Goal: Information Seeking & Learning: Learn about a topic

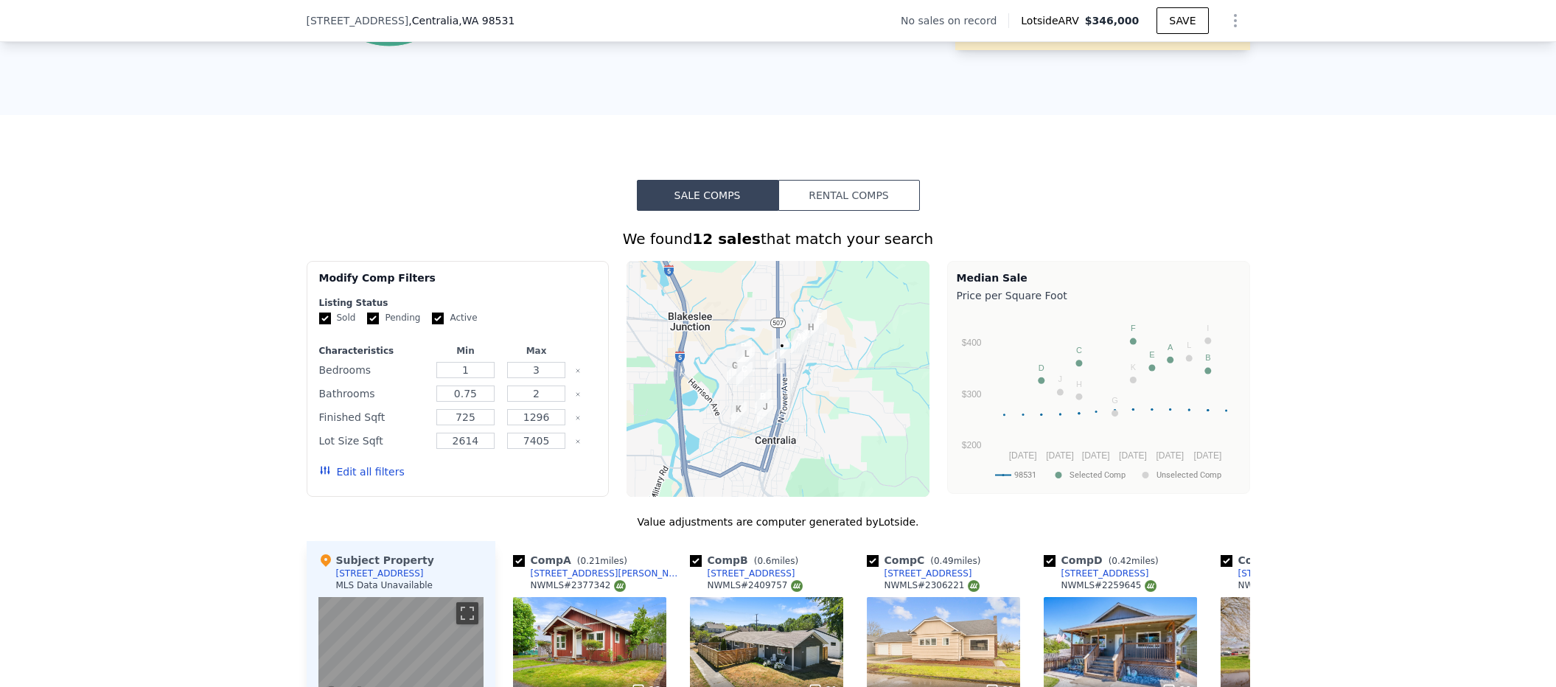
scroll to position [932, 0]
click at [640, 284] on button "Zoom in" at bounding box center [648, 282] width 29 height 29
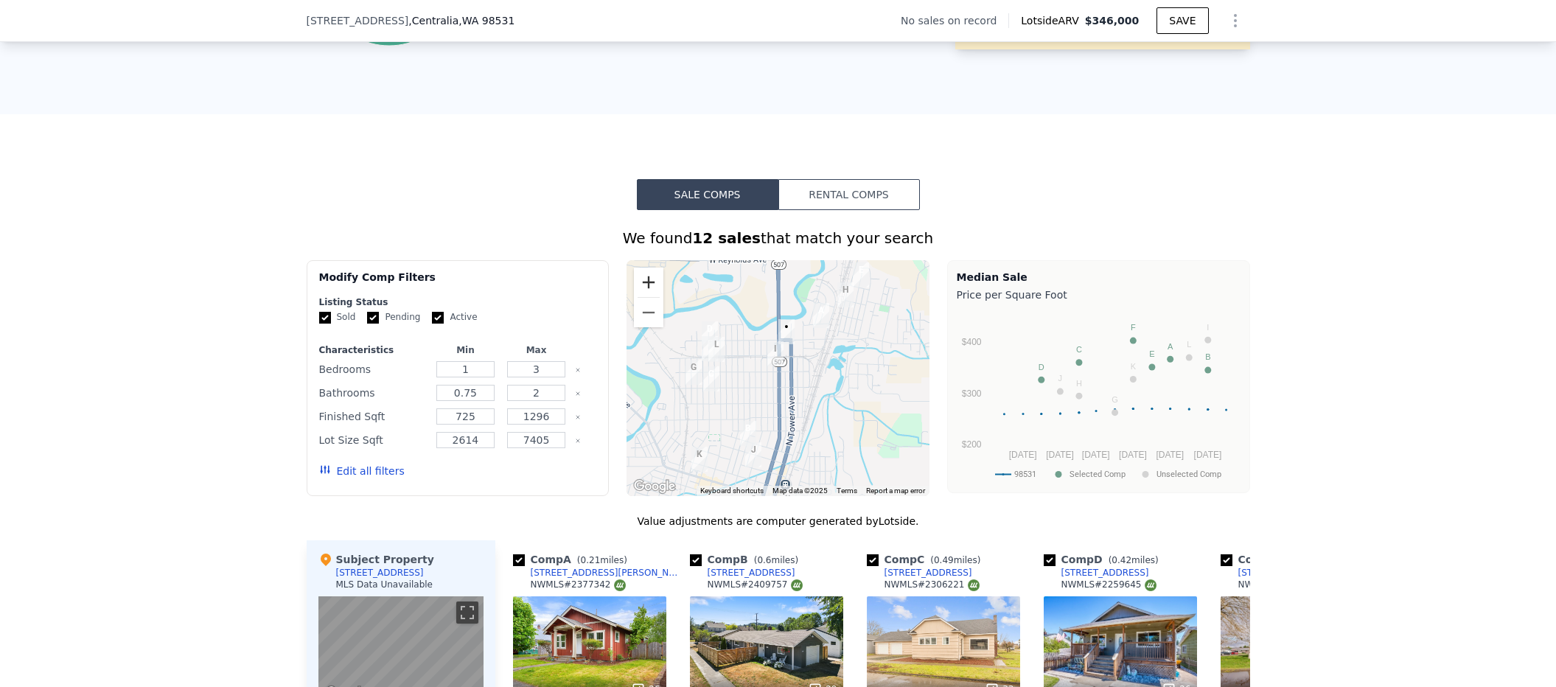
click at [640, 284] on button "Zoom in" at bounding box center [648, 282] width 29 height 29
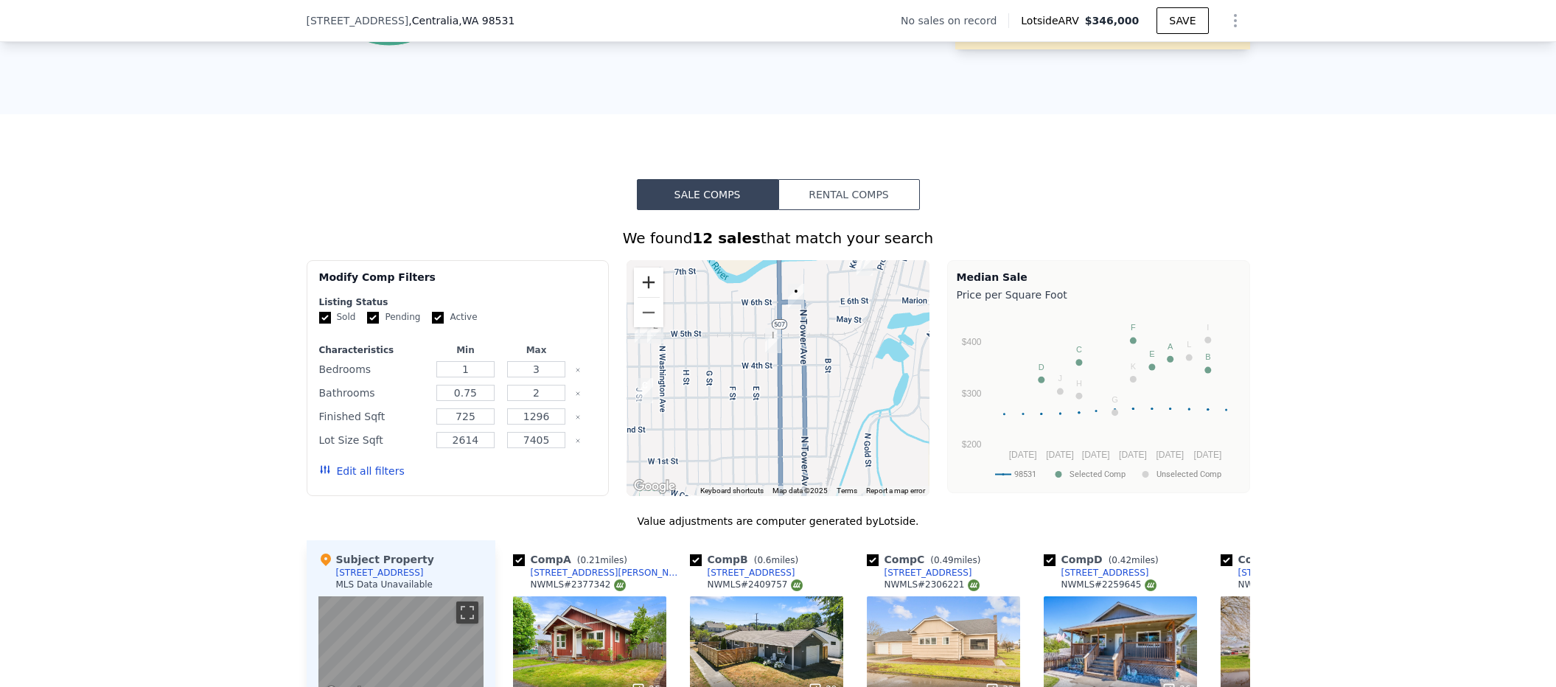
click at [640, 284] on button "Zoom in" at bounding box center [648, 282] width 29 height 29
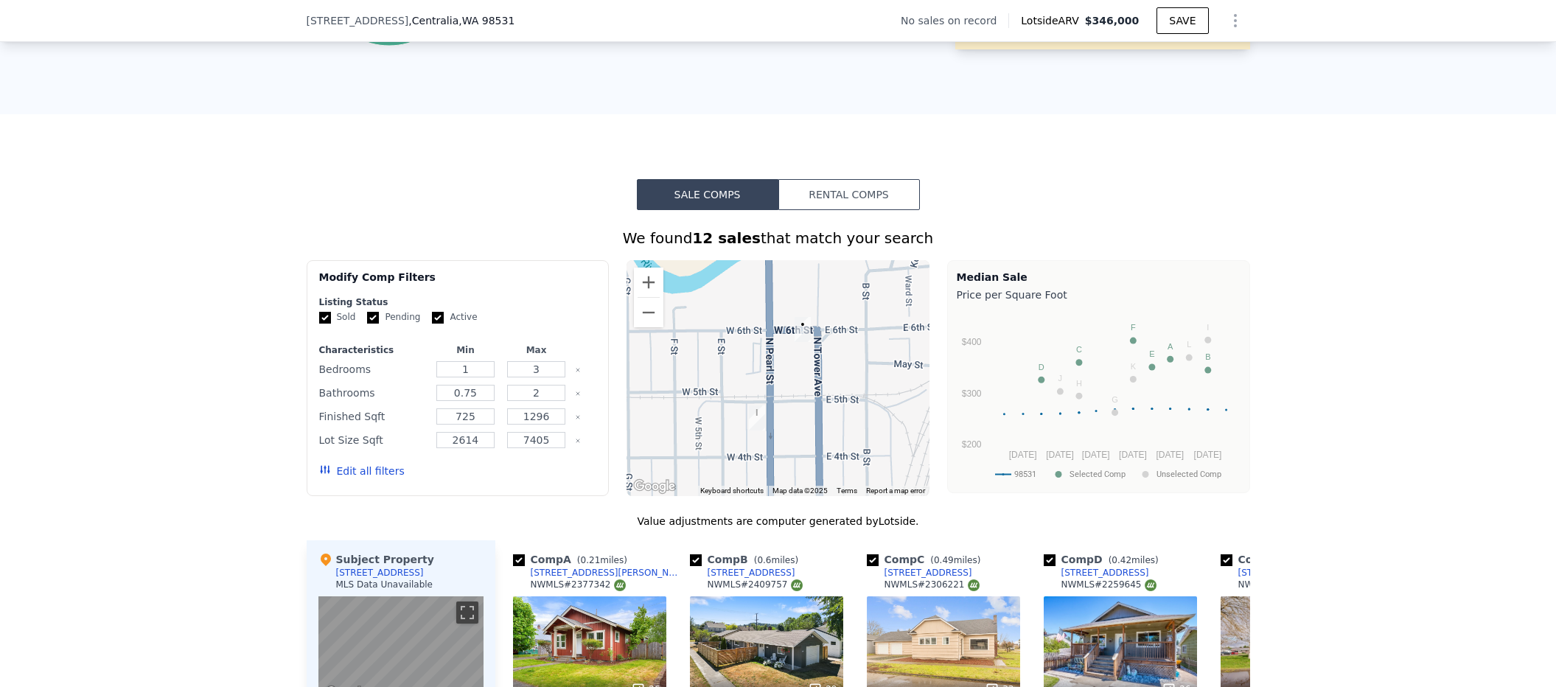
drag, startPoint x: 720, startPoint y: 327, endPoint x: 707, endPoint y: 432, distance: 105.5
click at [707, 432] on div at bounding box center [777, 378] width 303 height 236
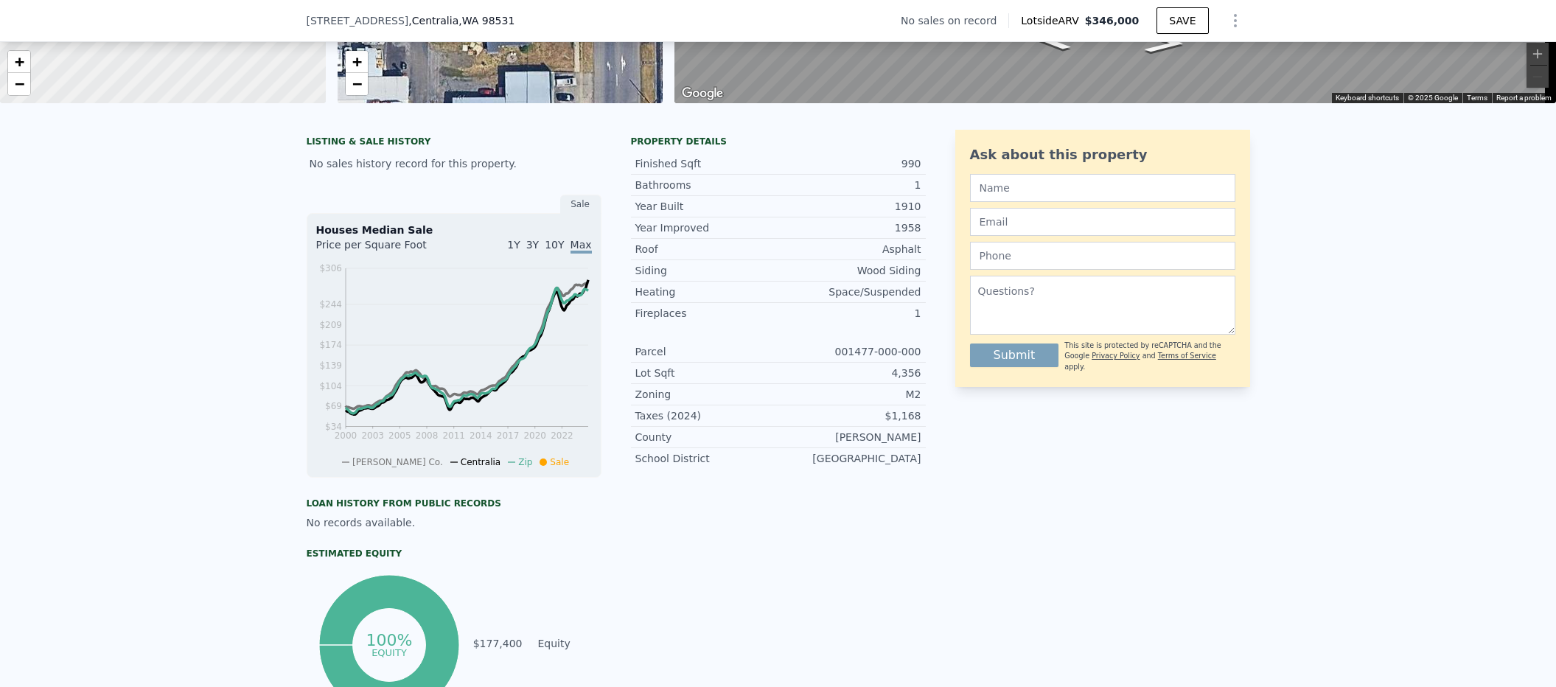
scroll to position [89, 0]
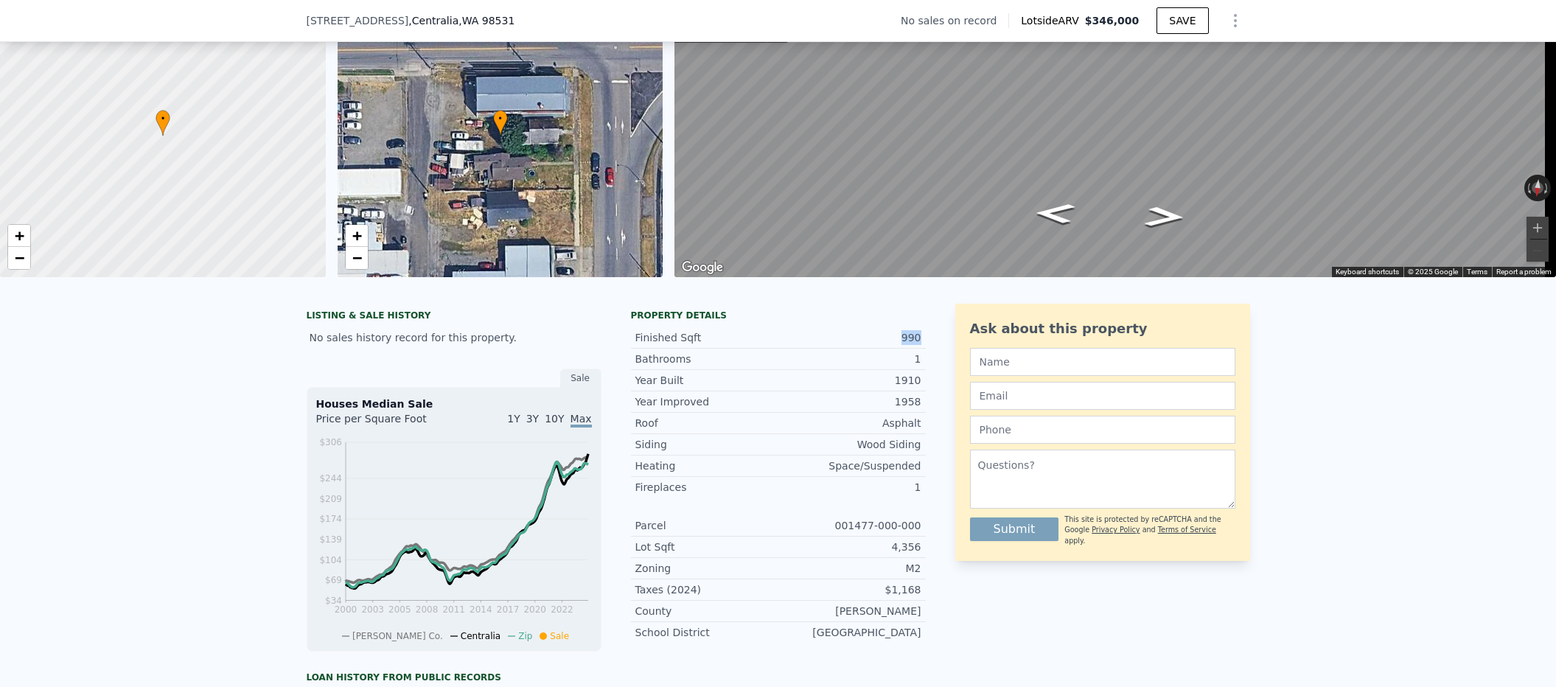
drag, startPoint x: 898, startPoint y: 349, endPoint x: 926, endPoint y: 349, distance: 28.0
click at [927, 349] on div "LISTING & SALE HISTORY No sales history record for this property. Sale Houses M…" at bounding box center [778, 598] width 943 height 589
drag, startPoint x: 893, startPoint y: 416, endPoint x: 929, endPoint y: 419, distance: 36.2
click at [929, 419] on div "LISTING & SALE HISTORY No sales history record for this property. Sale Houses M…" at bounding box center [778, 598] width 943 height 589
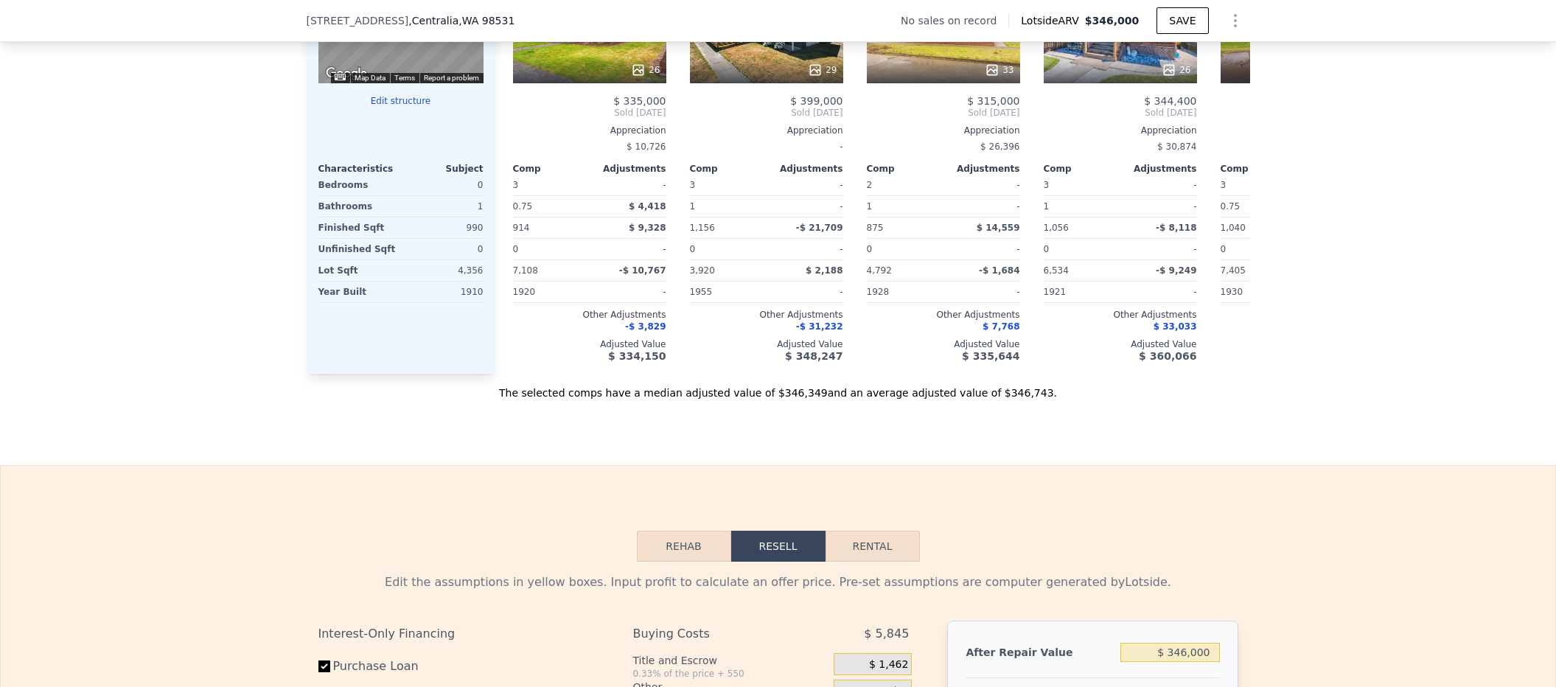
scroll to position [1986, 0]
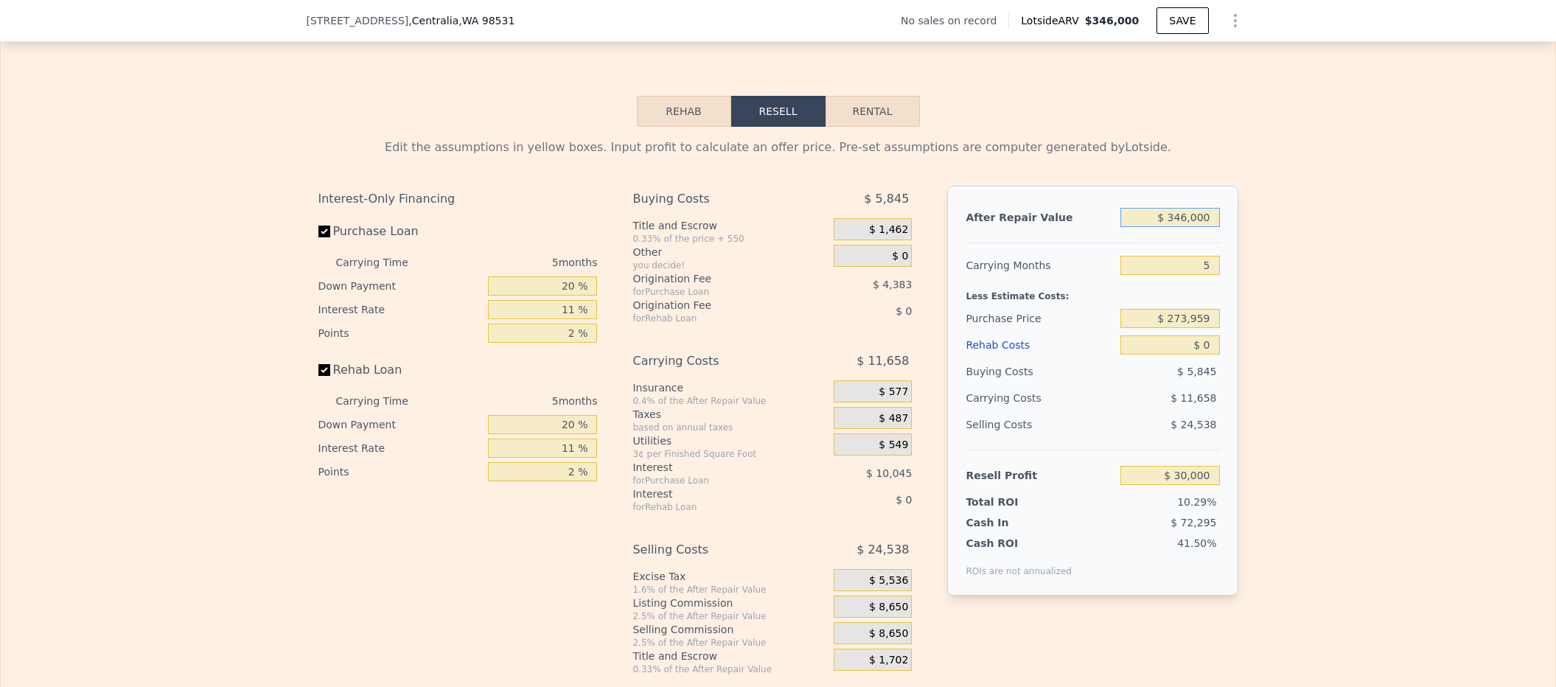
drag, startPoint x: 1153, startPoint y: 241, endPoint x: 1263, endPoint y: 244, distance: 110.6
click at [1264, 241] on div "Edit the assumptions in yellow boxes. Input profit to calculate an offer price.…" at bounding box center [778, 401] width 1554 height 548
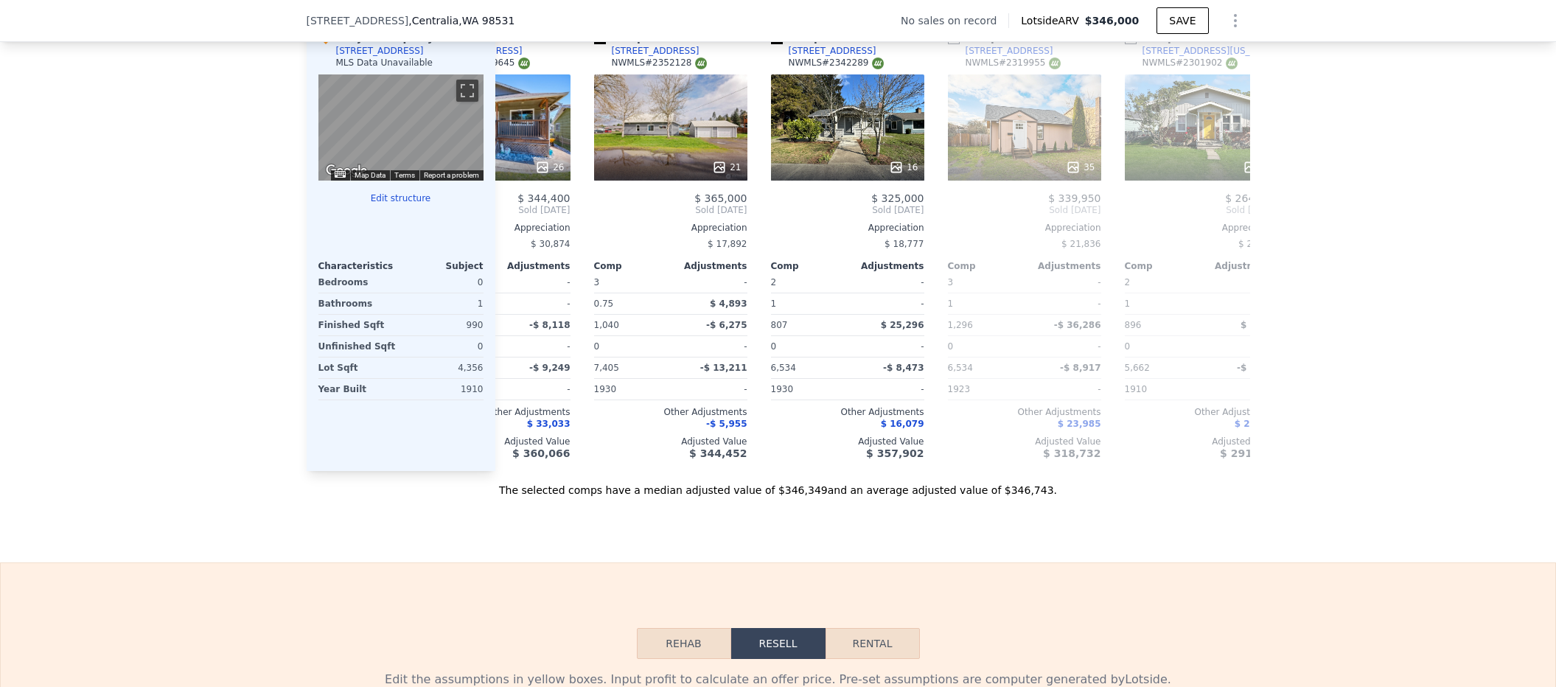
scroll to position [0, 1130]
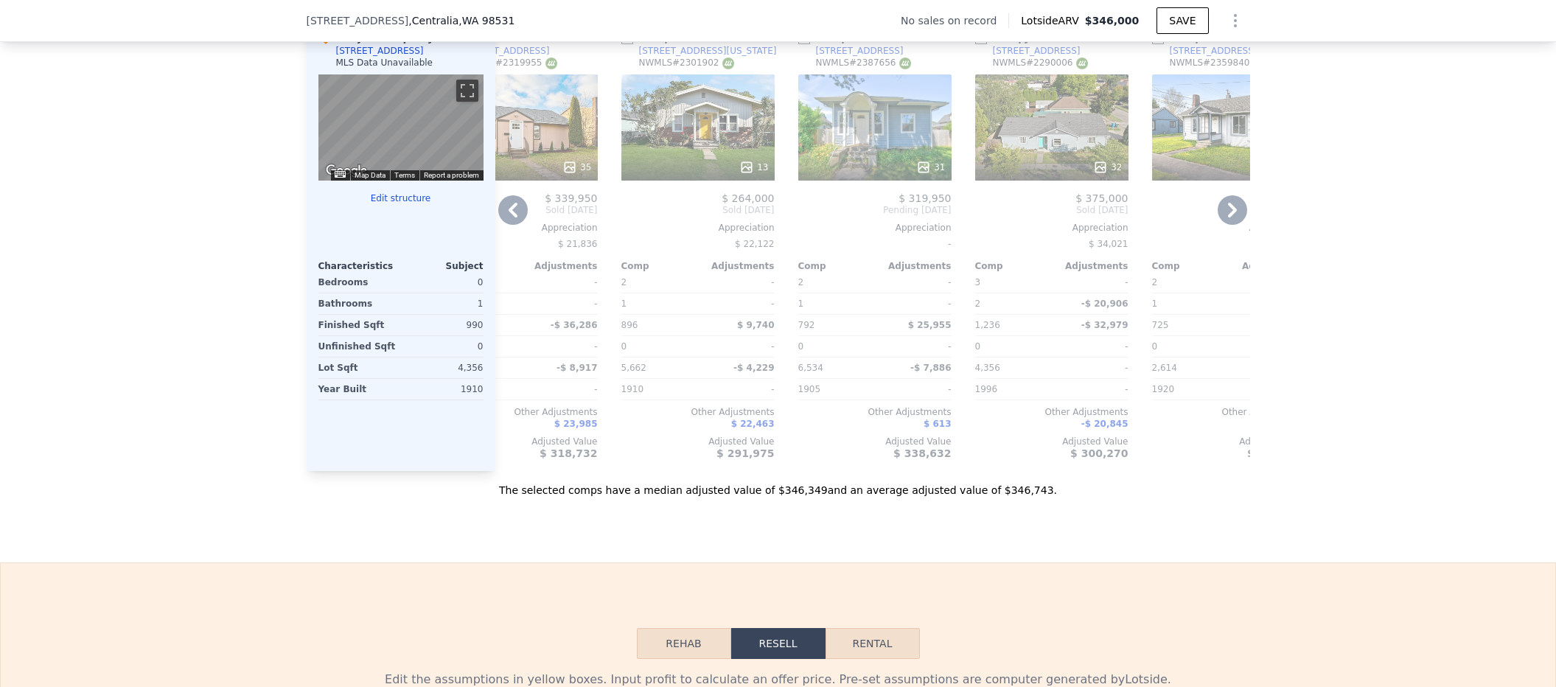
click at [856, 57] on div "1015 N Pearl St" at bounding box center [860, 51] width 88 height 12
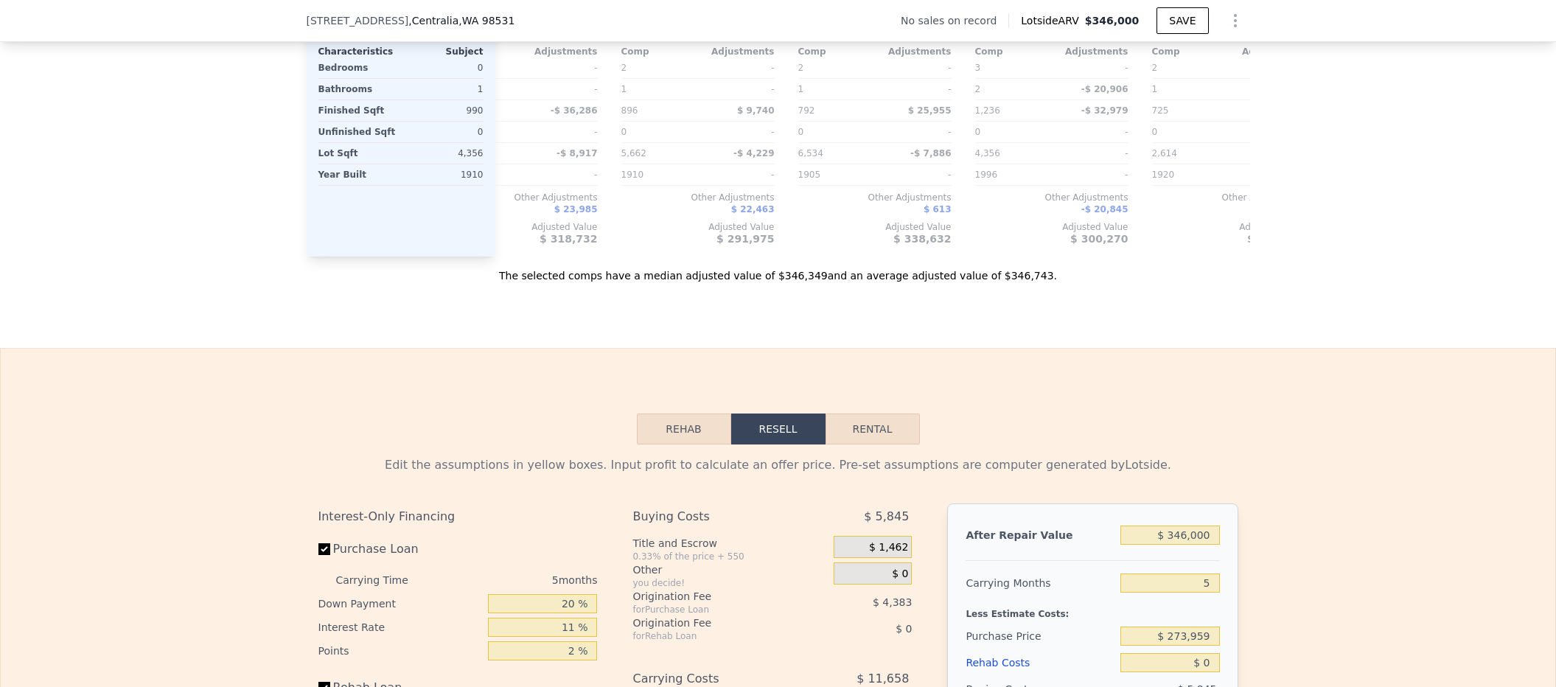
scroll to position [1728, 0]
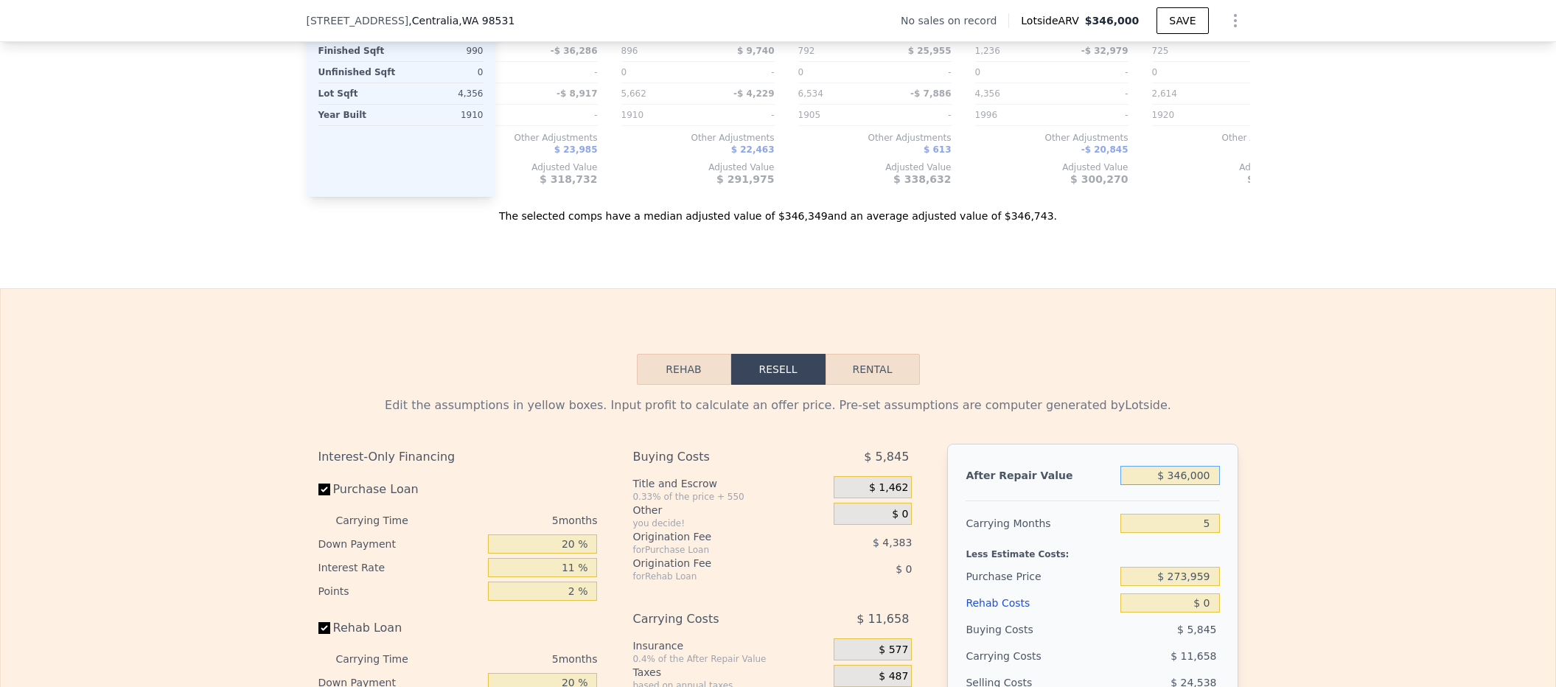
drag, startPoint x: 1159, startPoint y: 503, endPoint x: 1212, endPoint y: 502, distance: 53.1
click at [1212, 485] on input "$ 346,000" at bounding box center [1169, 475] width 99 height 19
type input "$ 2,346,000"
type input "$ 1,888,007"
type input "$ 20,346,000"
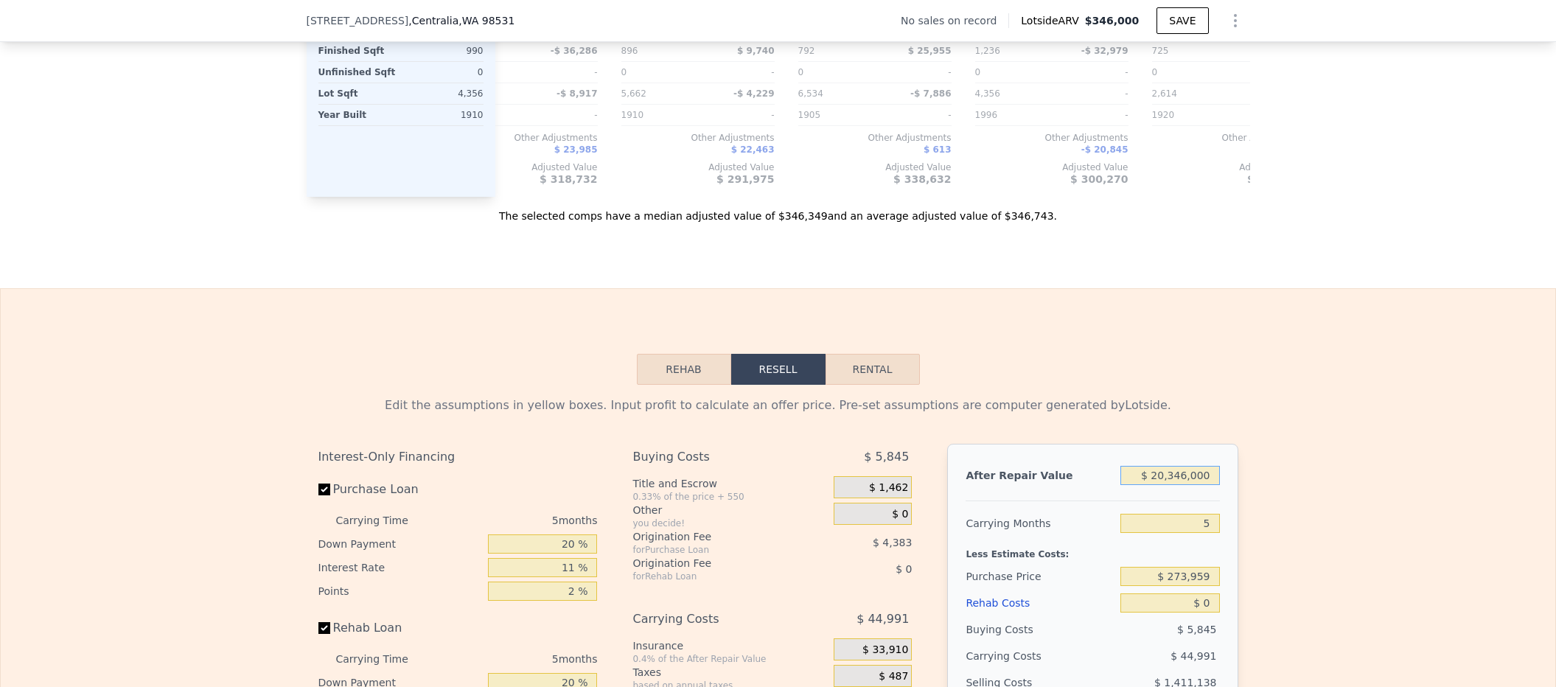
type input "$ 18,610,067"
type input "$ 3"
type input "-$ 291,432"
type input "$ 32"
type input "-$ 291,406"
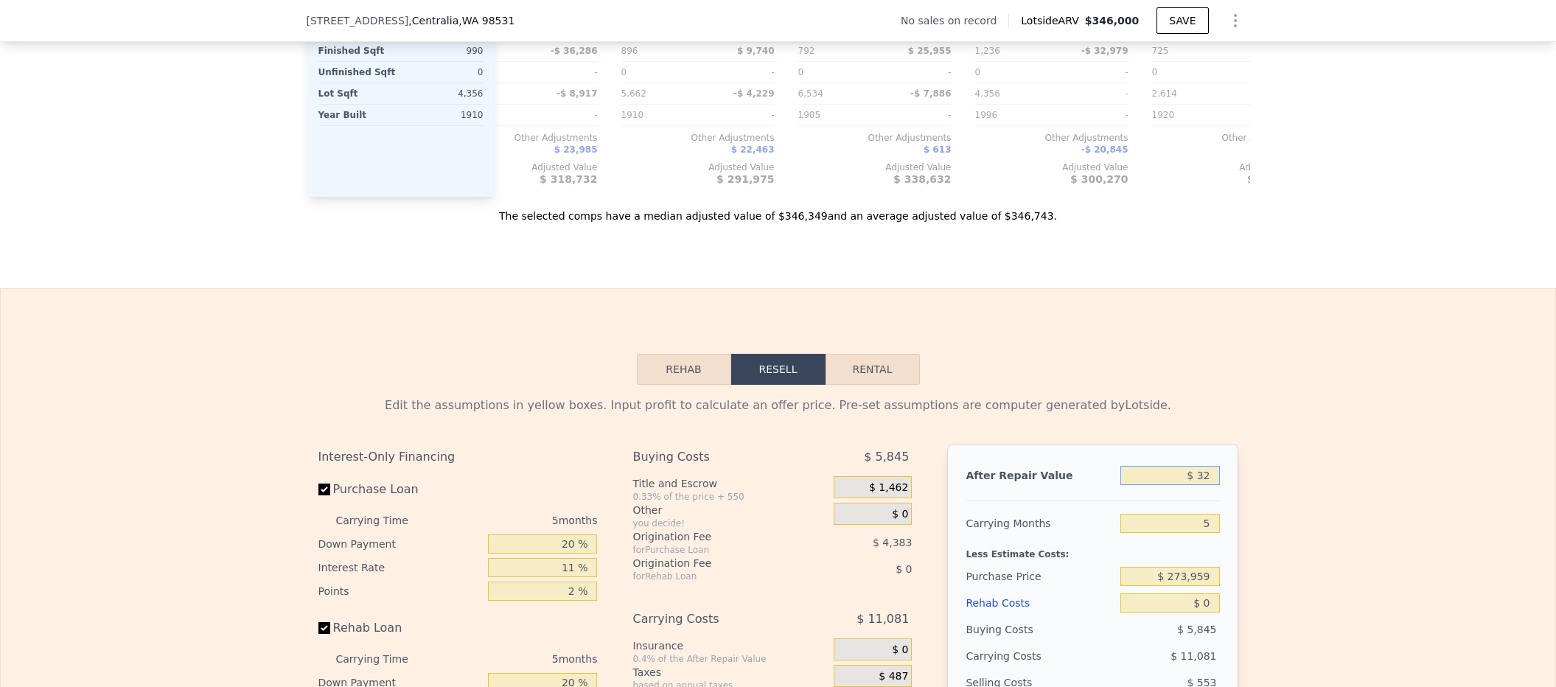
type input "$ 320"
type input "-$ 291,138"
type input "$ 3,200"
type input "-$ 288,462"
type input "$ 32,000"
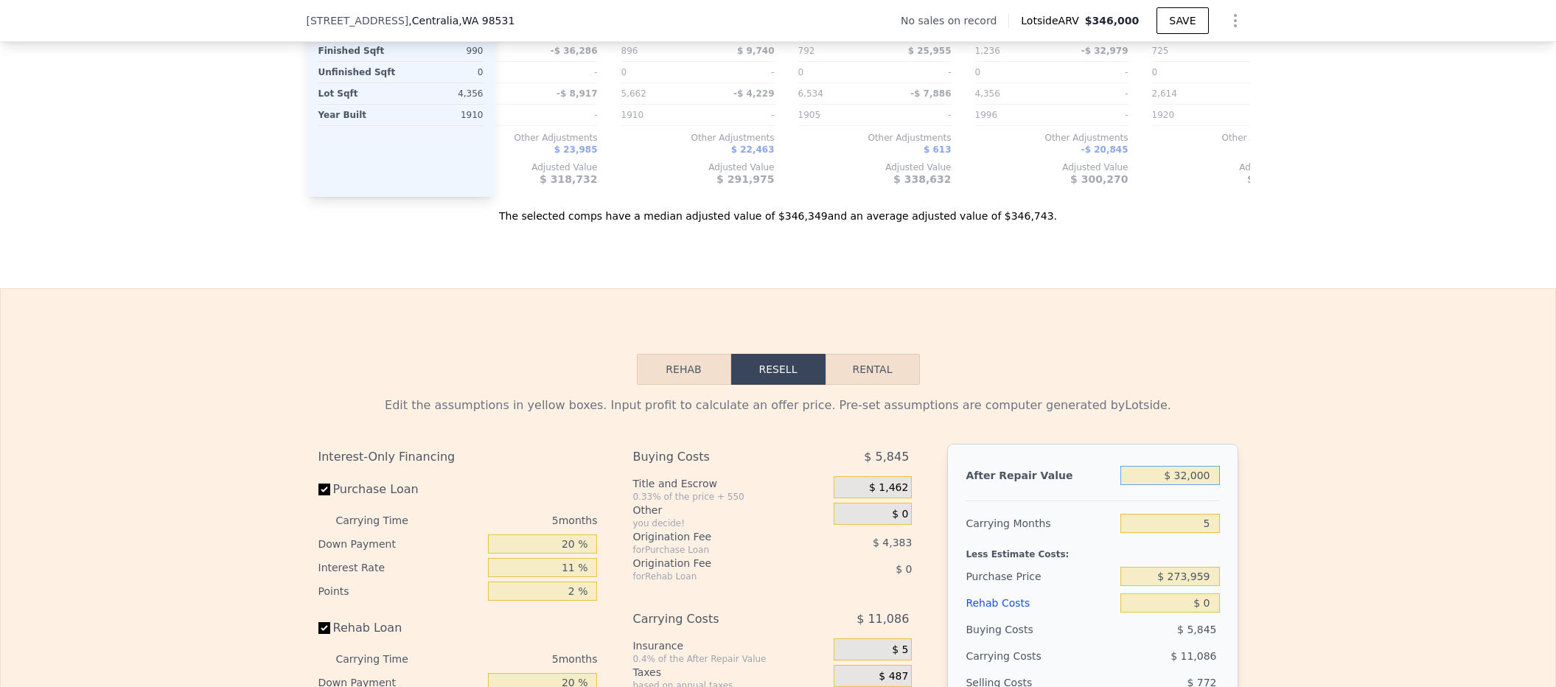
type input "-$ 261,707"
type input "$ 320,000"
type input "$ 5,846"
type input "$ 320,000"
type input "6"
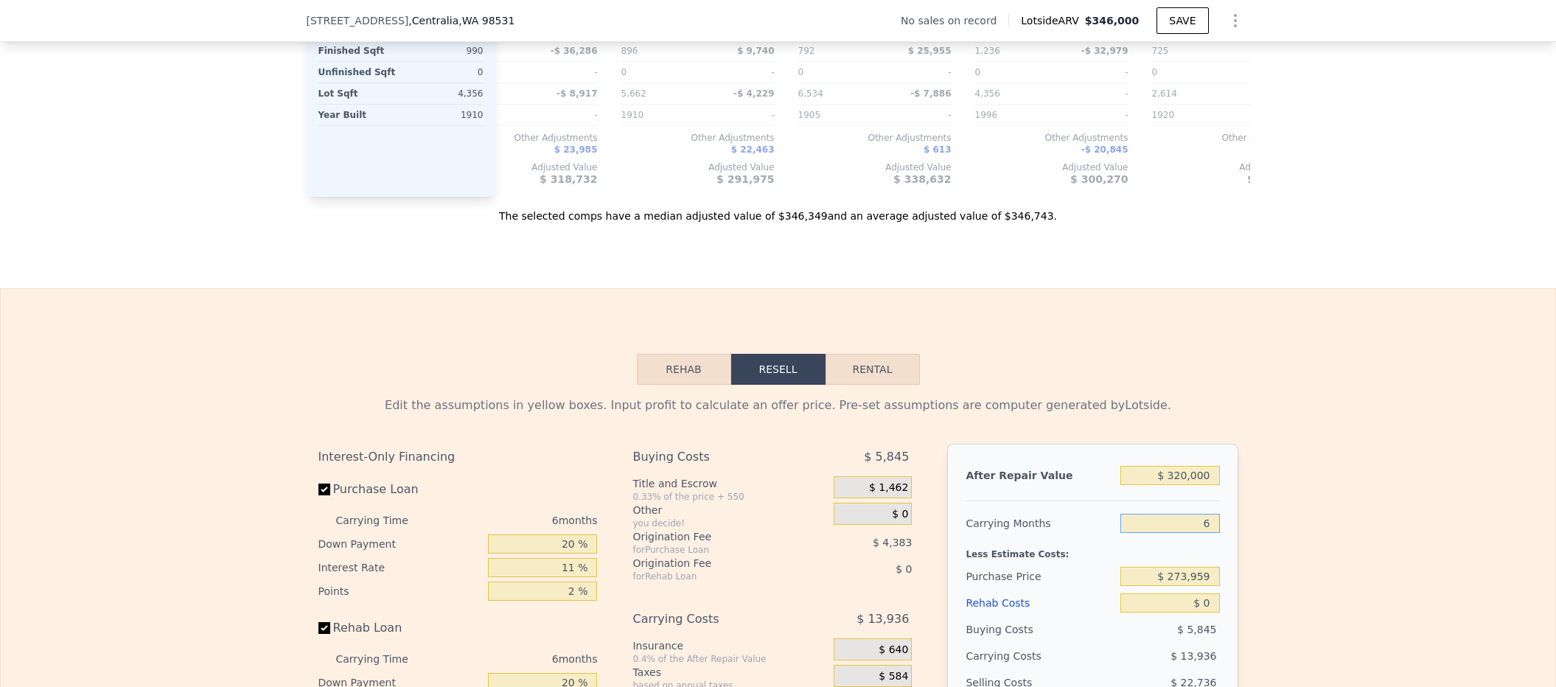
type input "$ 3,524"
type input "6"
type input "$ 7"
type input "$ 3,517"
type input "$ 75"
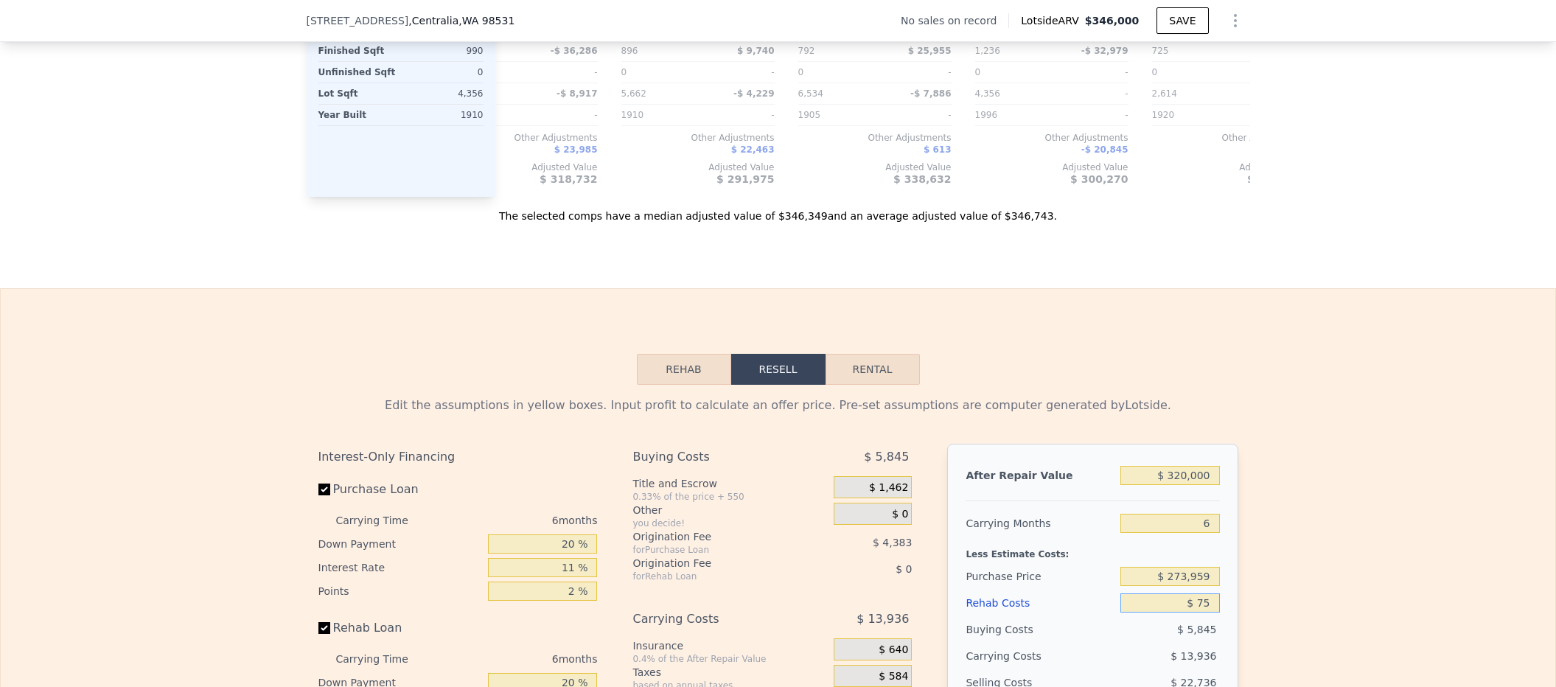
type input "$ 3,442"
type input "$ 750"
type input "$ 2,726"
type input "$ 7,500"
type input "-$ 4,426"
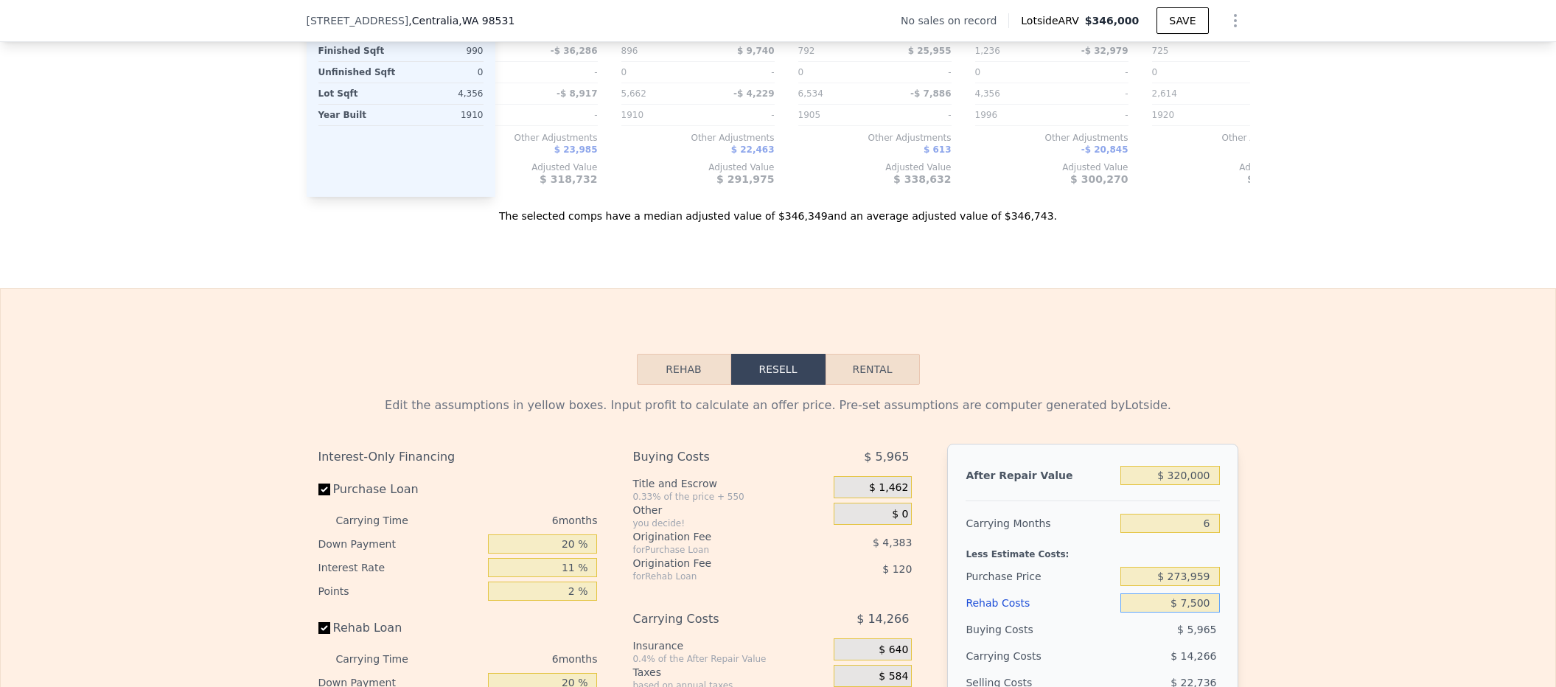
type input "$ 75,000"
type input "-$ 75,976"
type input "$ 75,000"
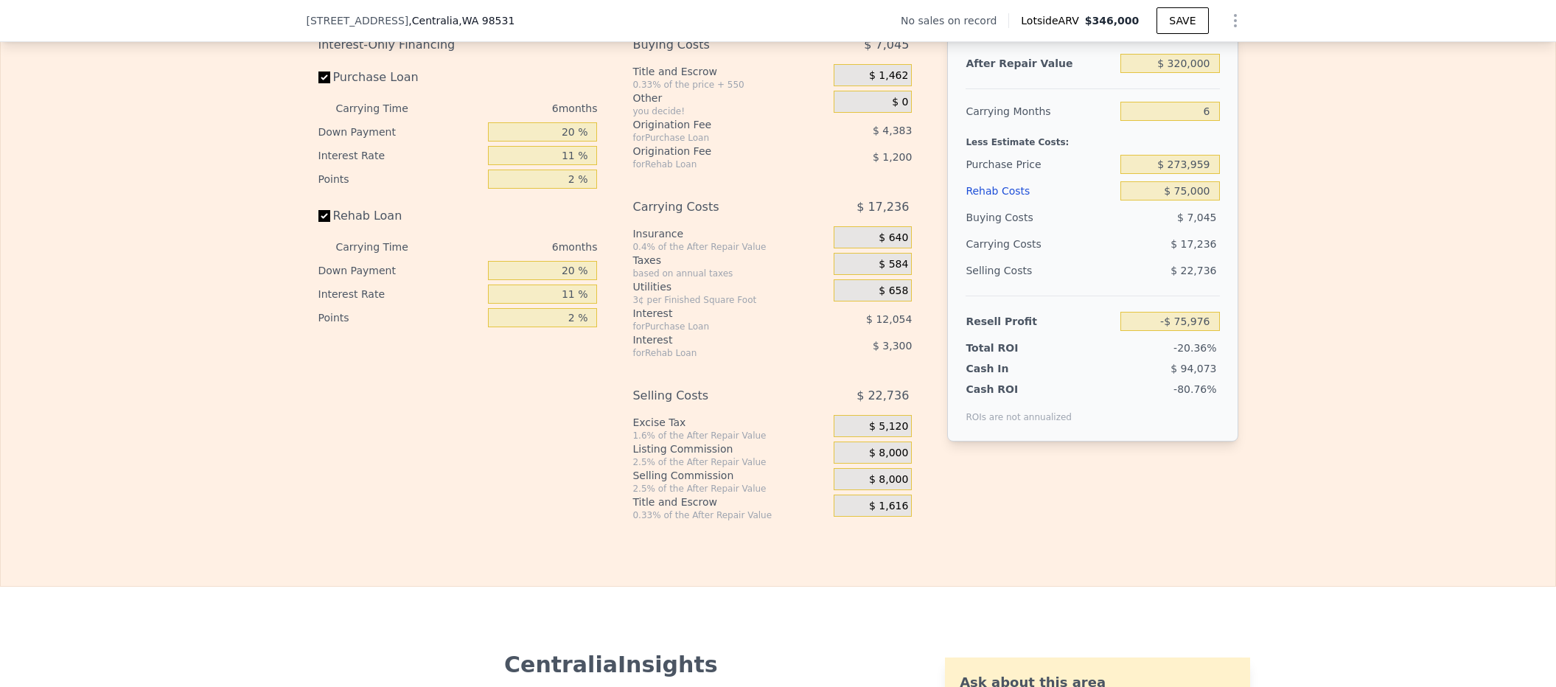
click at [1194, 355] on div "Total ROI -20.36%" at bounding box center [1092, 345] width 254 height 21
click at [1194, 331] on input "-$ 75,976" at bounding box center [1169, 321] width 99 height 19
type input "$ 80,000"
type input "$ 150,000"
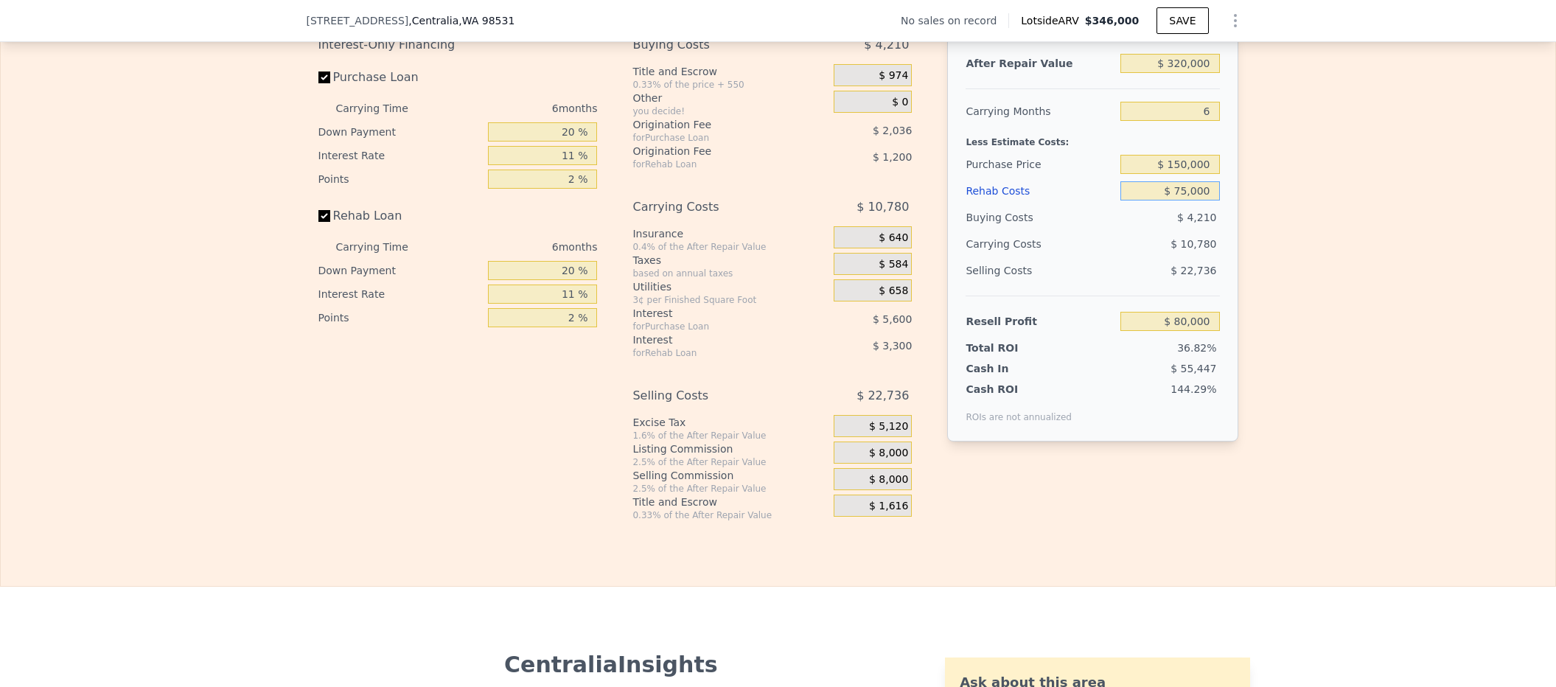
type input "$ 55,832"
type input "$ 346,000"
type input "5"
type input "$ 0"
type input "$ 30,000"
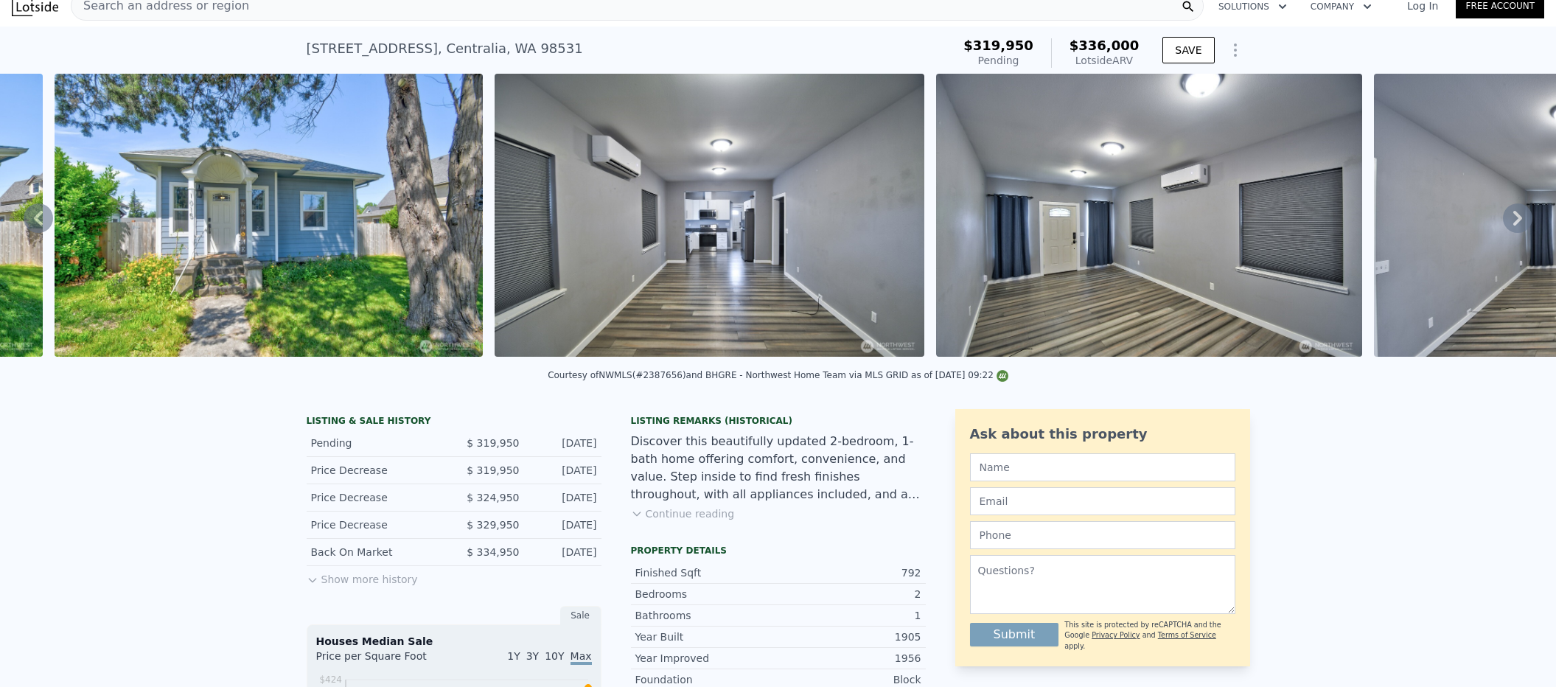
scroll to position [0, 1113]
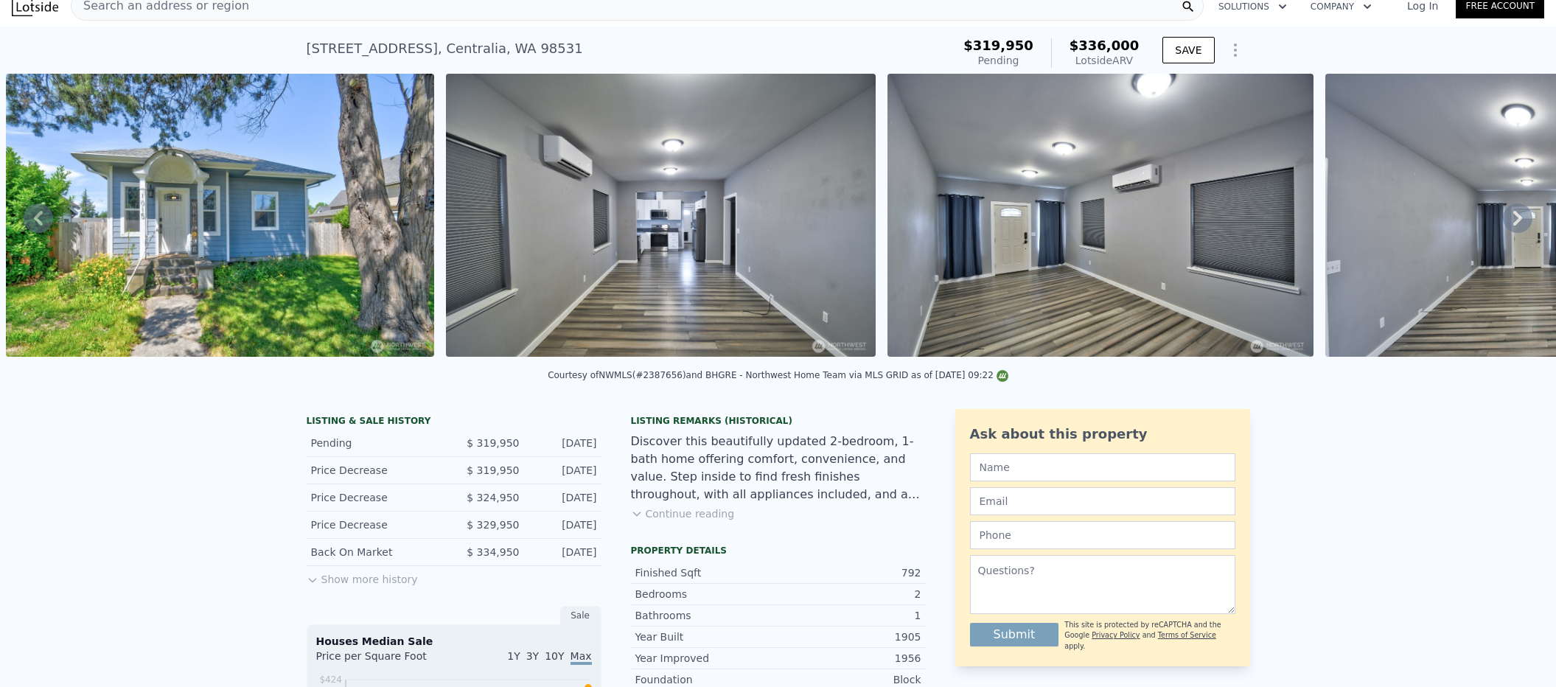
click at [362, 583] on button "Show more history" at bounding box center [362, 576] width 111 height 21
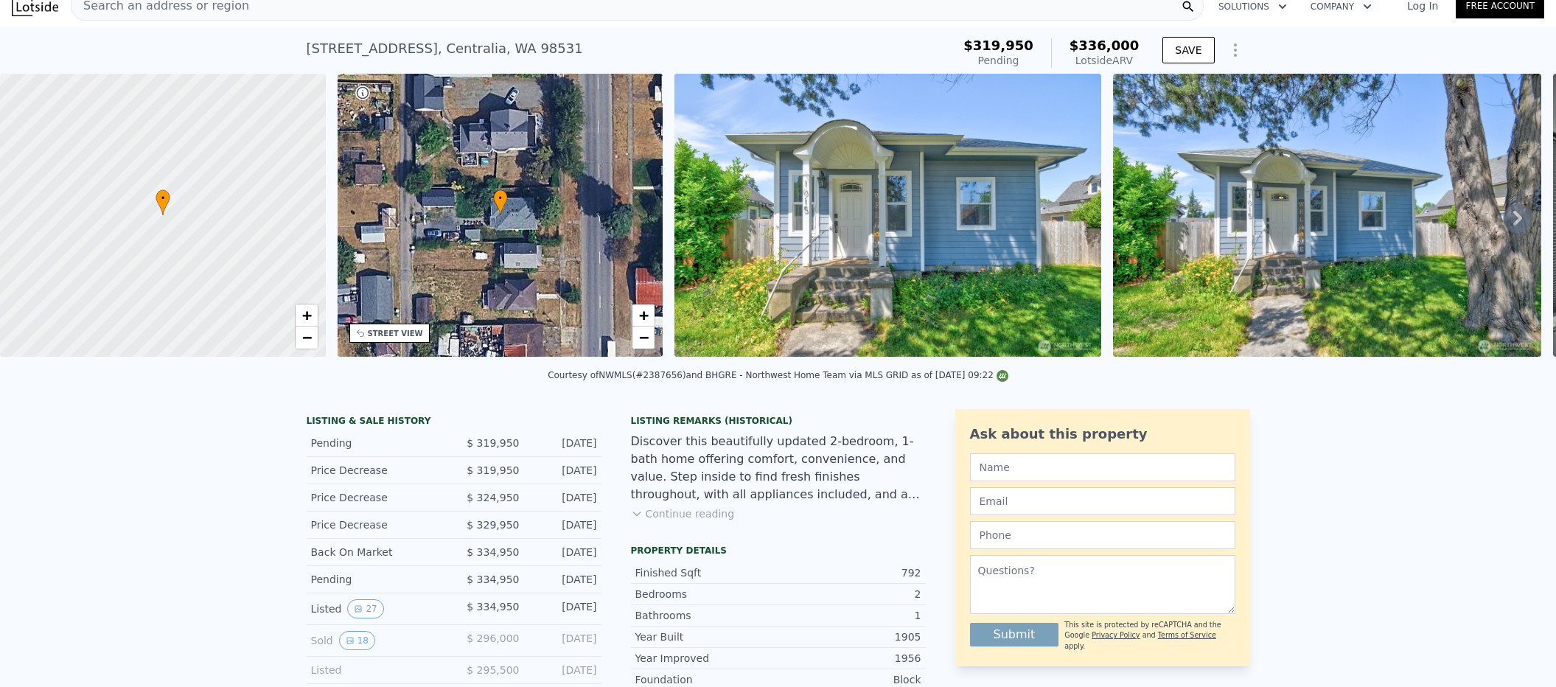
scroll to position [33, 0]
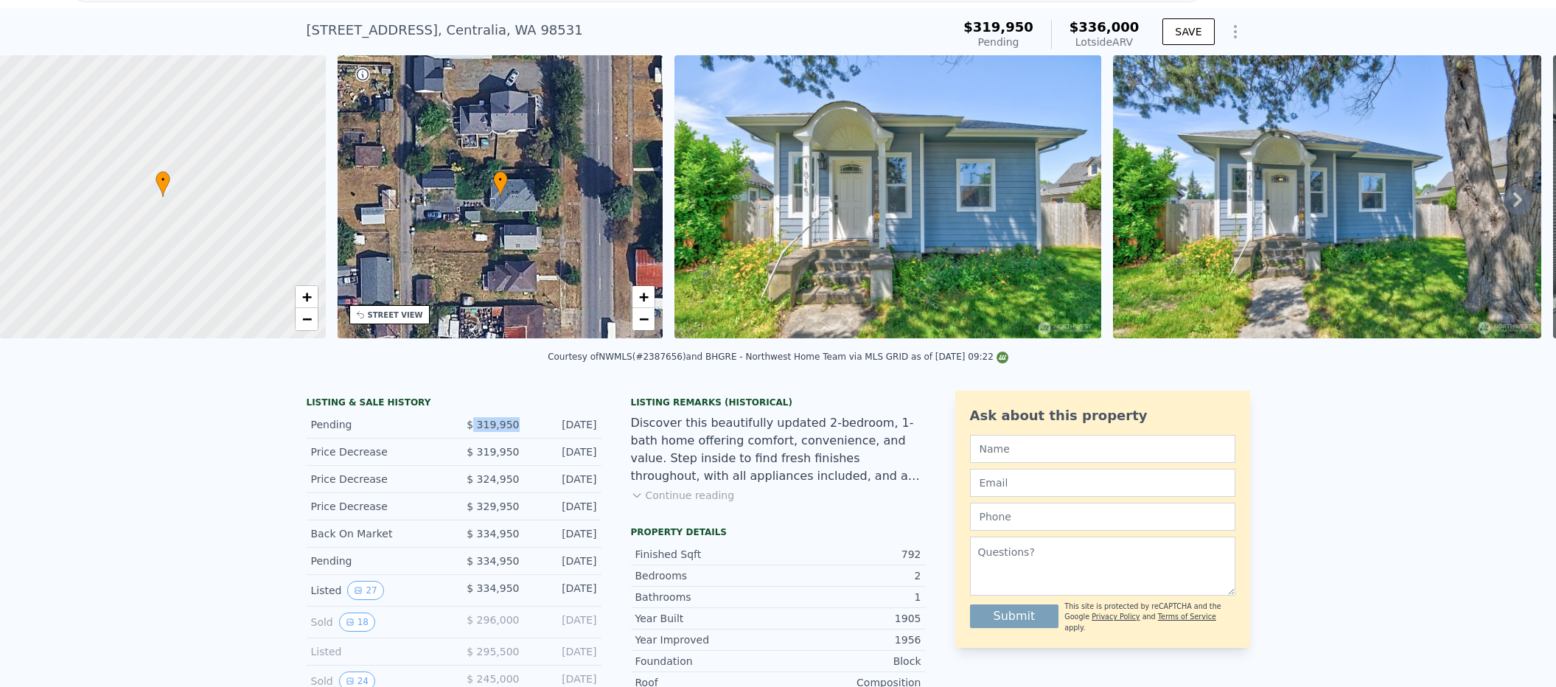
drag, startPoint x: 515, startPoint y: 436, endPoint x: 471, endPoint y: 438, distance: 44.3
click at [471, 438] on div "Pending $ 319,950 Sep 14, 2025" at bounding box center [454, 424] width 295 height 27
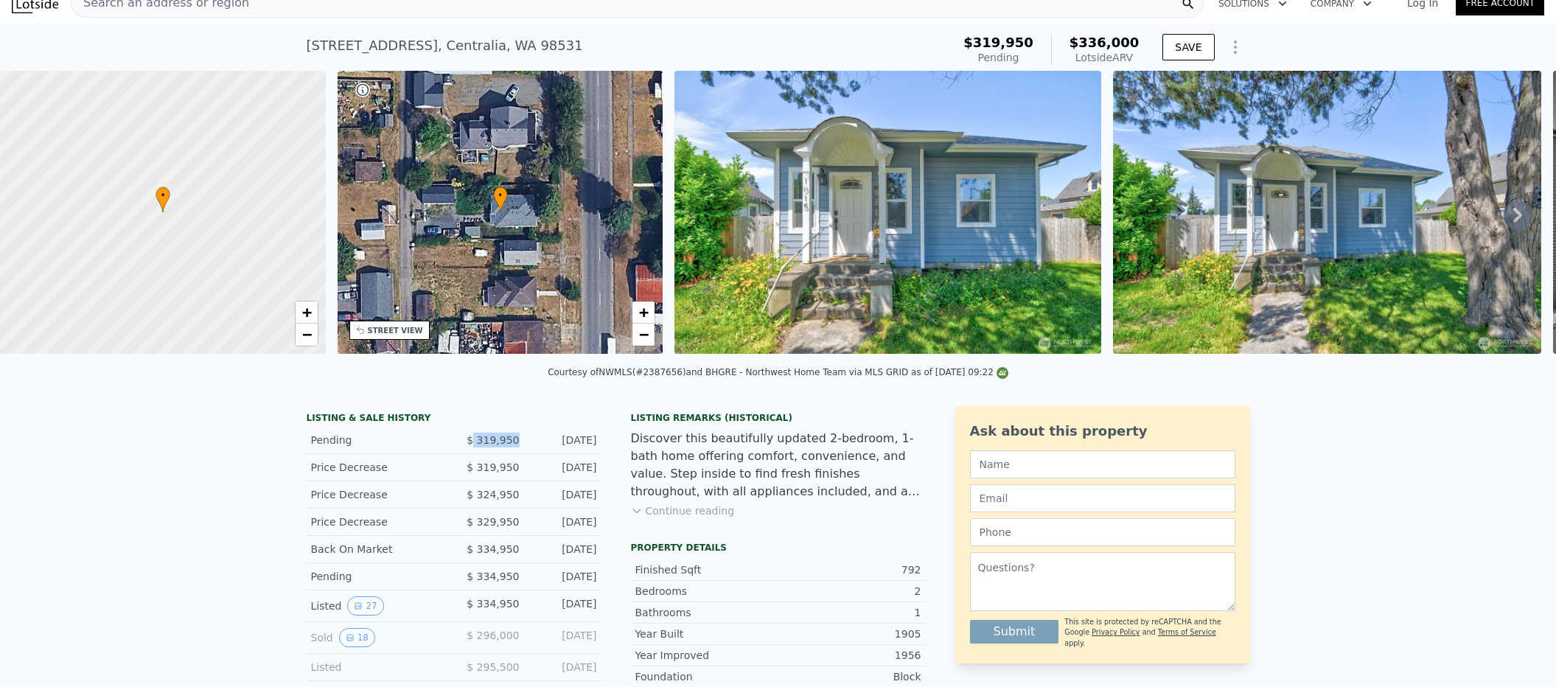
scroll to position [0, 0]
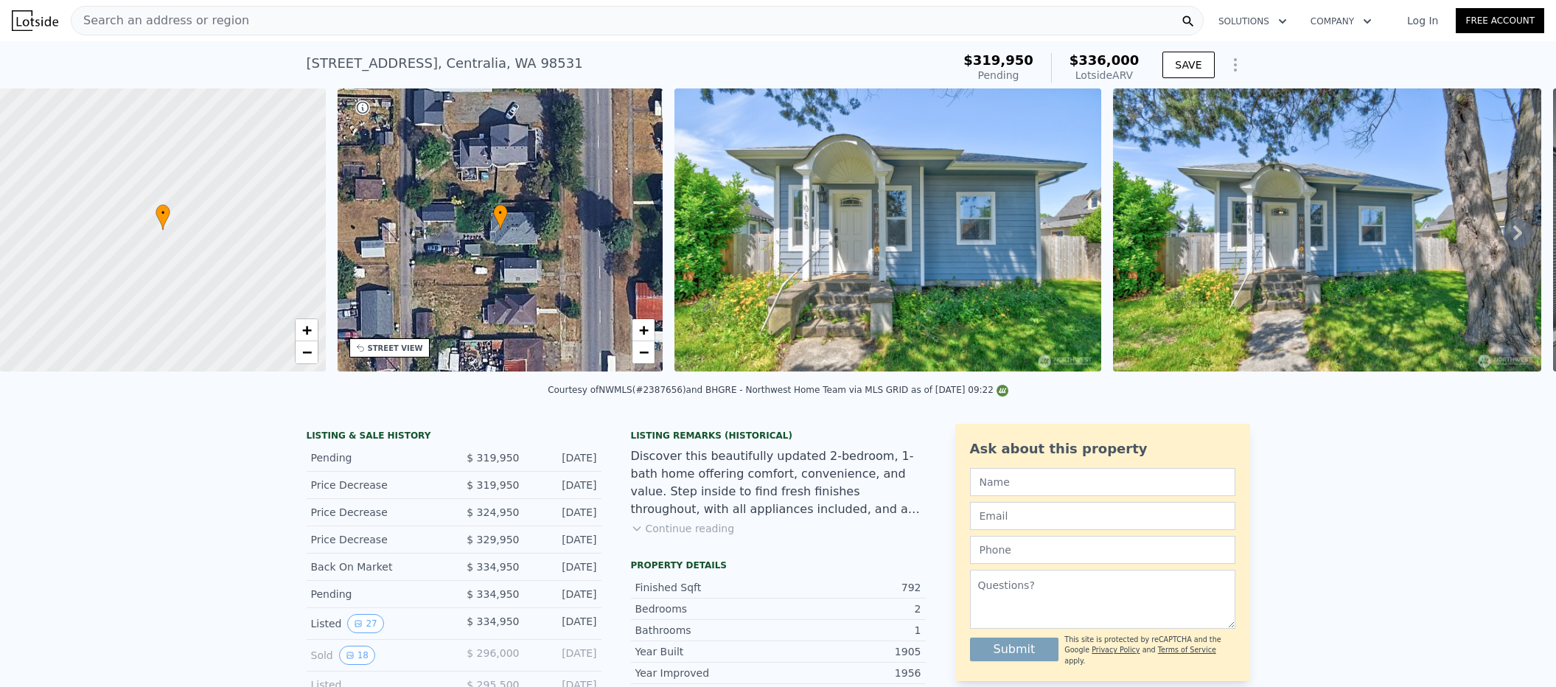
click at [200, 16] on span "Search an address or region" at bounding box center [160, 21] width 178 height 18
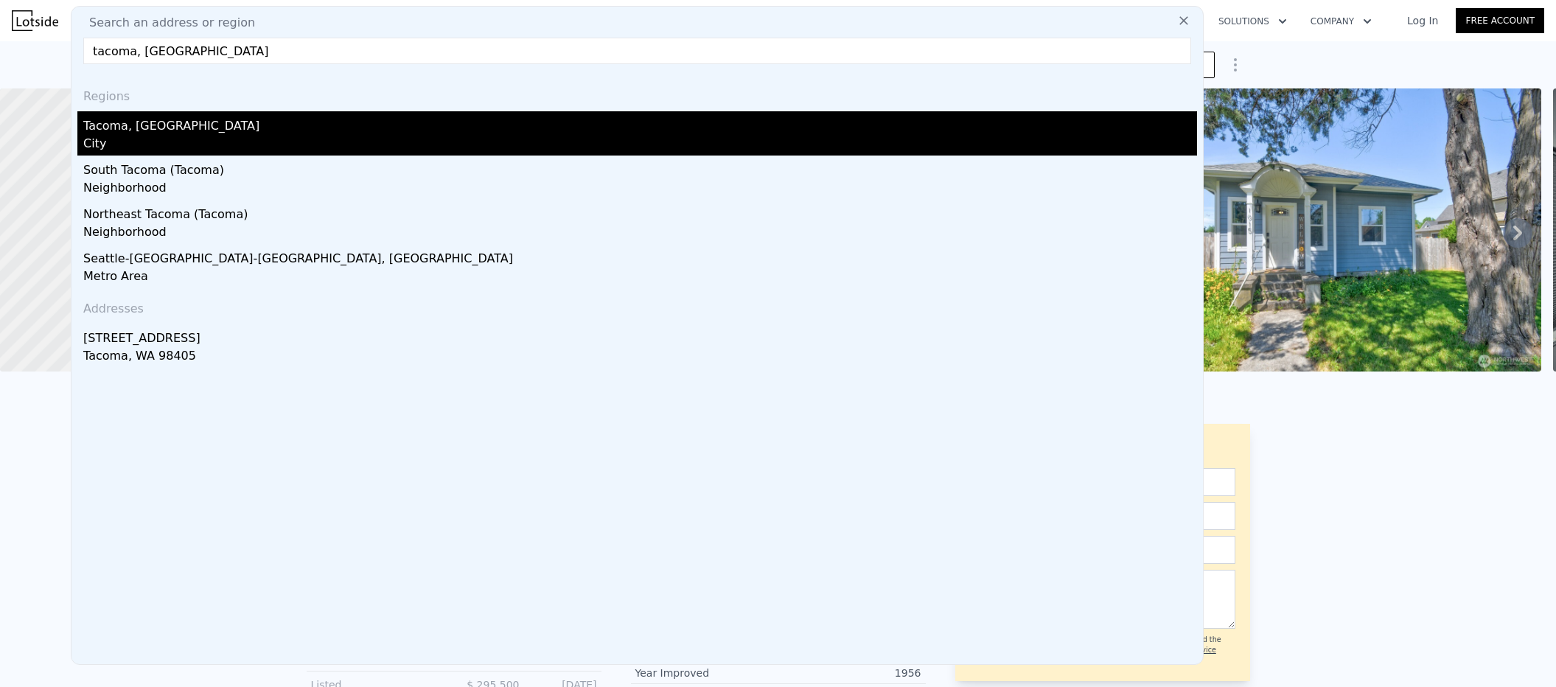
type input "tacoma, wa"
click at [128, 141] on div "City" at bounding box center [640, 145] width 1114 height 21
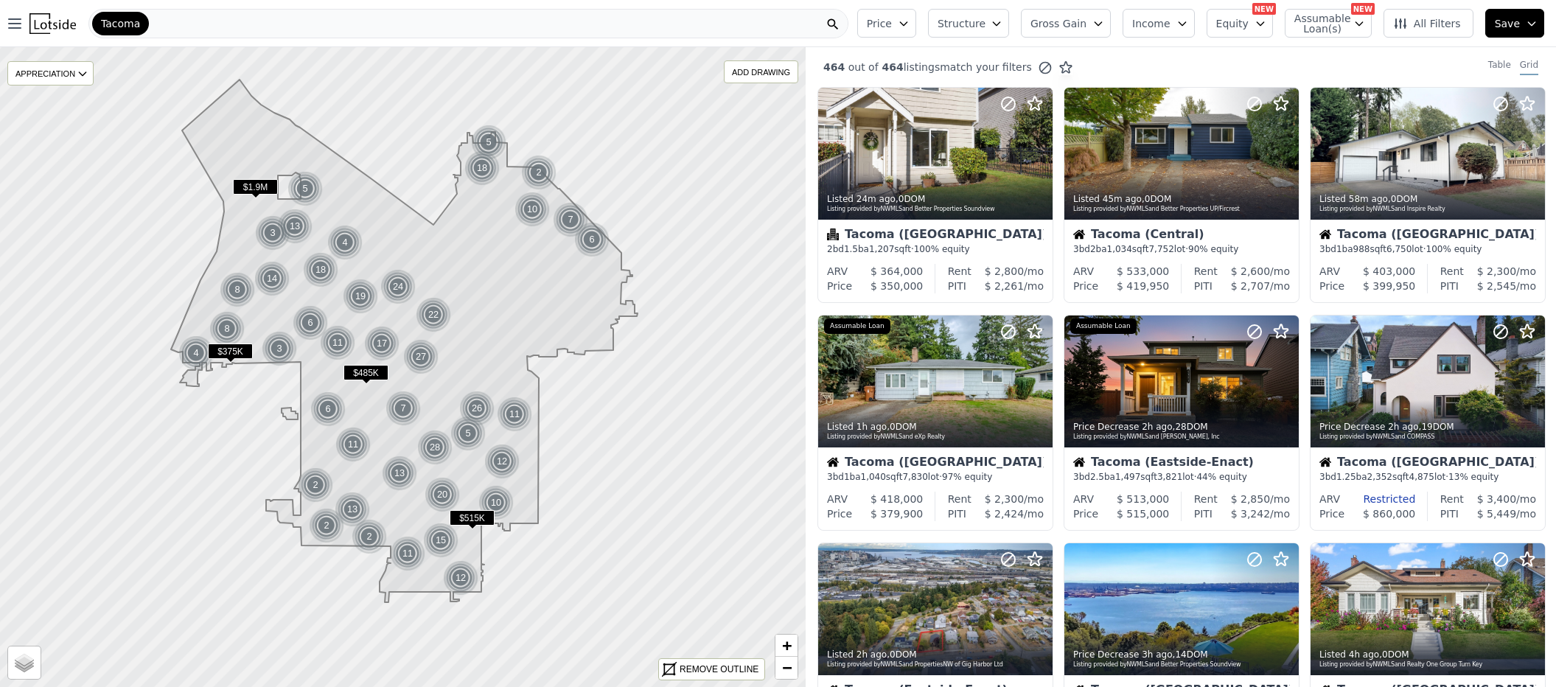
click at [1498, 27] on span "Save" at bounding box center [1507, 23] width 25 height 15
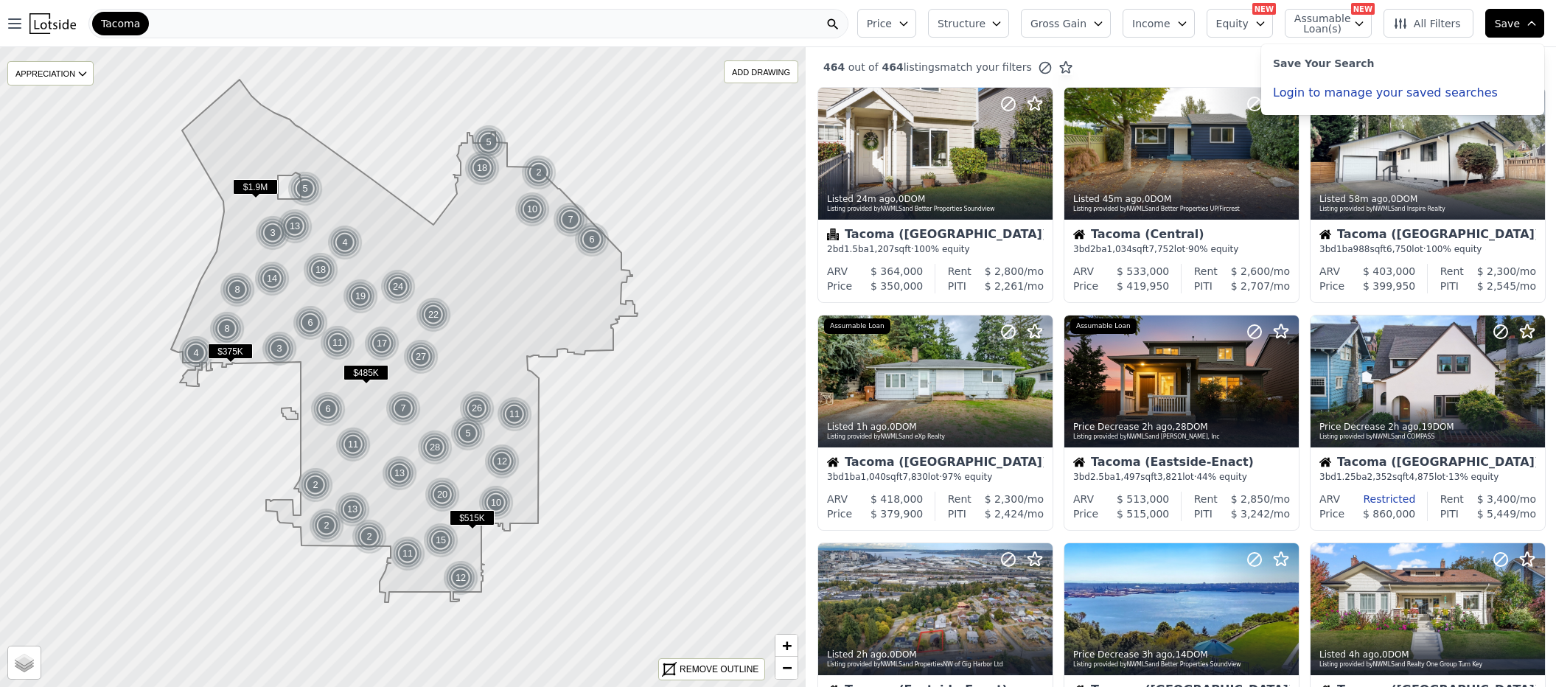
click at [1437, 93] on button "Login to manage your saved searches" at bounding box center [1385, 93] width 225 height 12
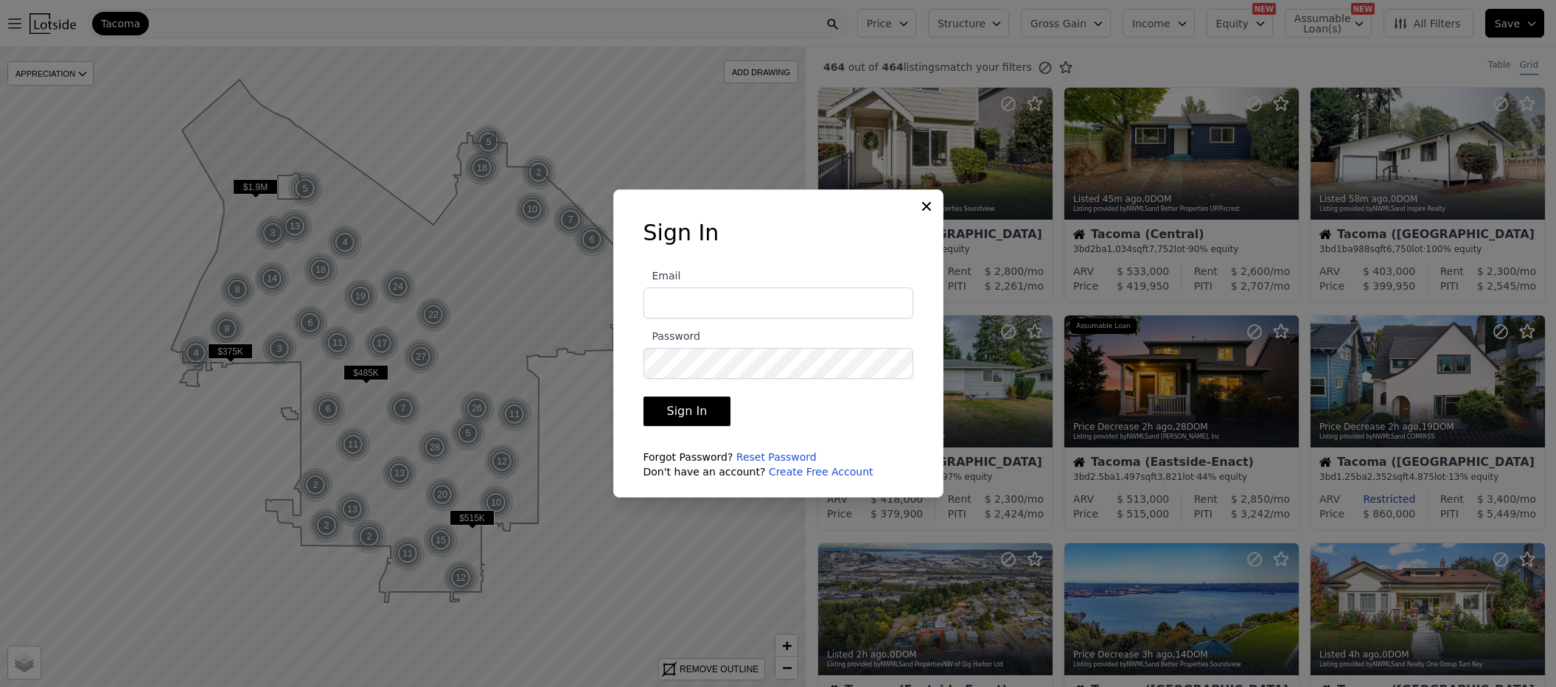
type input "rob@snapoffernow.com"
click at [697, 416] on button "Sign In" at bounding box center [687, 411] width 88 height 29
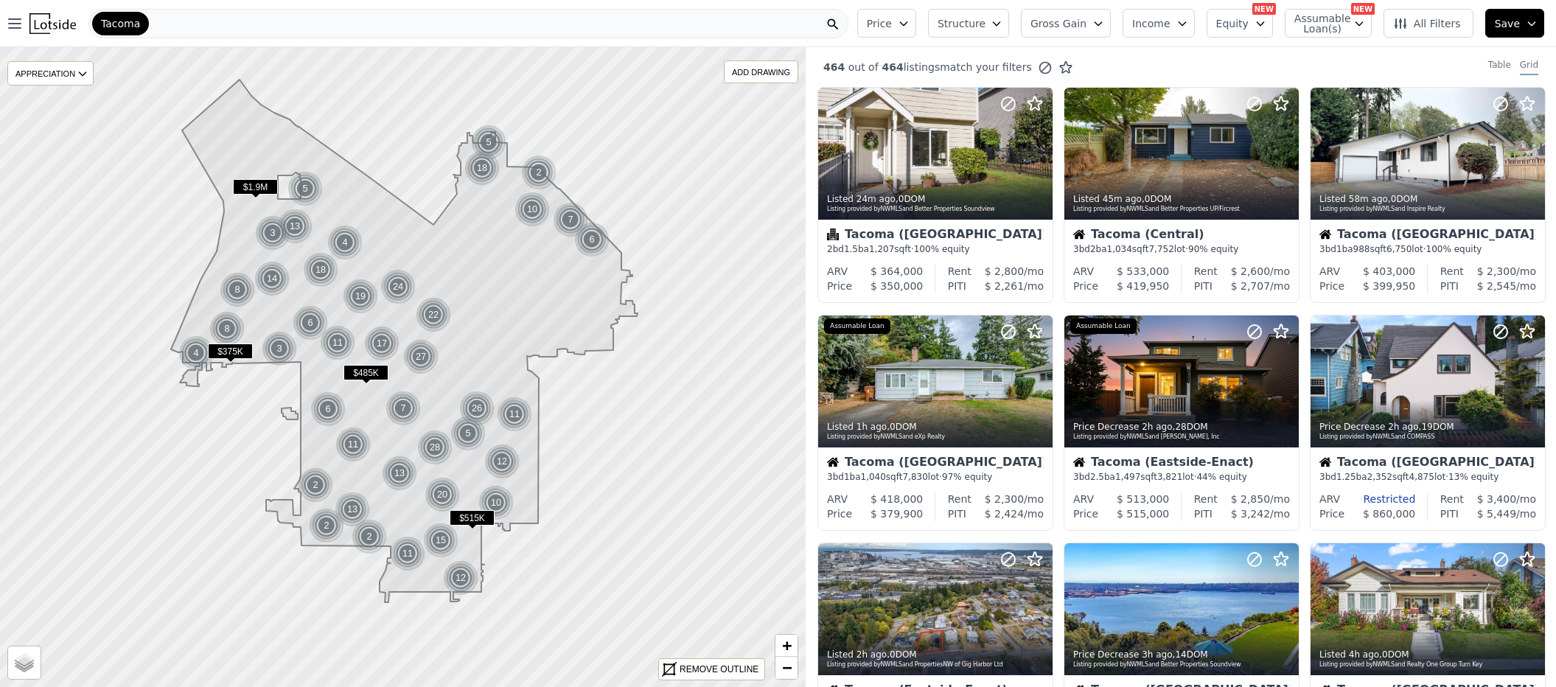
click at [1504, 28] on span "Save" at bounding box center [1507, 23] width 25 height 15
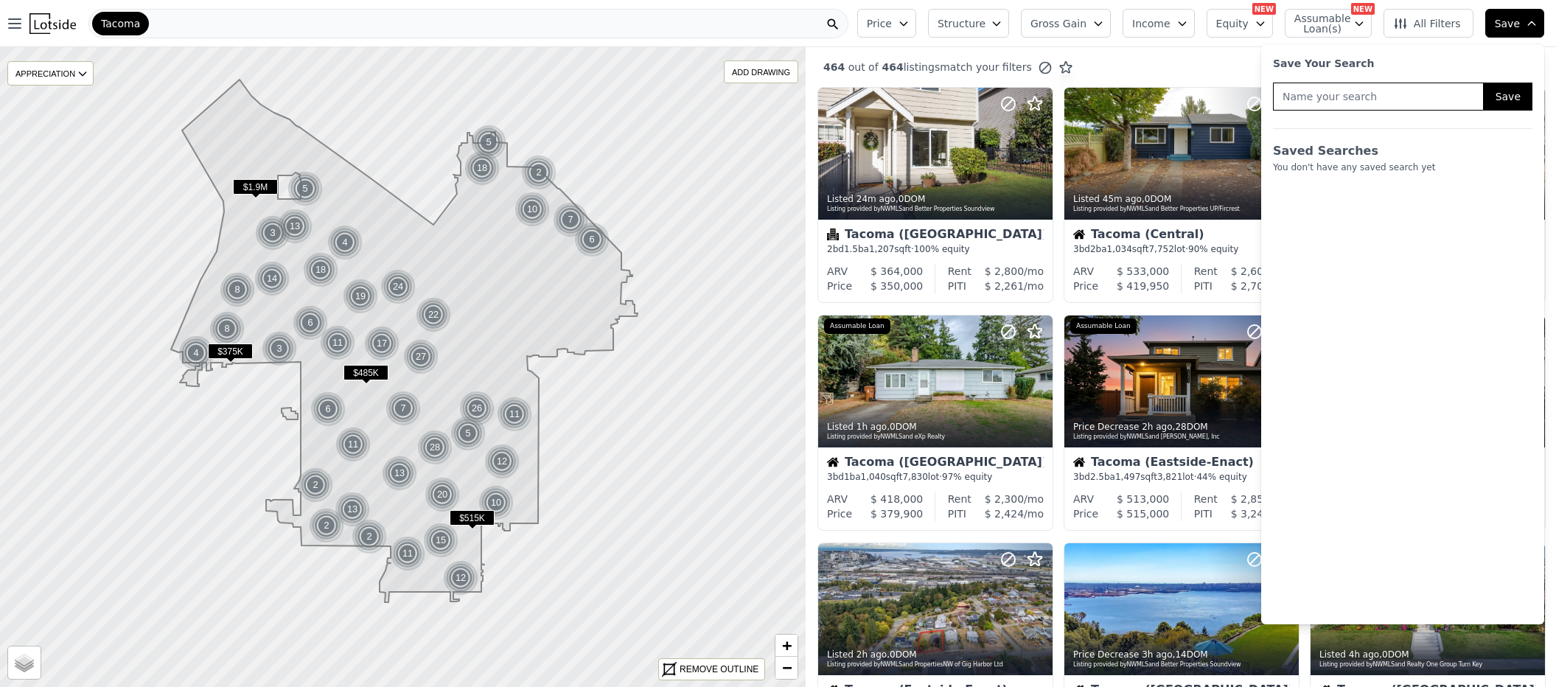
click at [1504, 28] on span "Save" at bounding box center [1507, 23] width 25 height 15
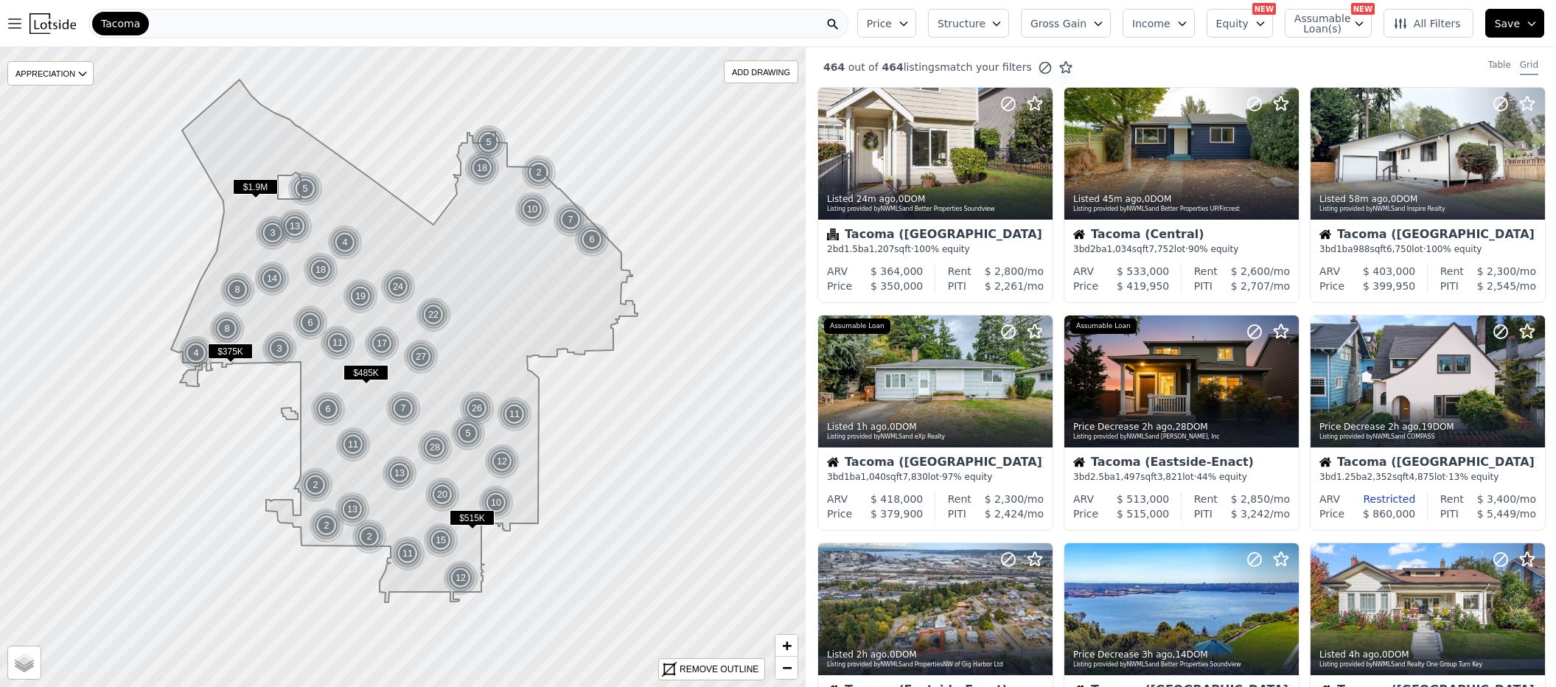
click at [1454, 27] on span "All Filters" at bounding box center [1427, 23] width 68 height 15
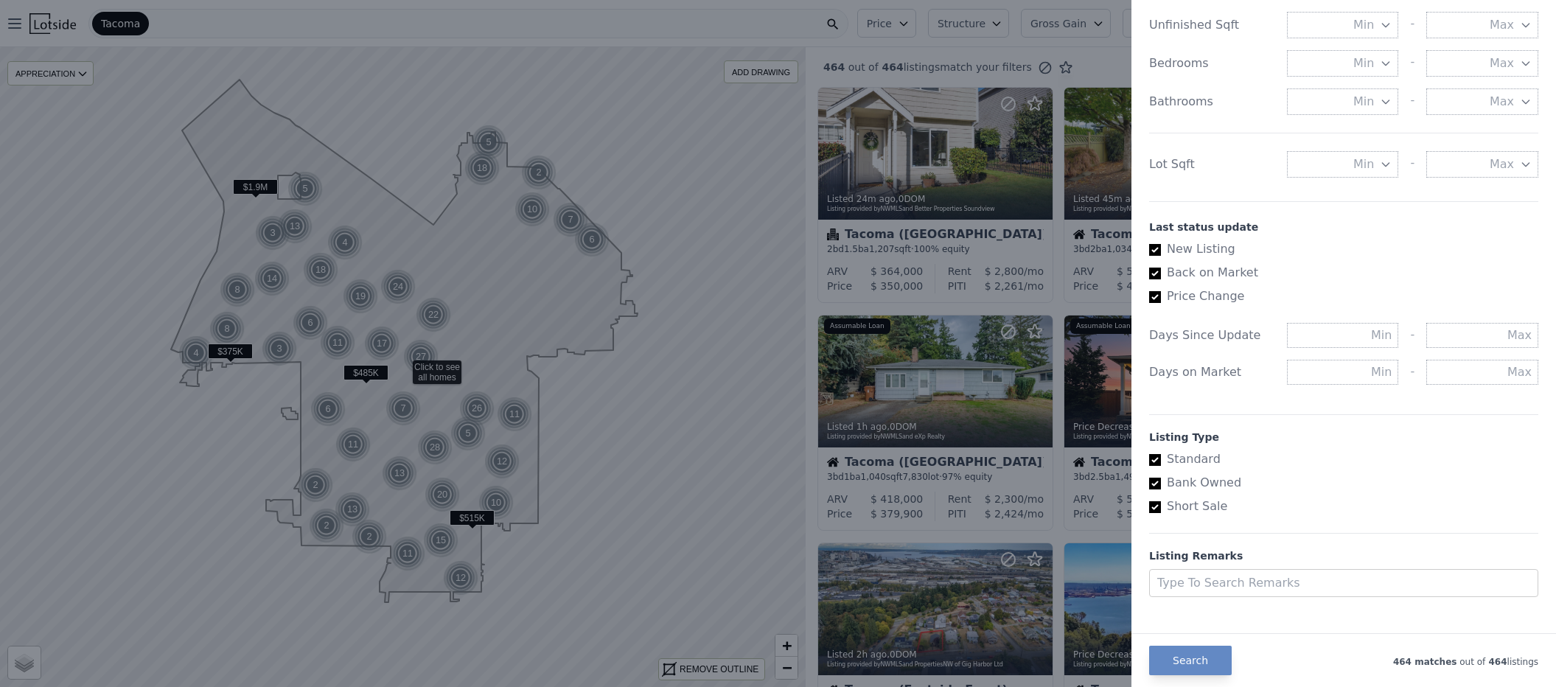
scroll to position [658, 0]
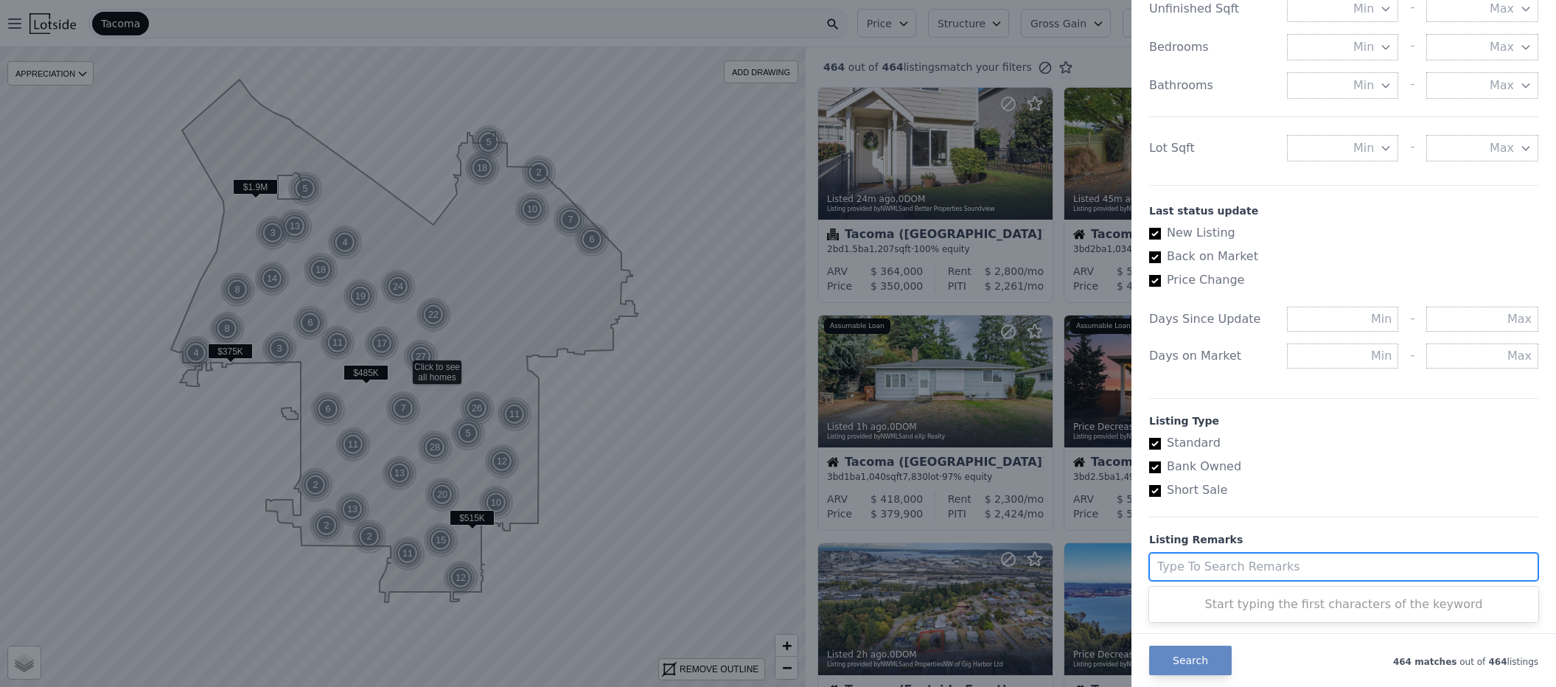
click at [1251, 573] on div at bounding box center [1330, 566] width 346 height 21
type input "fixer"
click at [1230, 594] on div "fixer" at bounding box center [1343, 600] width 389 height 21
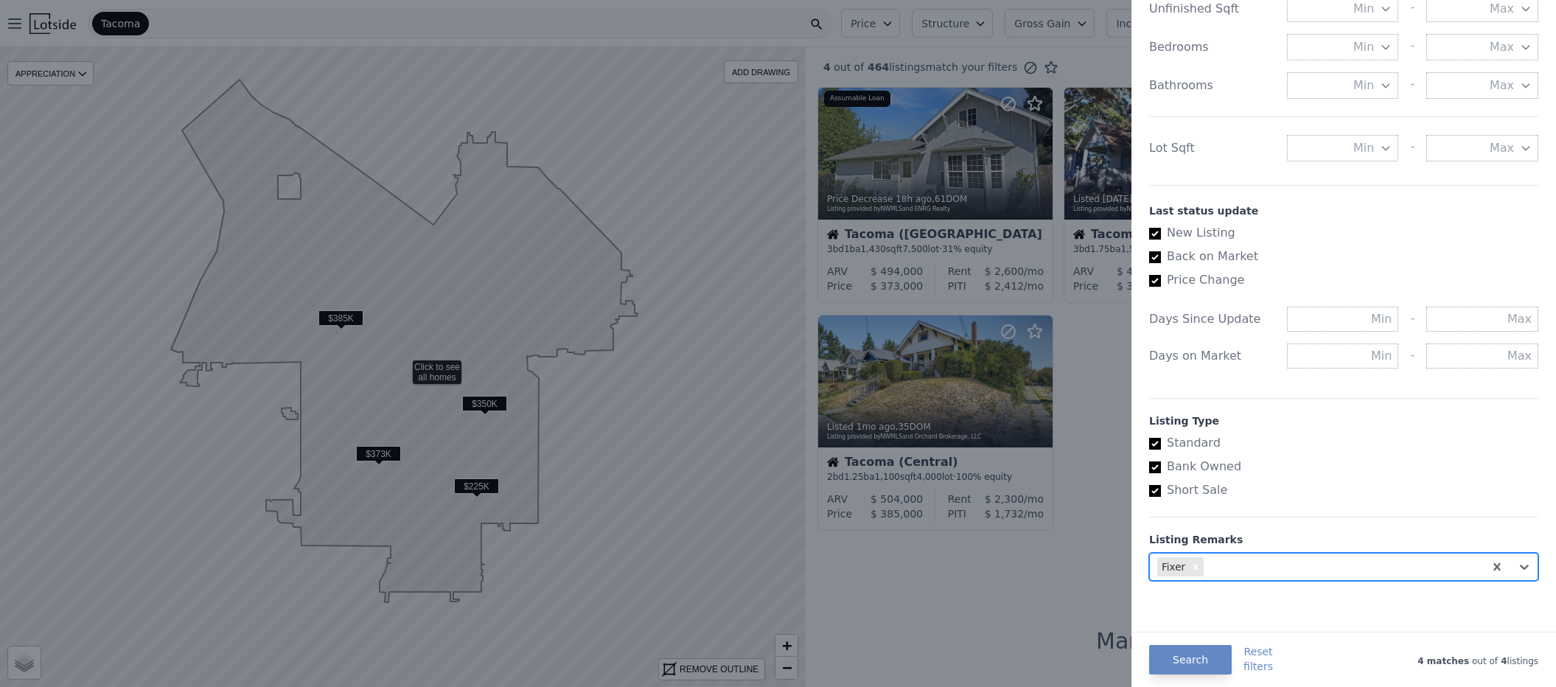
click at [1246, 567] on div at bounding box center [1341, 566] width 270 height 21
type input "tlc"
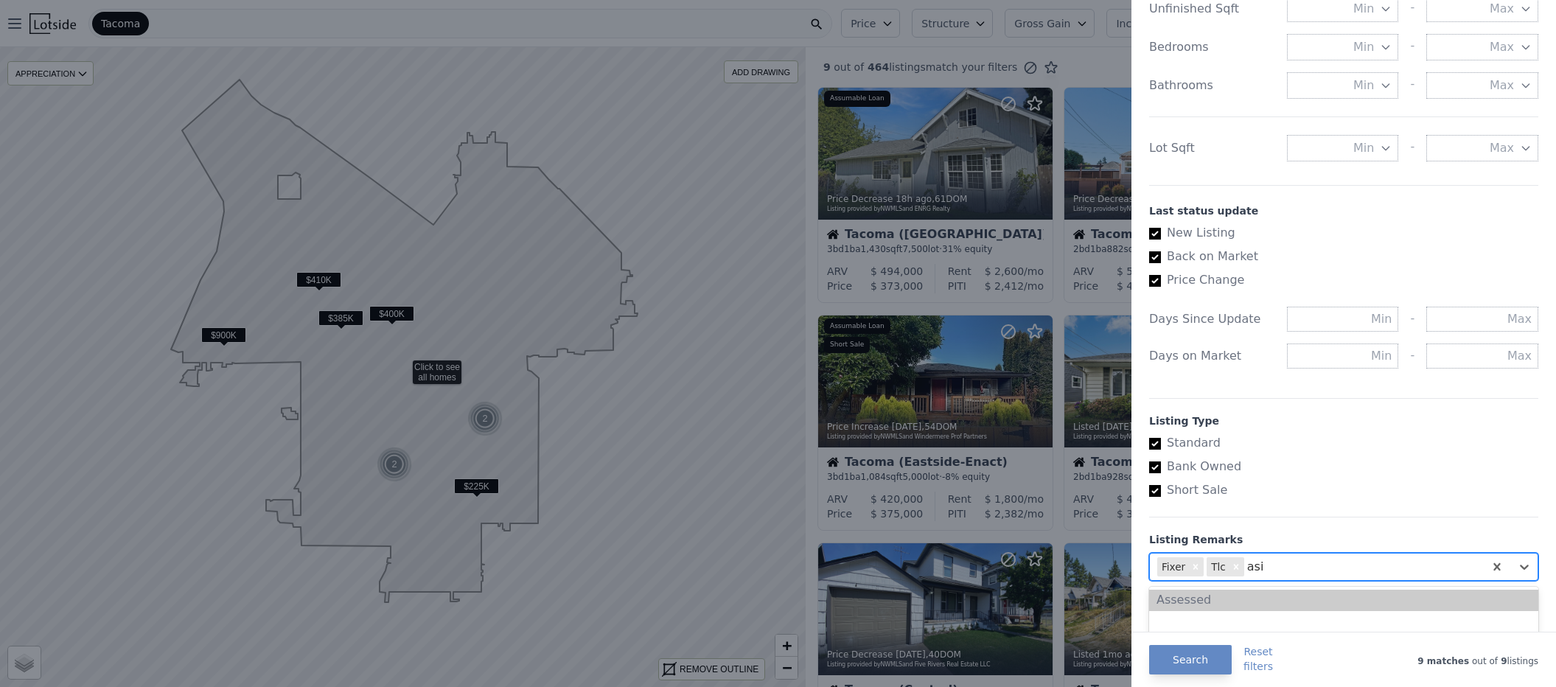
type input "asis"
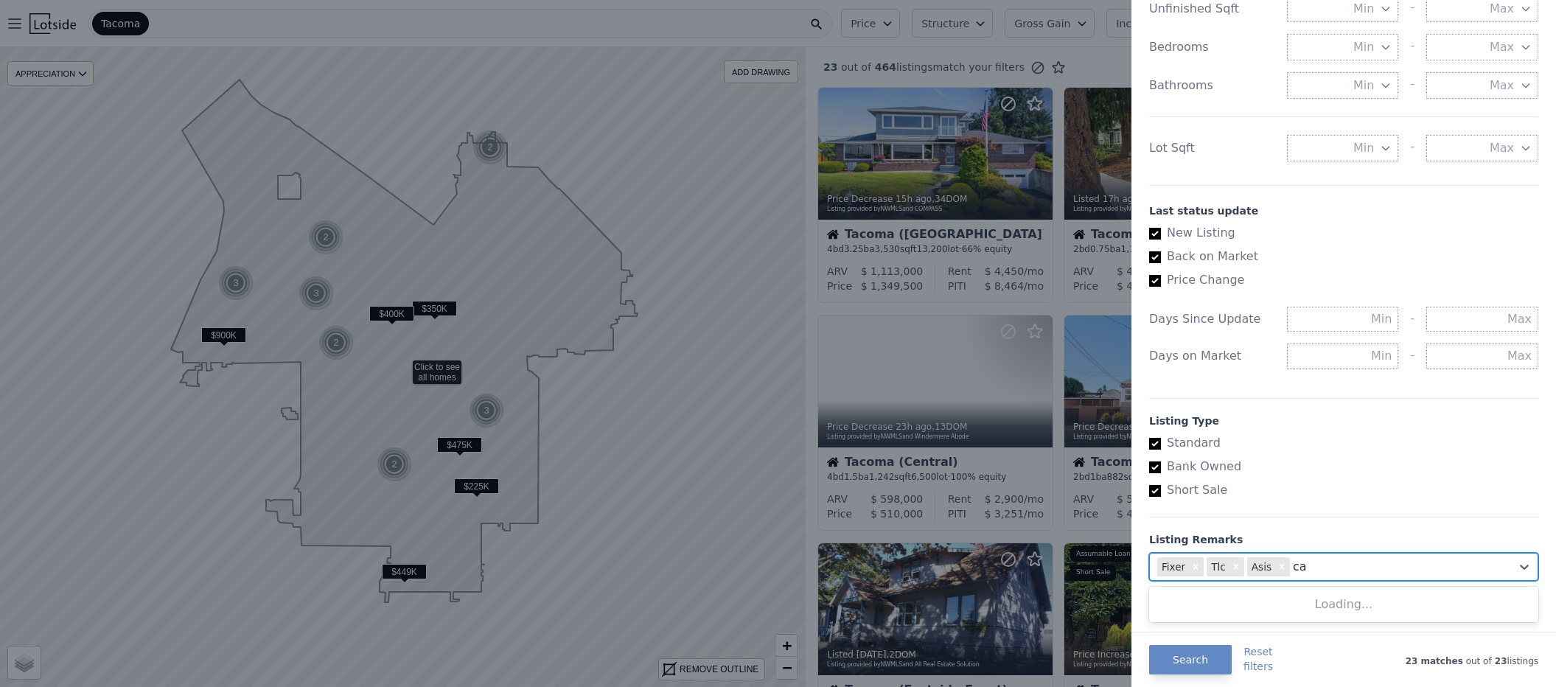
type input "c"
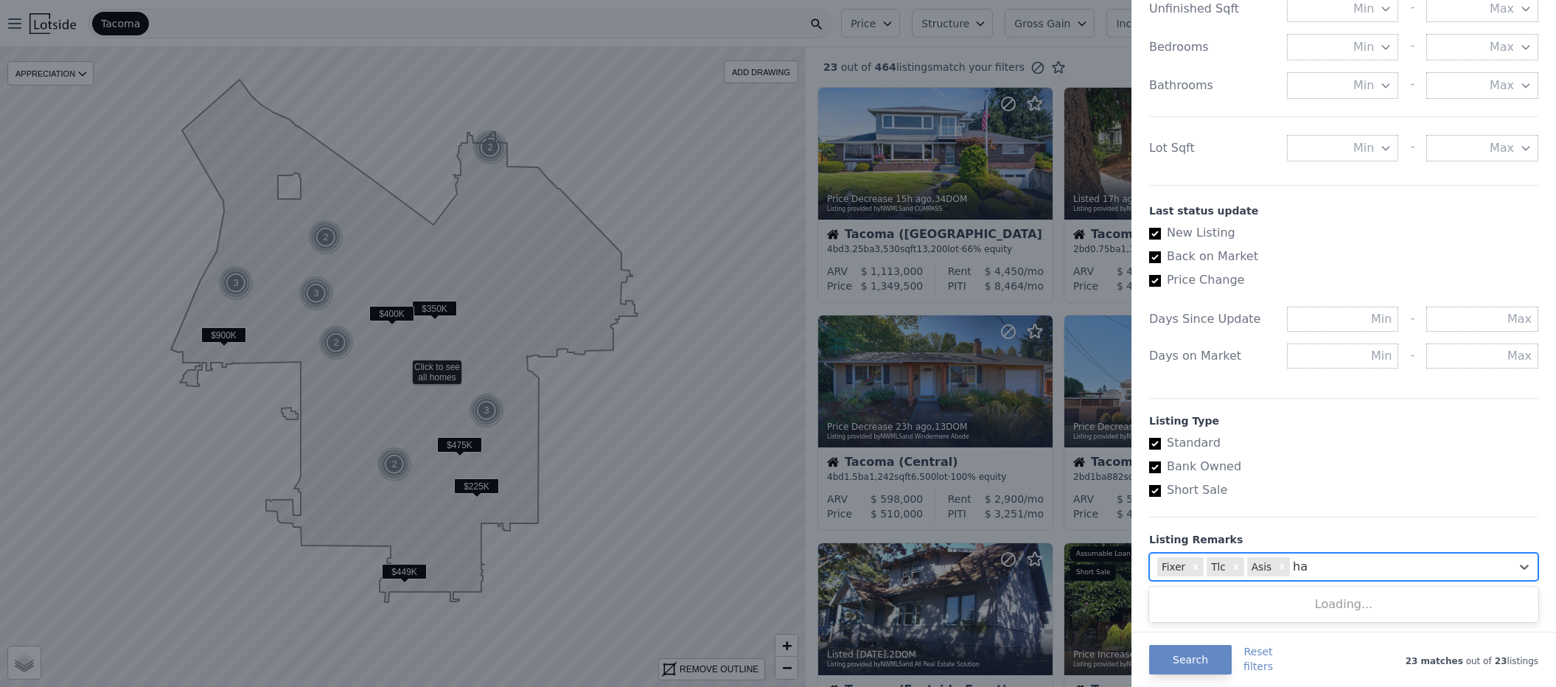
type input "h"
click at [946, 298] on div at bounding box center [778, 343] width 1556 height 687
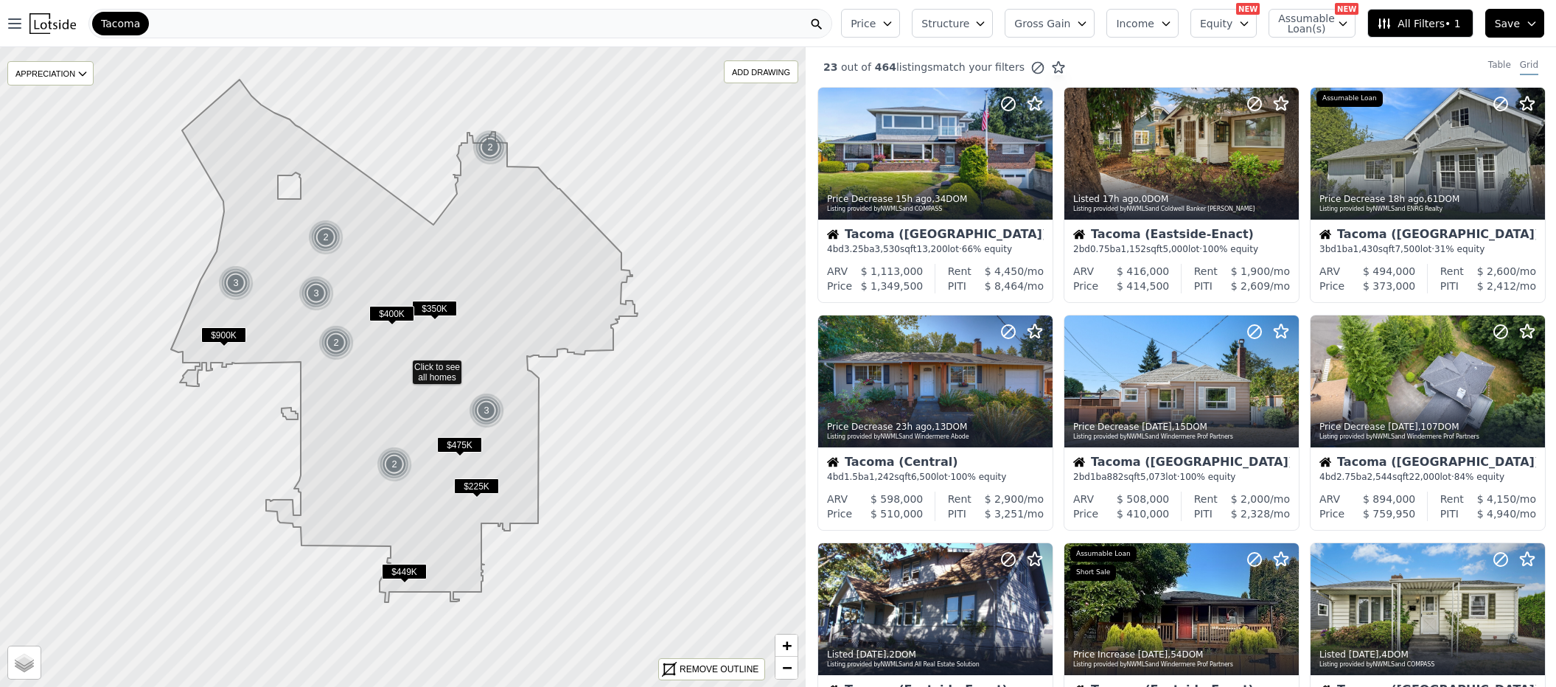
click at [1427, 26] on span "All Filters • 1" at bounding box center [1418, 23] width 83 height 15
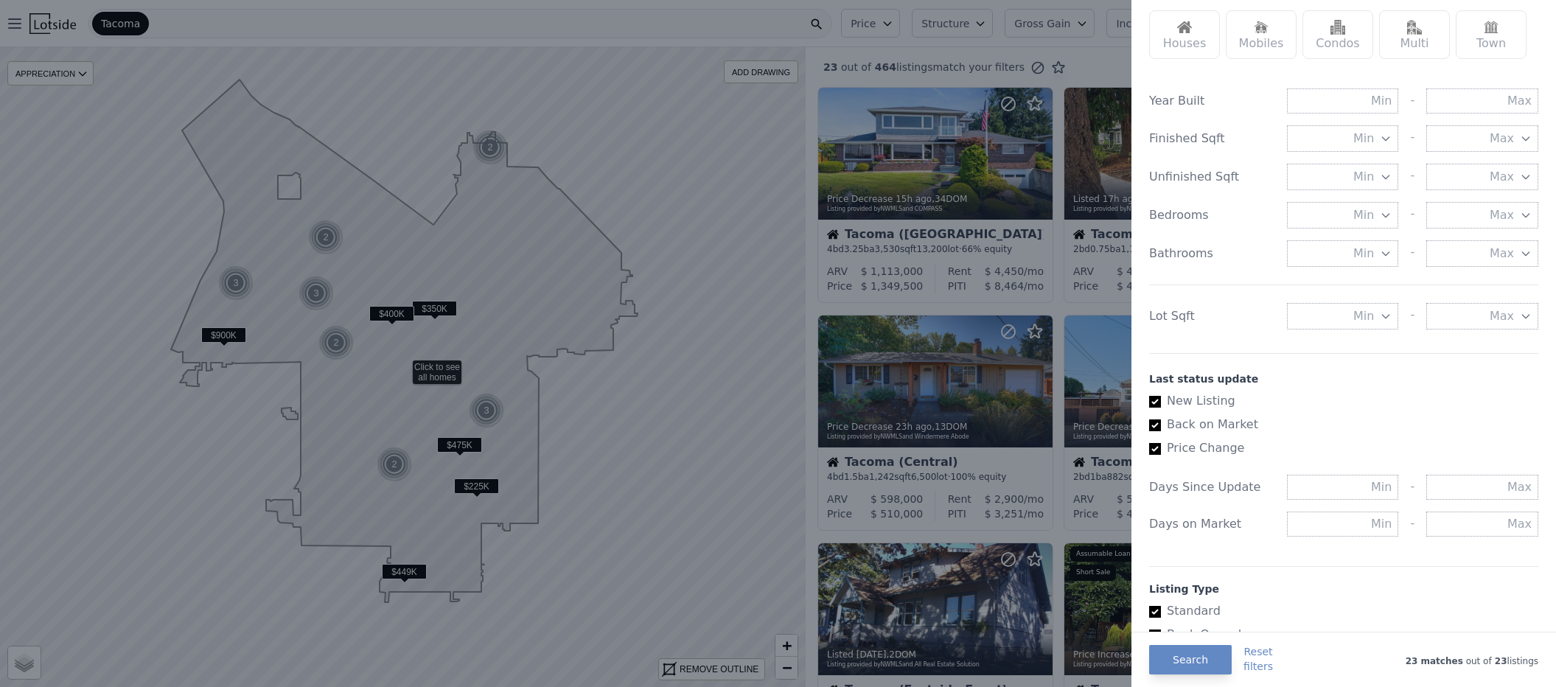
scroll to position [209, 0]
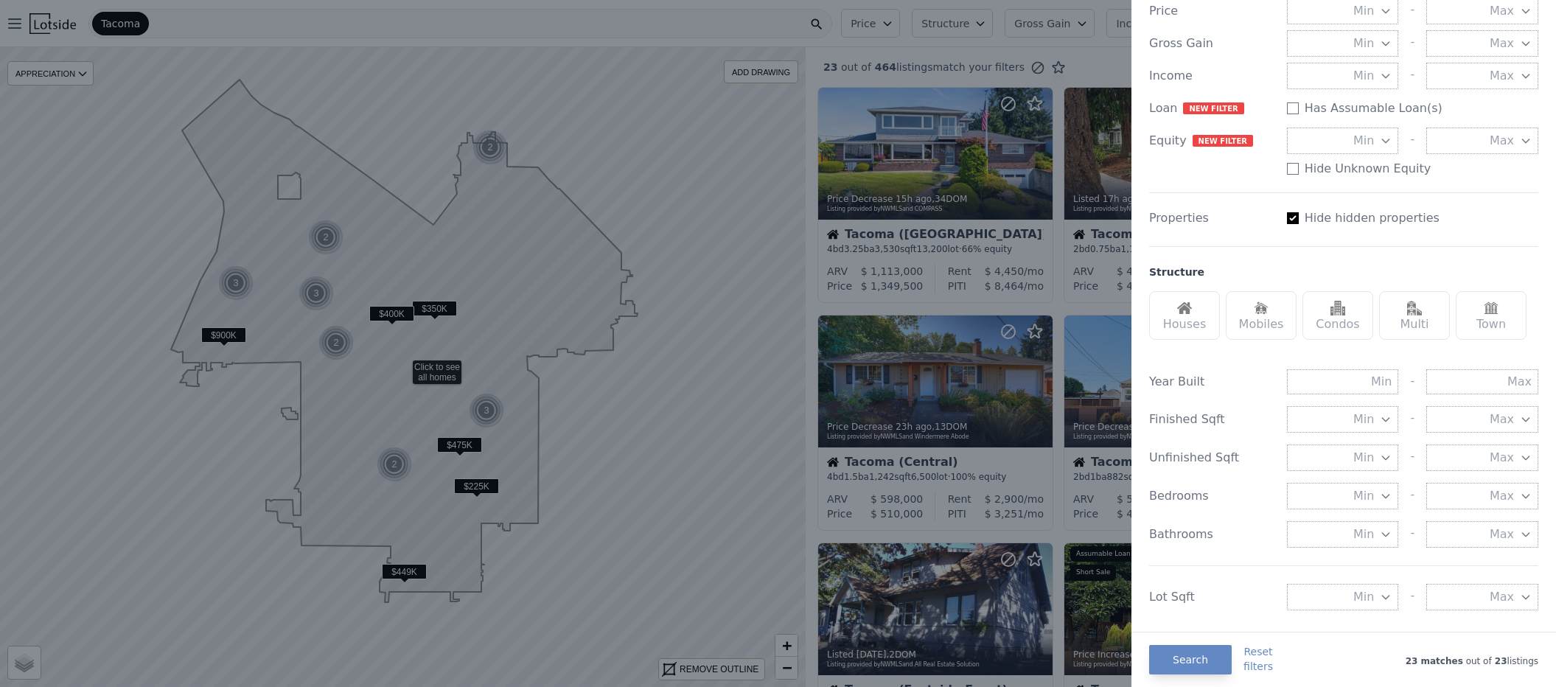
click at [1068, 306] on div at bounding box center [778, 343] width 1556 height 687
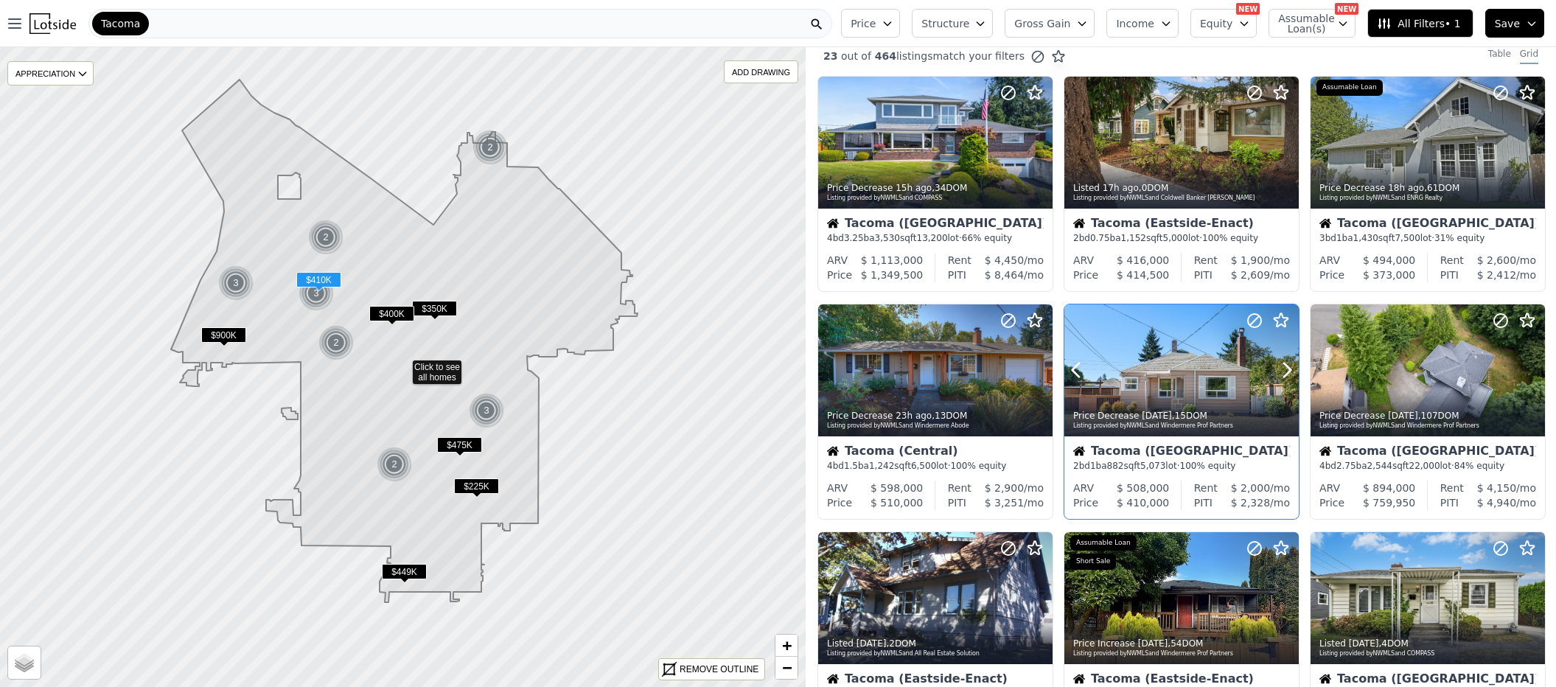
scroll to position [73, 0]
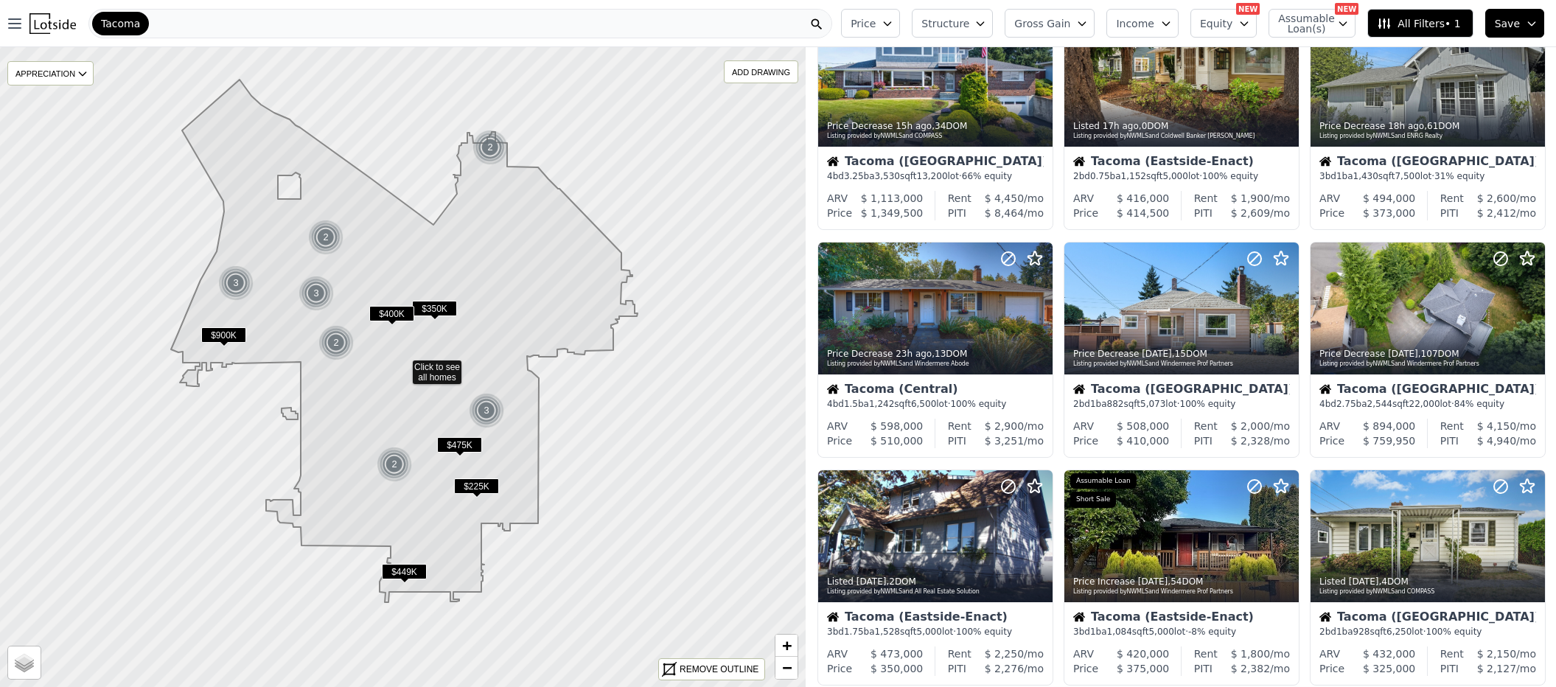
click at [890, 18] on button "Price" at bounding box center [870, 23] width 59 height 29
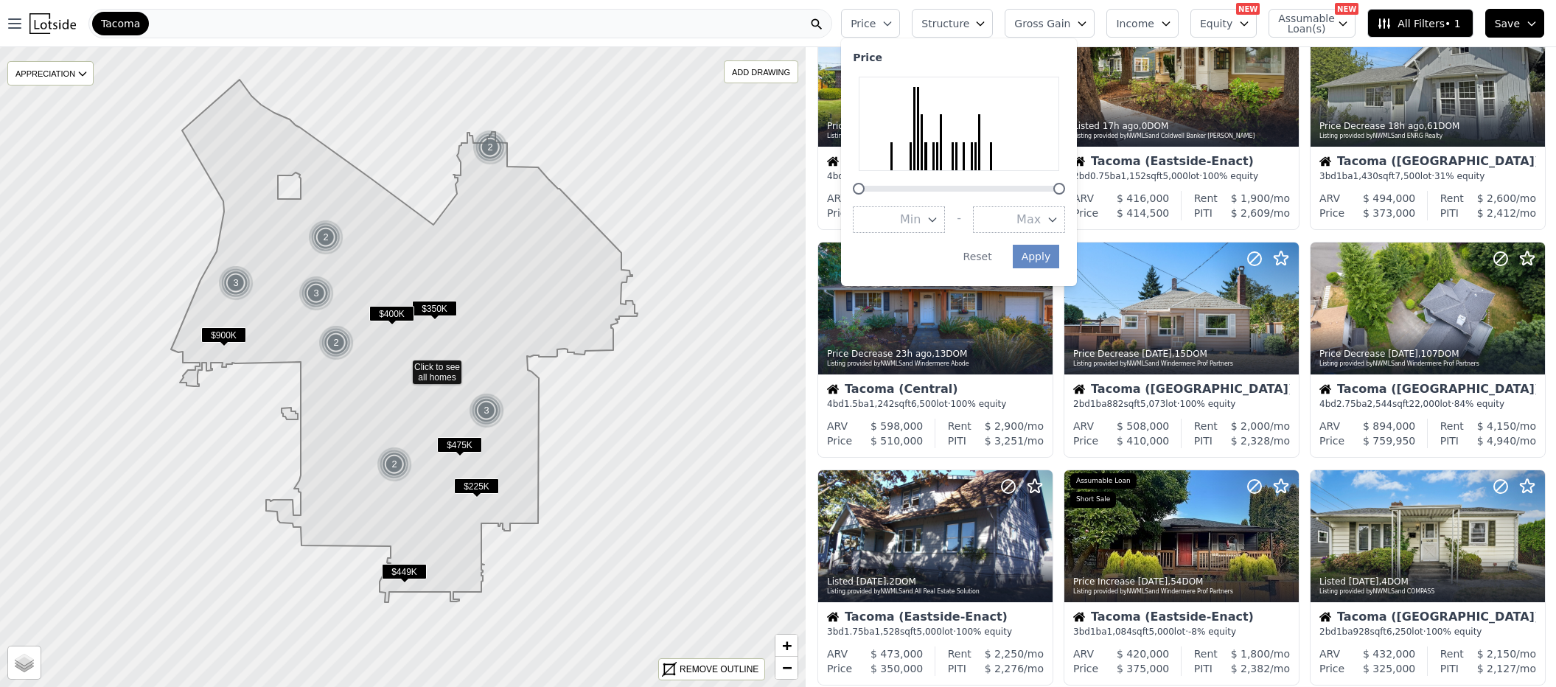
click at [890, 18] on button "Price" at bounding box center [870, 23] width 59 height 29
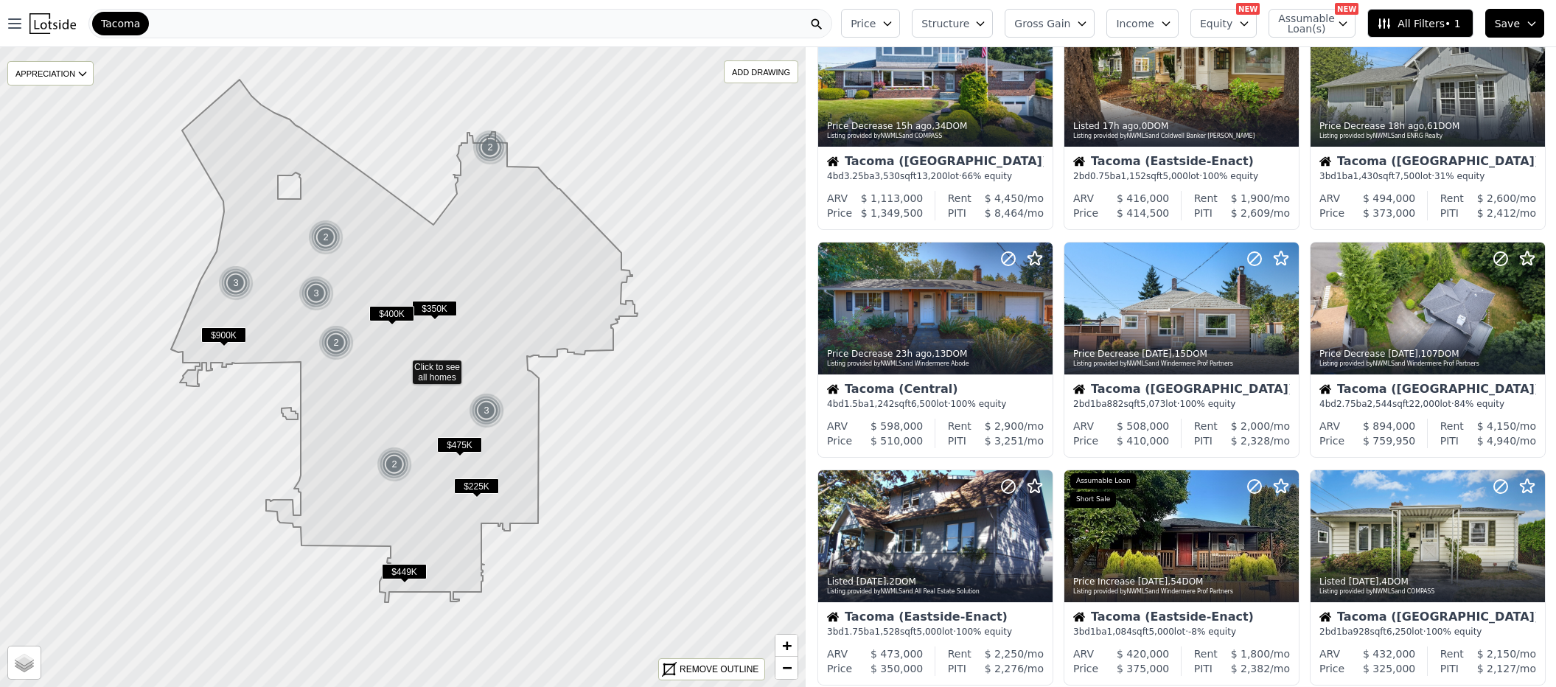
click at [1390, 23] on icon at bounding box center [1384, 23] width 15 height 15
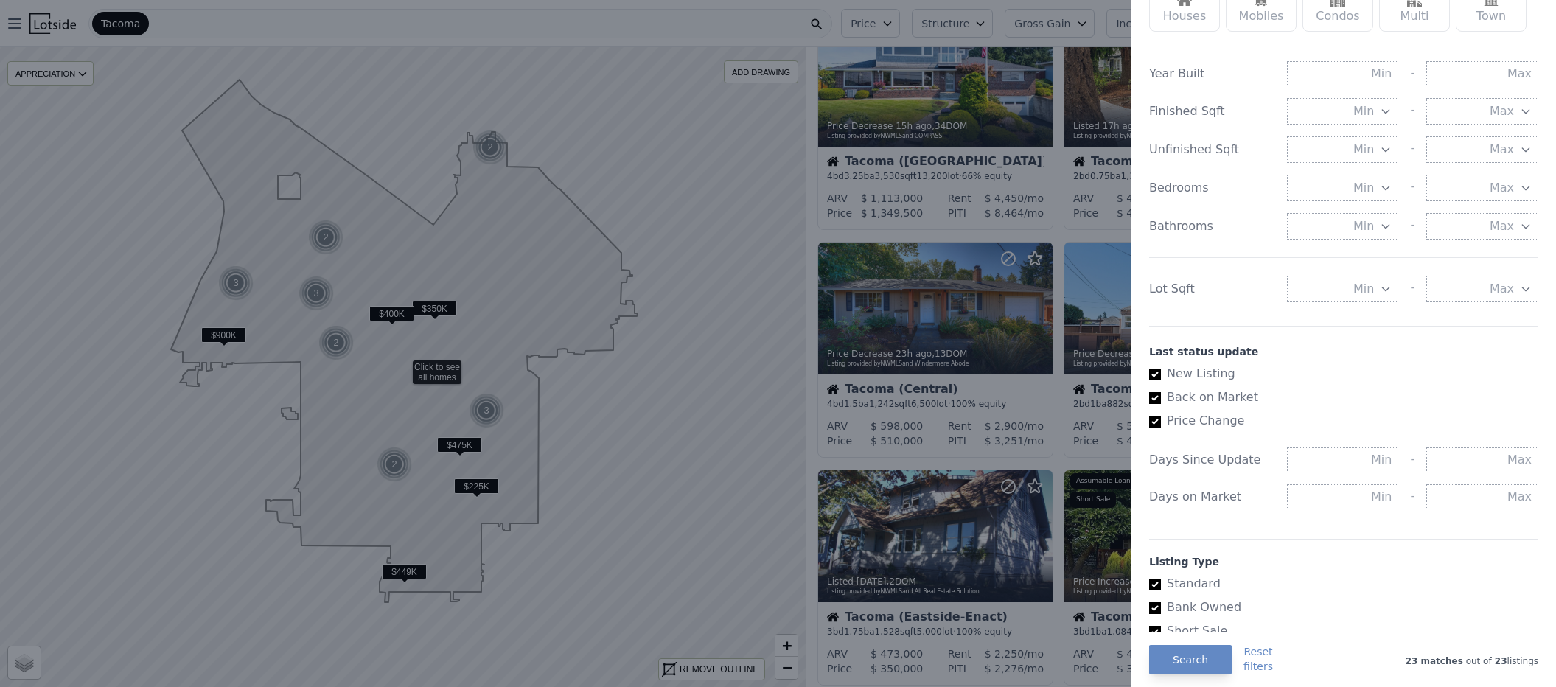
scroll to position [560, 0]
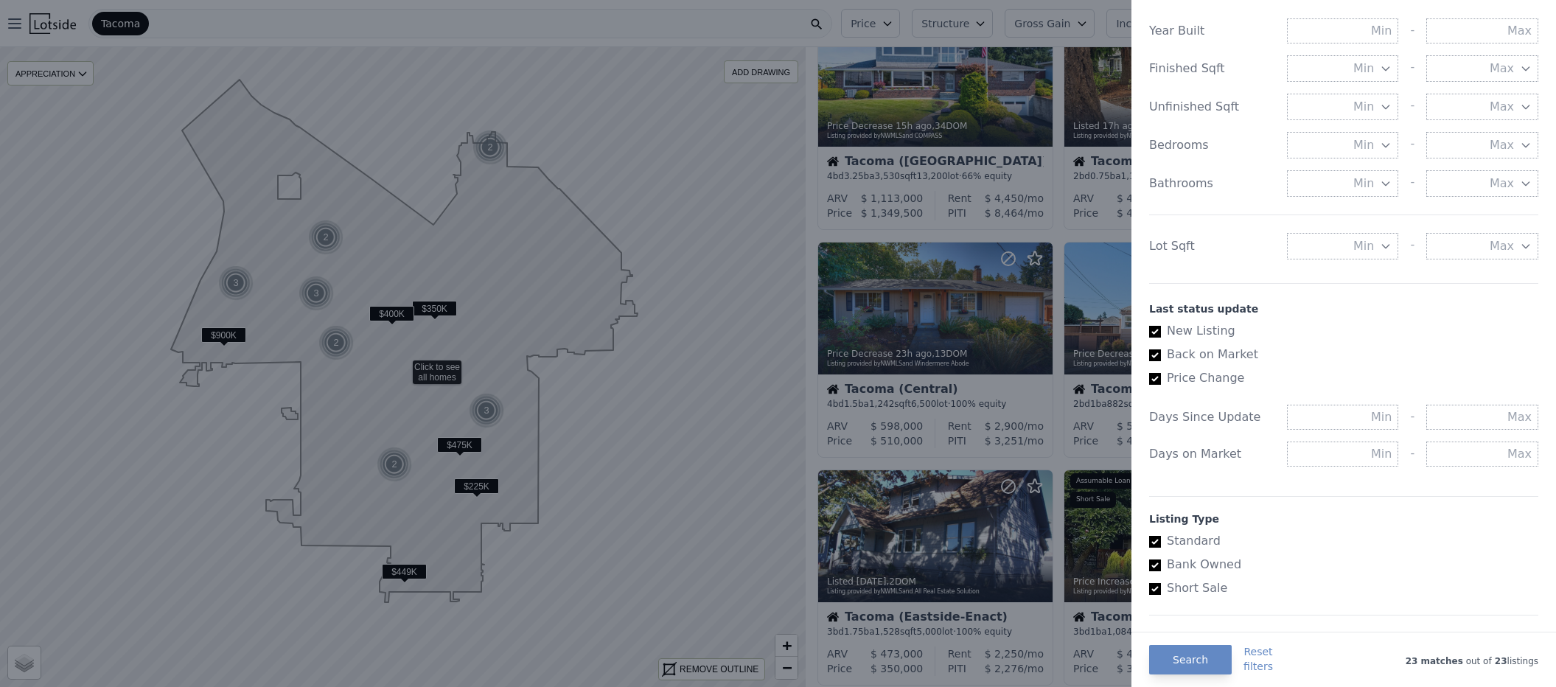
click at [1218, 357] on label "Back on Market" at bounding box center [1337, 355] width 377 height 18
click at [1161, 357] on input "Back on Market" at bounding box center [1155, 355] width 12 height 12
checkbox input "false"
click at [1157, 335] on input "New Listing" at bounding box center [1155, 332] width 12 height 12
checkbox input "false"
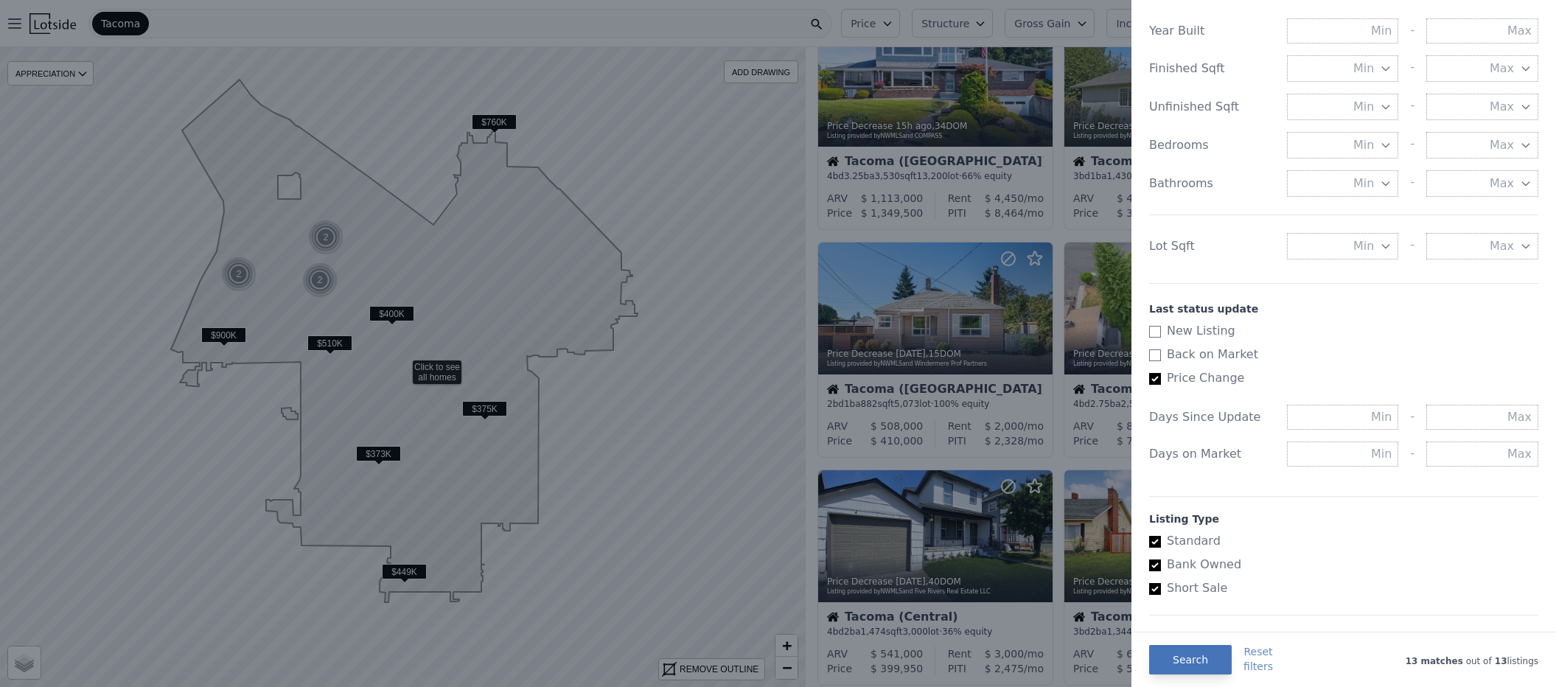
click at [1215, 665] on button "Search" at bounding box center [1190, 659] width 83 height 29
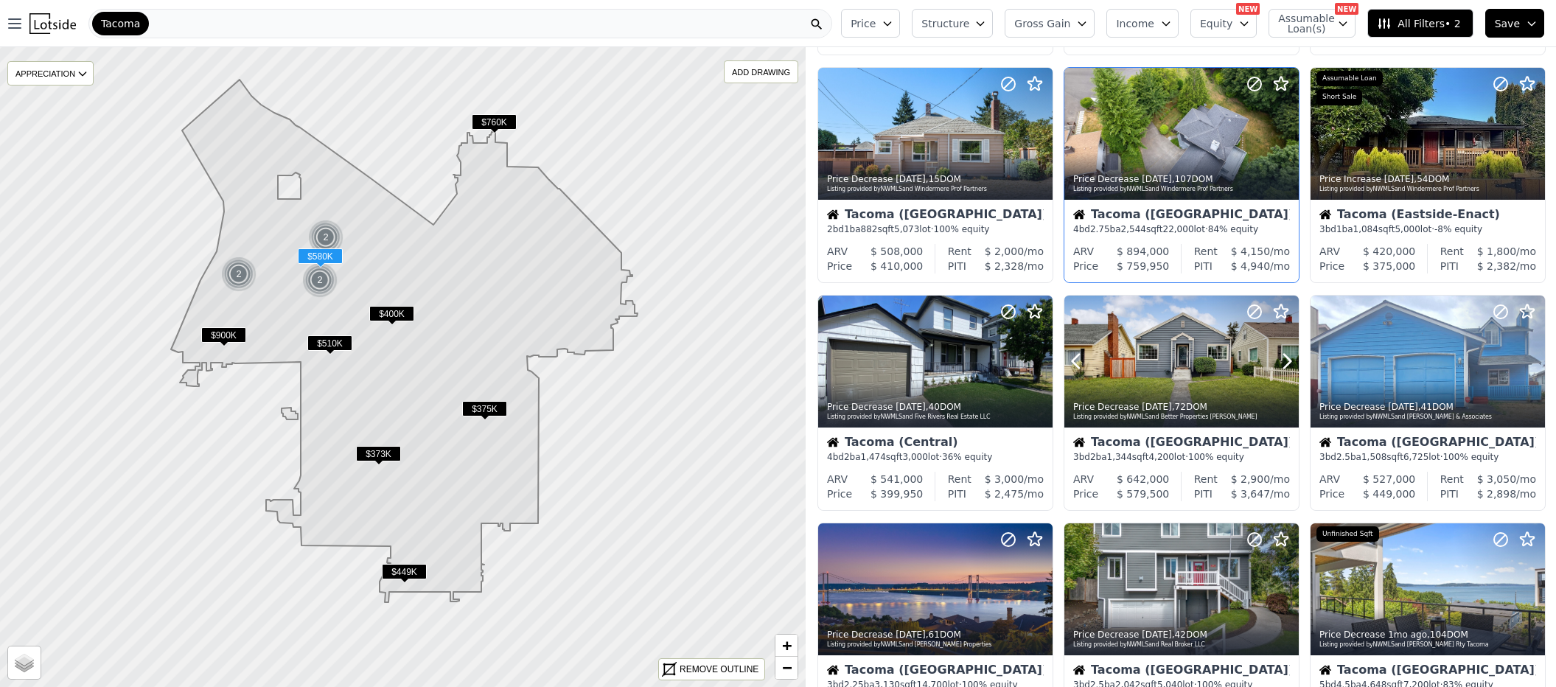
scroll to position [392, 0]
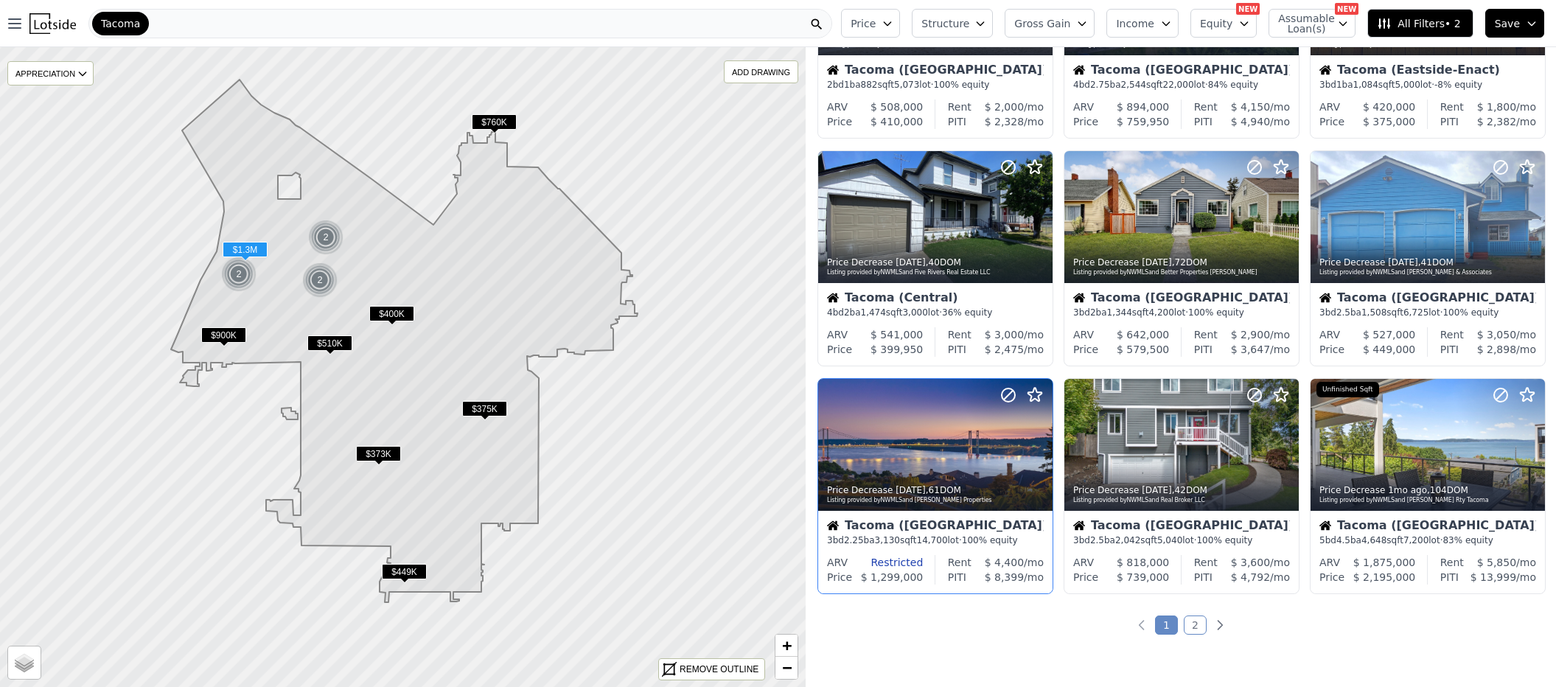
click at [914, 558] on div "Restricted" at bounding box center [885, 562] width 75 height 15
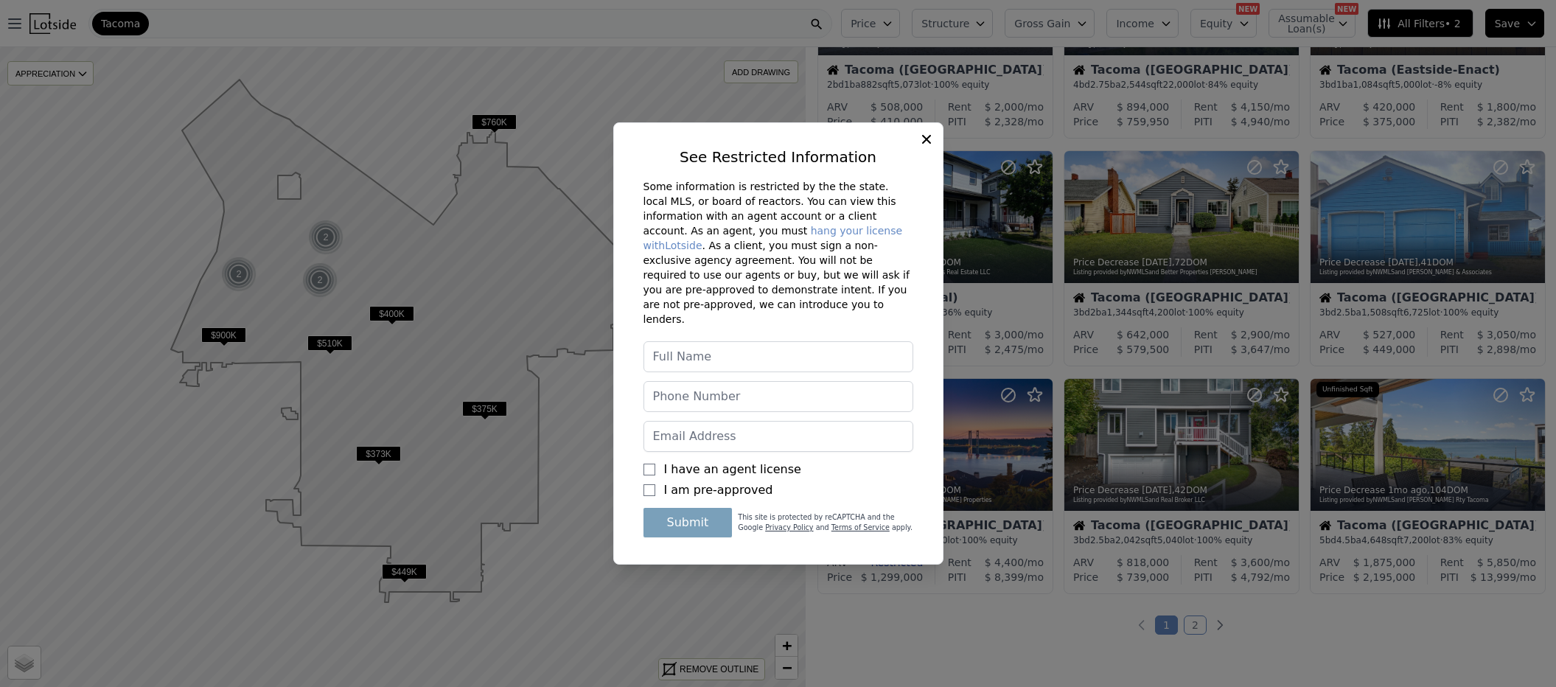
click at [925, 147] on icon at bounding box center [926, 139] width 15 height 15
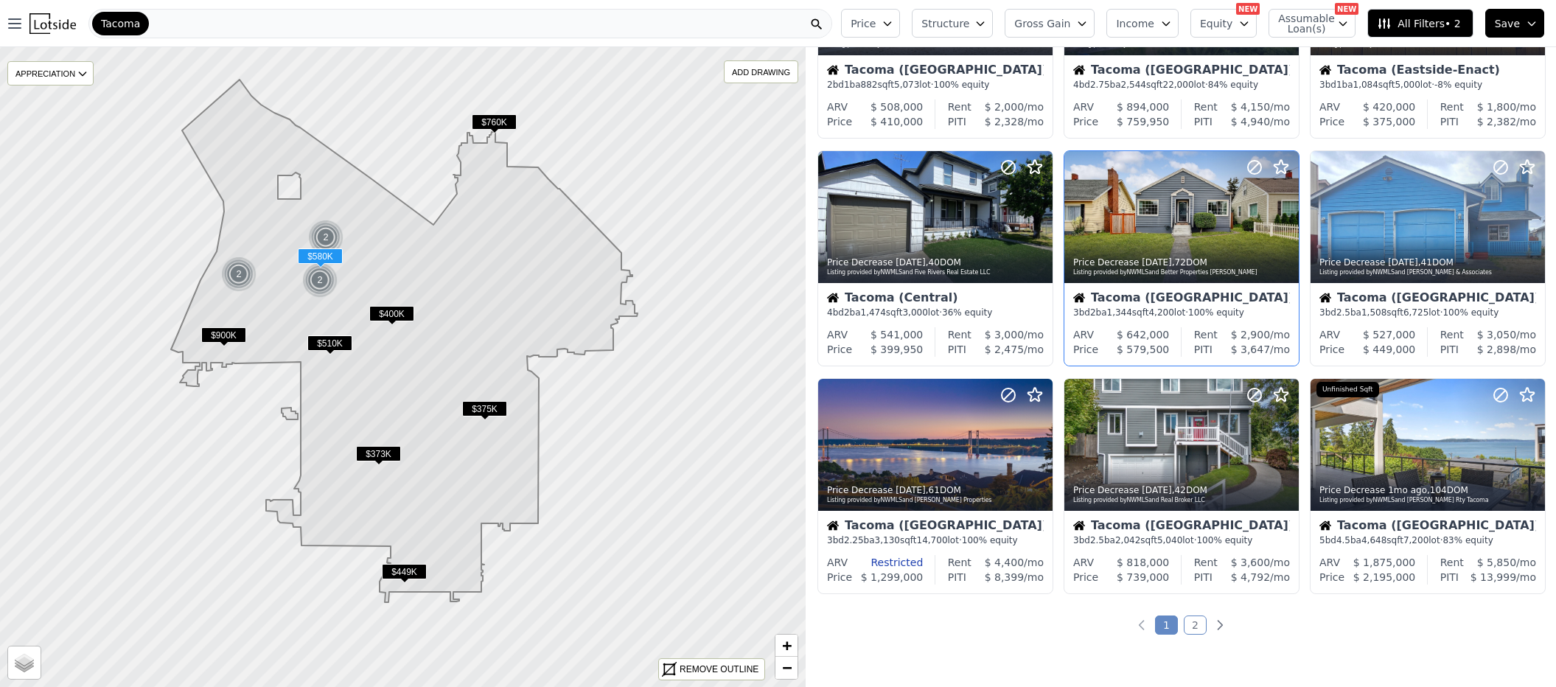
click at [1185, 334] on div "Rent $ 2,900 /mo PITI $ 3,647 /mo" at bounding box center [1241, 341] width 113 height 29
click at [1408, 26] on span "All Filters • 2" at bounding box center [1418, 23] width 83 height 15
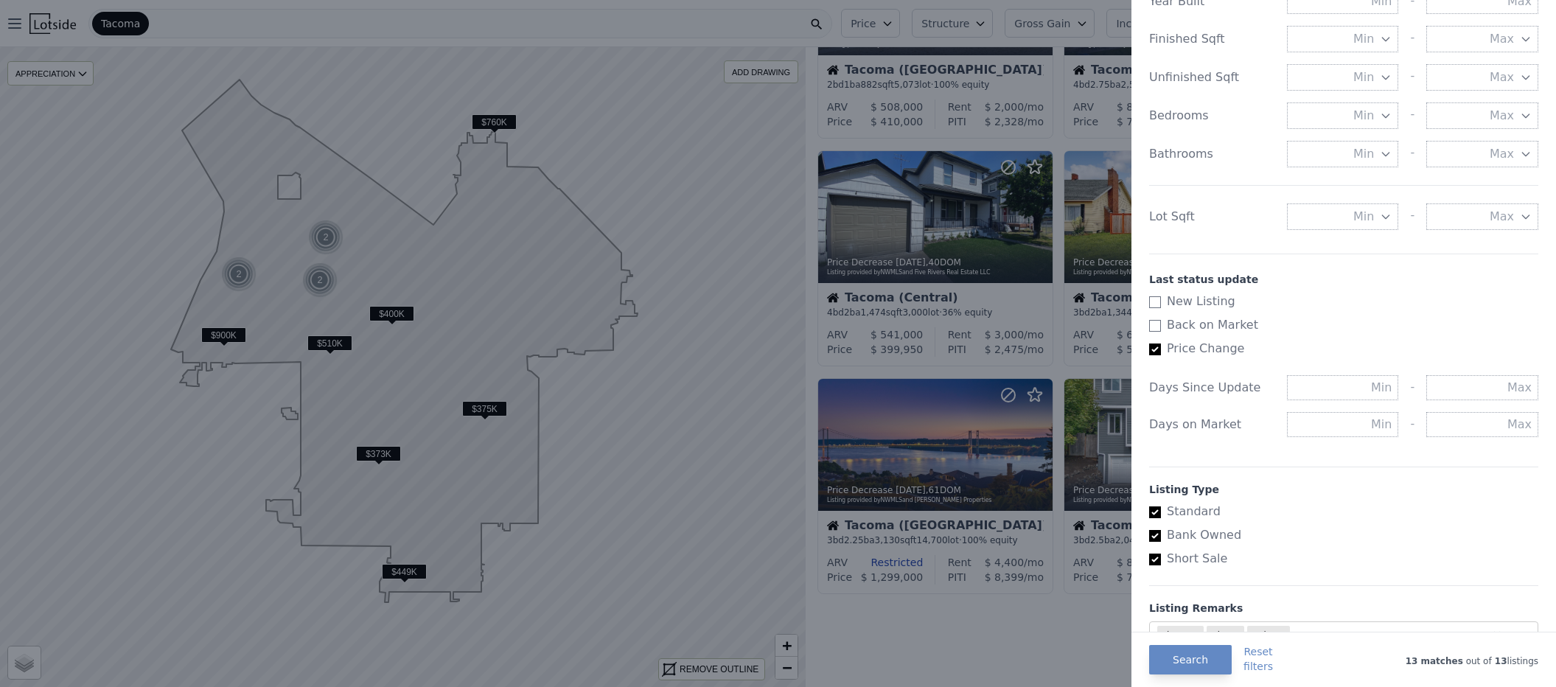
scroll to position [658, 0]
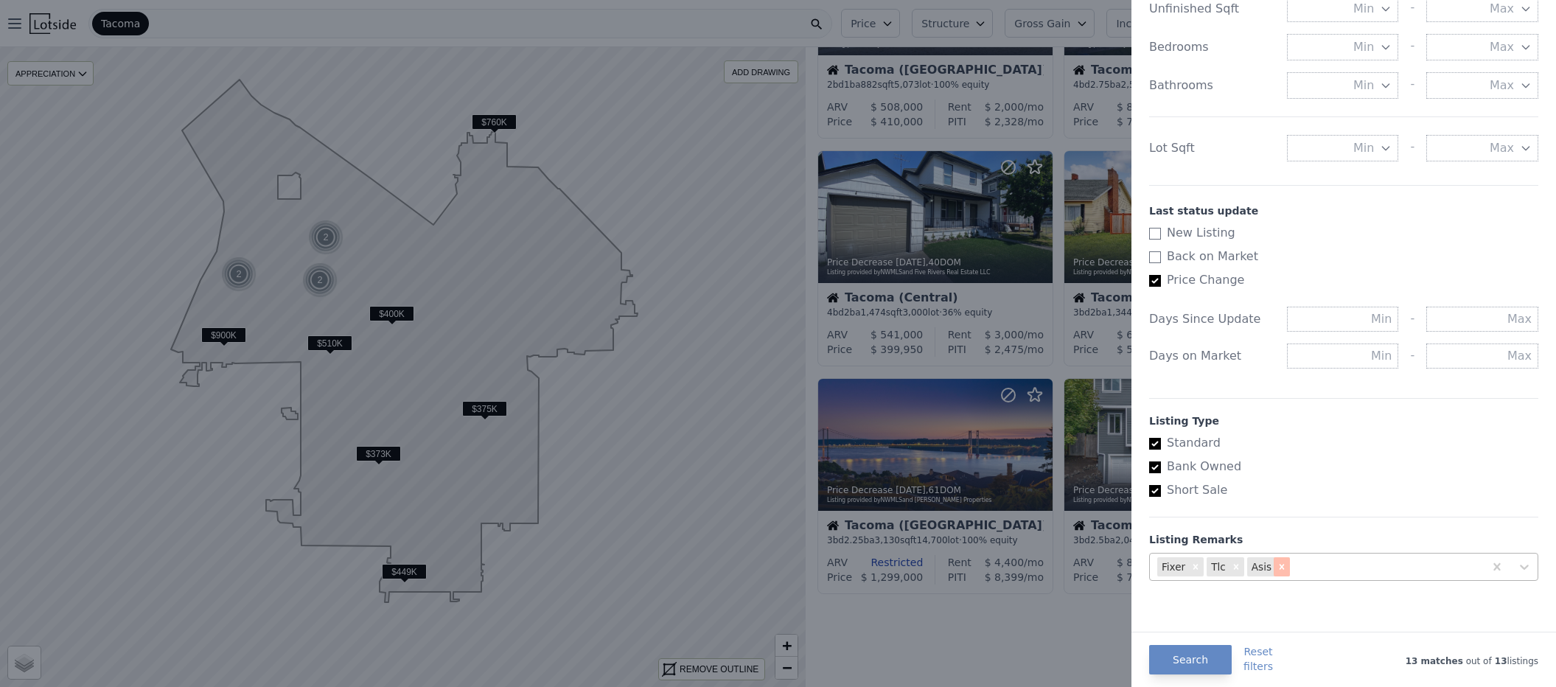
click at [1282, 573] on div "Remove asis" at bounding box center [1282, 566] width 16 height 19
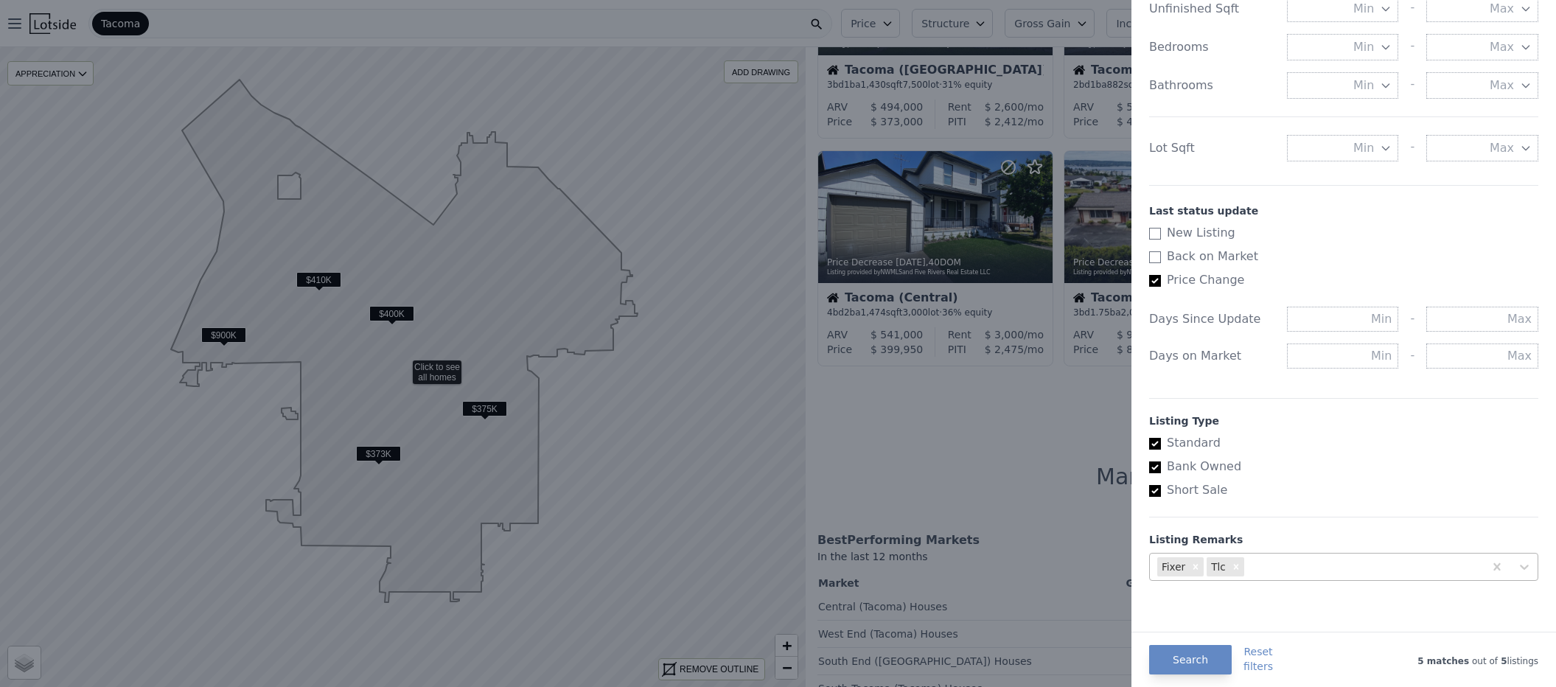
click at [1045, 474] on div at bounding box center [778, 343] width 1556 height 687
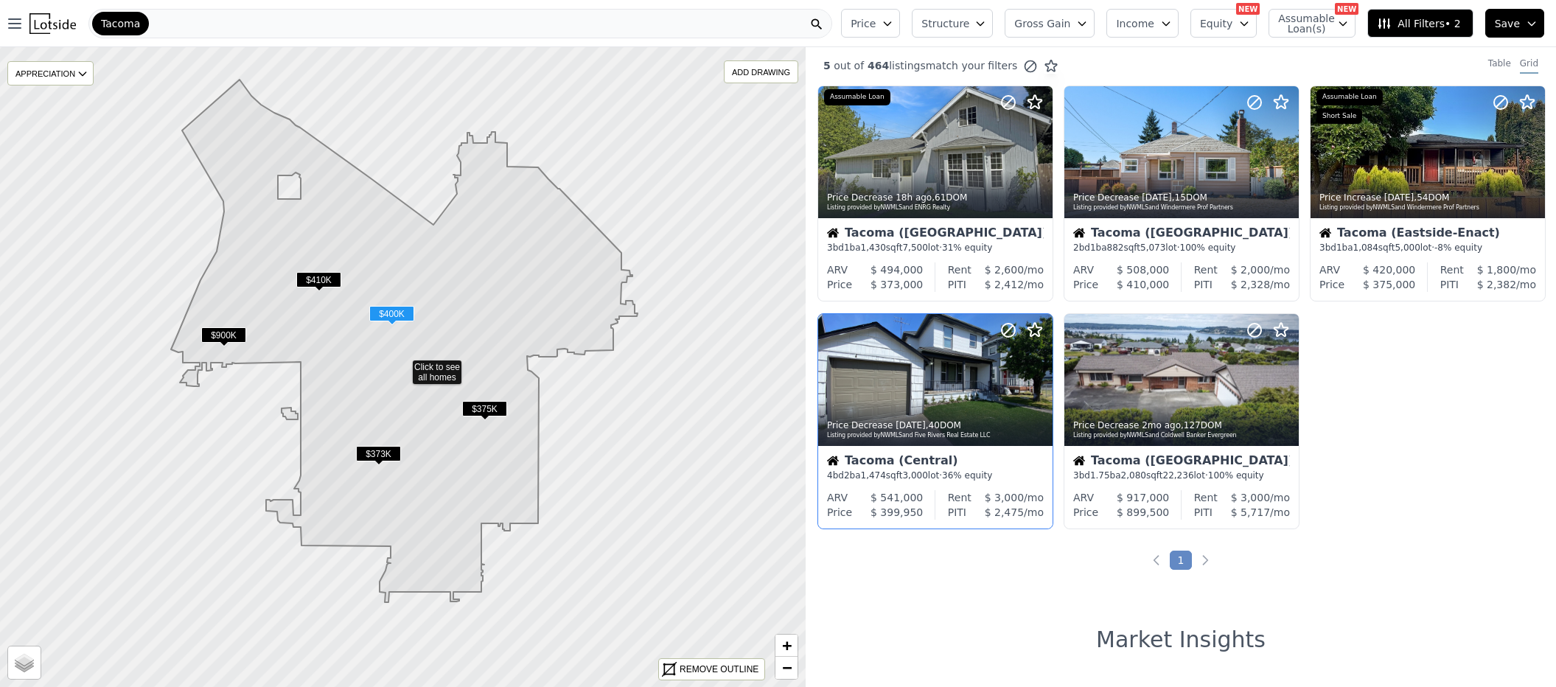
scroll to position [0, 0]
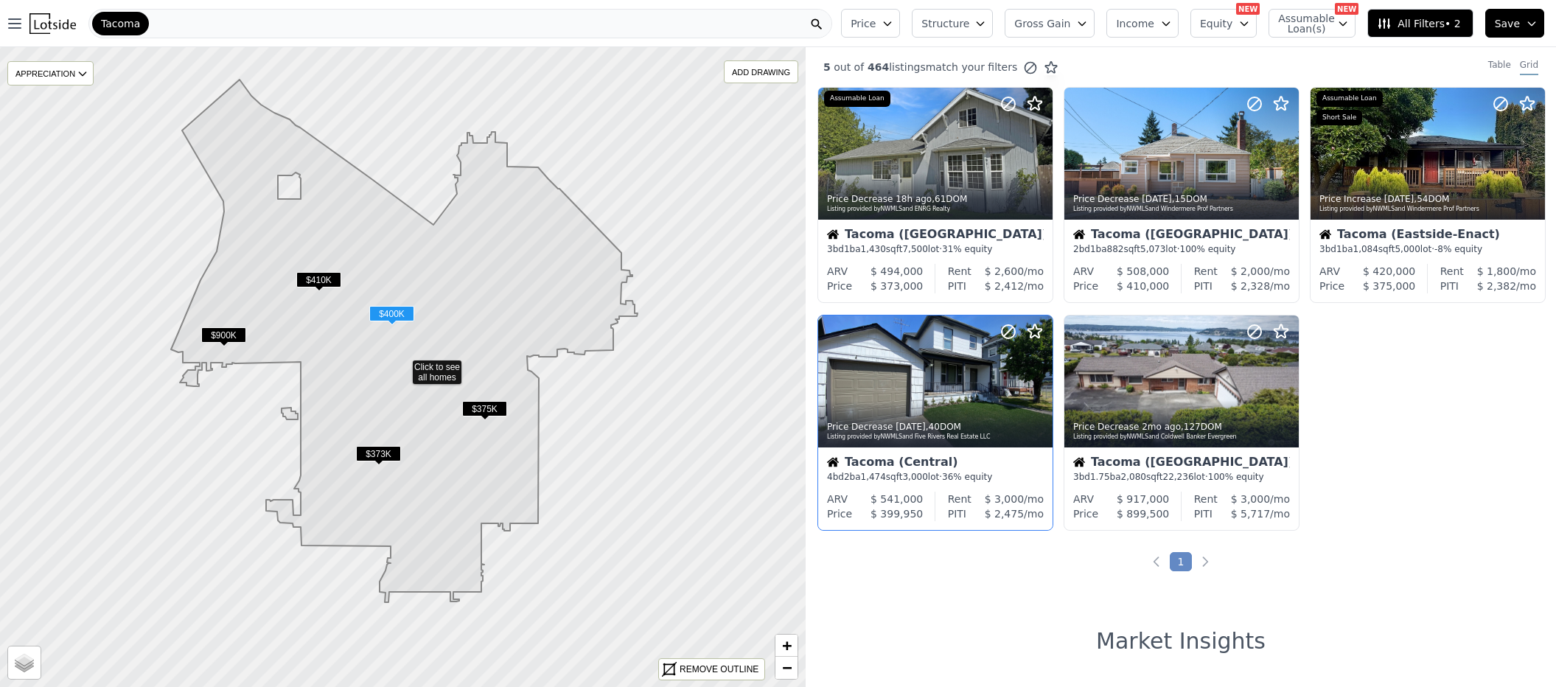
click at [989, 455] on div "Tacoma (Central) 4 bd 2 ba 1,474 sqft 3,000 lot · 36% equity" at bounding box center [935, 469] width 234 height 44
click at [1246, 464] on div "Tacoma (West End)" at bounding box center [1181, 463] width 217 height 15
click at [975, 484] on div "Tacoma (Central) 4 bd 2 ba 1,474 sqft 3,000 lot · 36% equity" at bounding box center [935, 469] width 234 height 44
click at [1256, 283] on span "$ 2,328" at bounding box center [1250, 286] width 39 height 12
click at [1406, 27] on span "All Filters • 2" at bounding box center [1418, 23] width 83 height 15
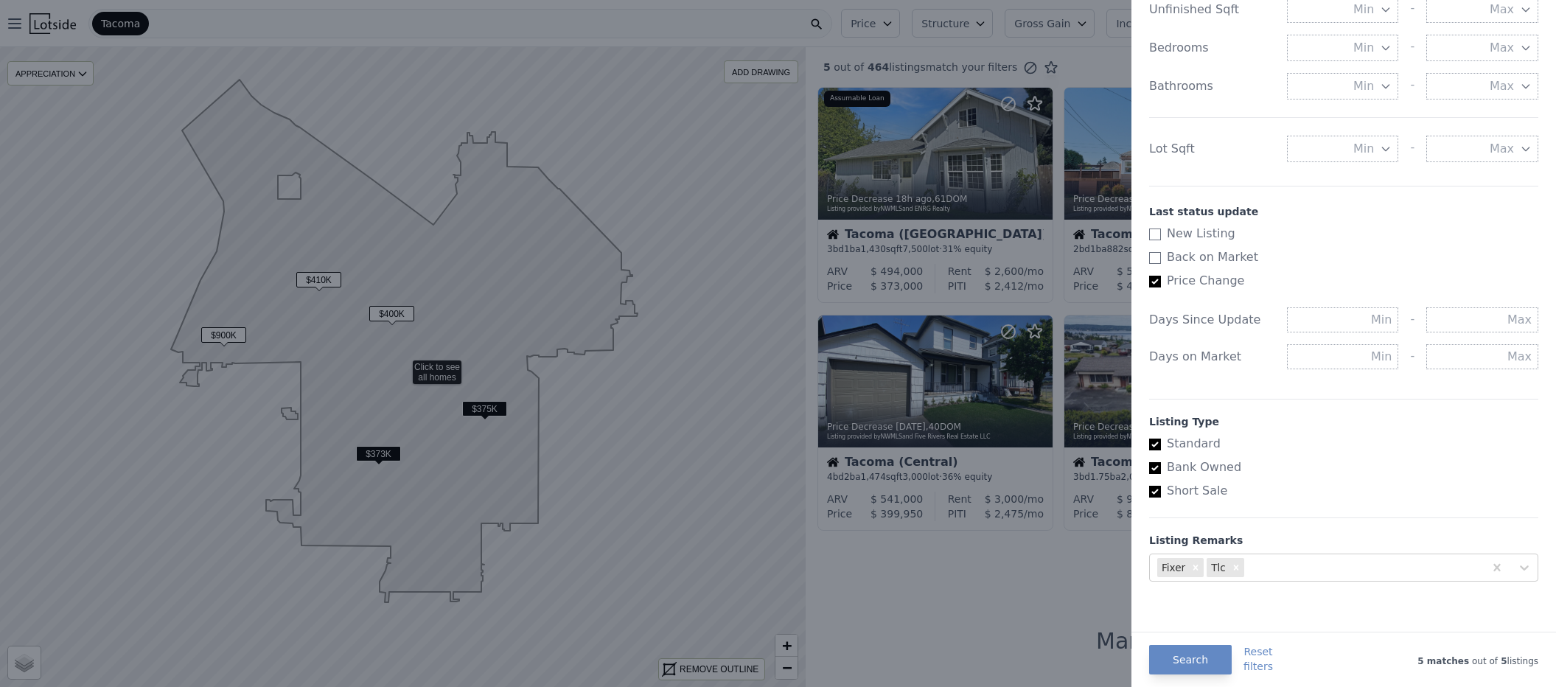
scroll to position [658, 0]
click at [1322, 569] on div at bounding box center [1361, 566] width 229 height 21
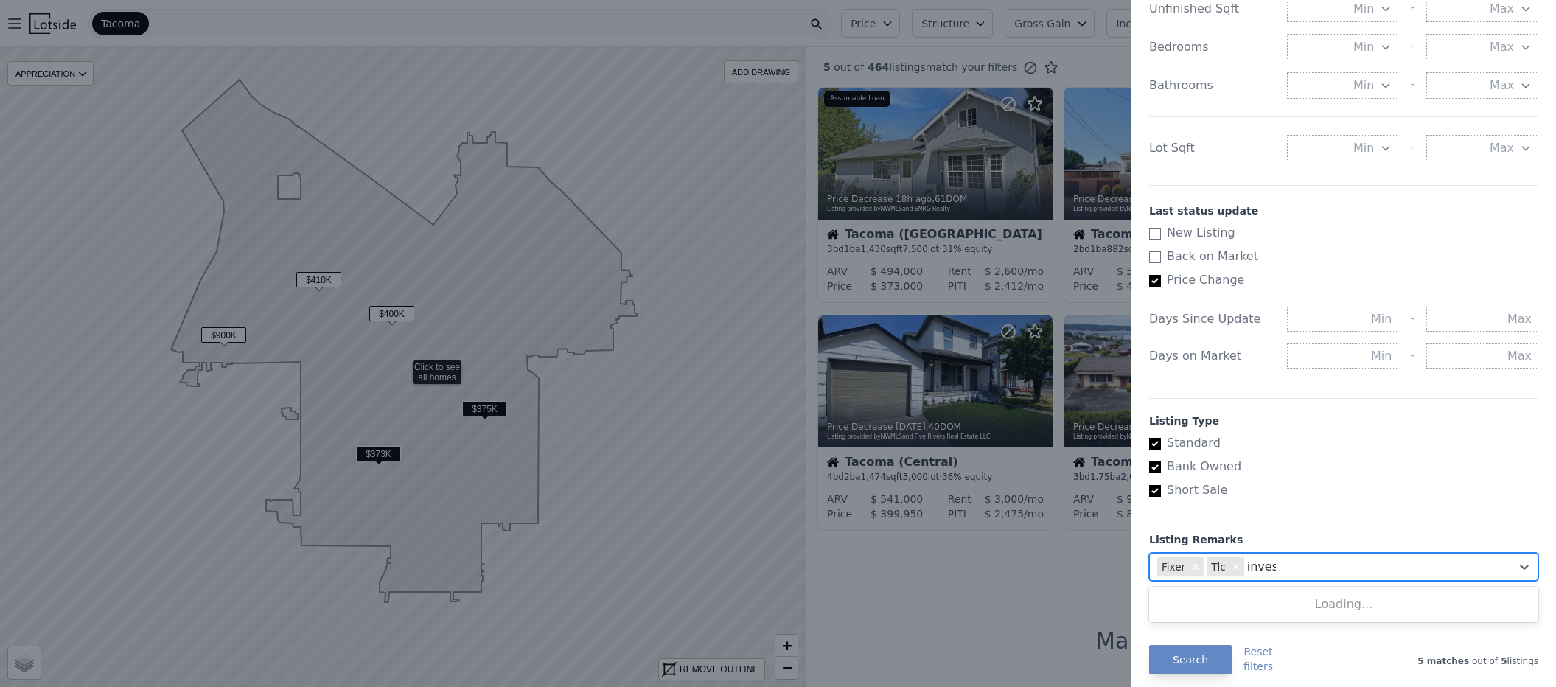
type input "invest"
click at [1182, 598] on div "investor" at bounding box center [1343, 600] width 389 height 21
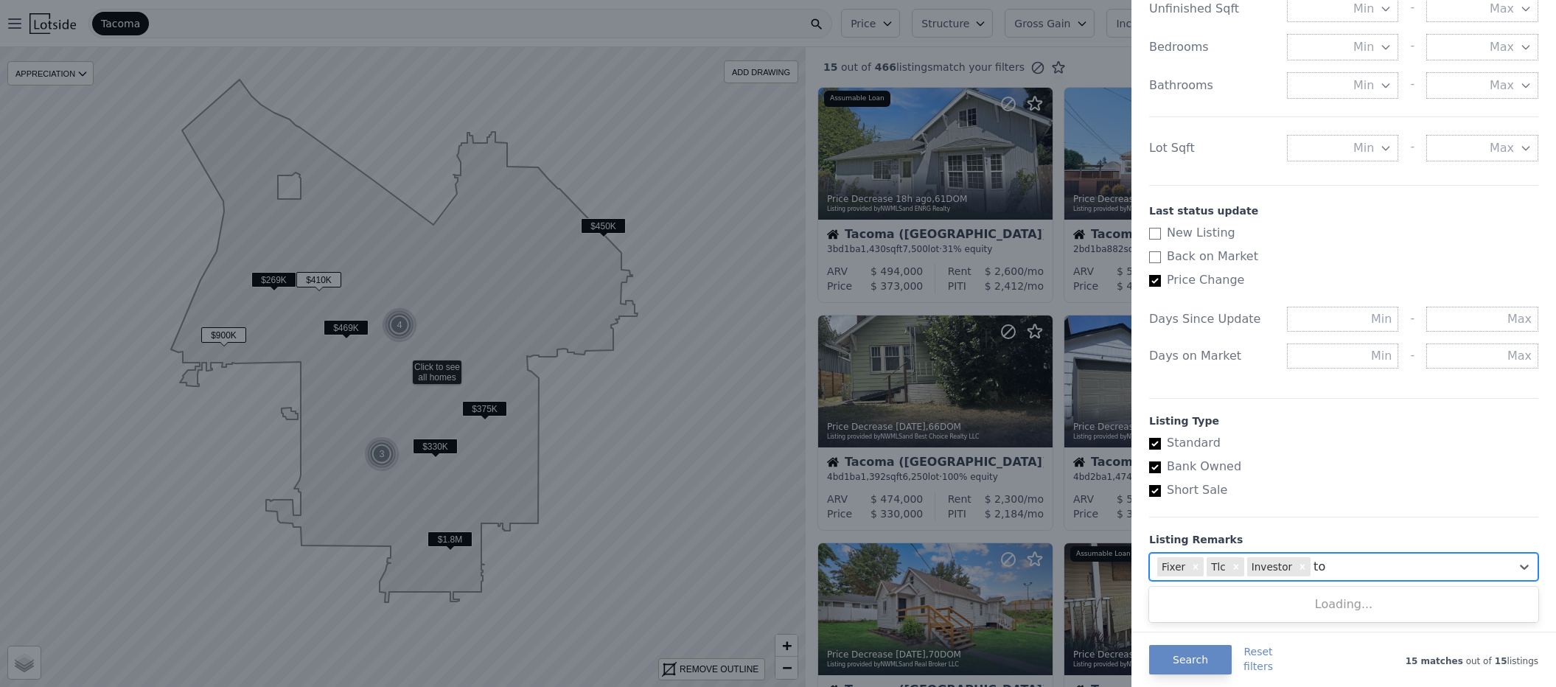
type input "t"
type input "h"
type input "m"
type input "cash"
click at [1239, 598] on div "cash" at bounding box center [1343, 600] width 389 height 21
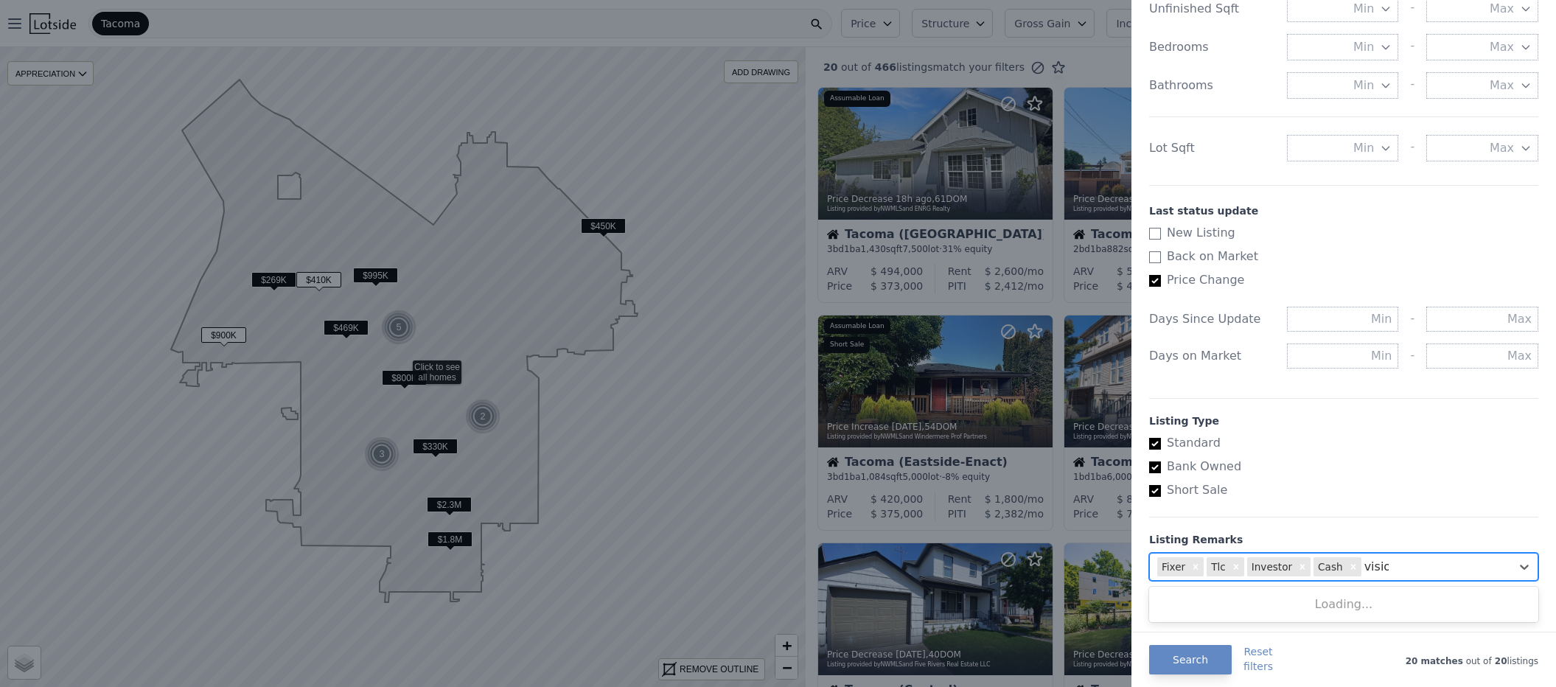
type input "vision"
click at [1219, 592] on div "vision" at bounding box center [1343, 600] width 389 height 21
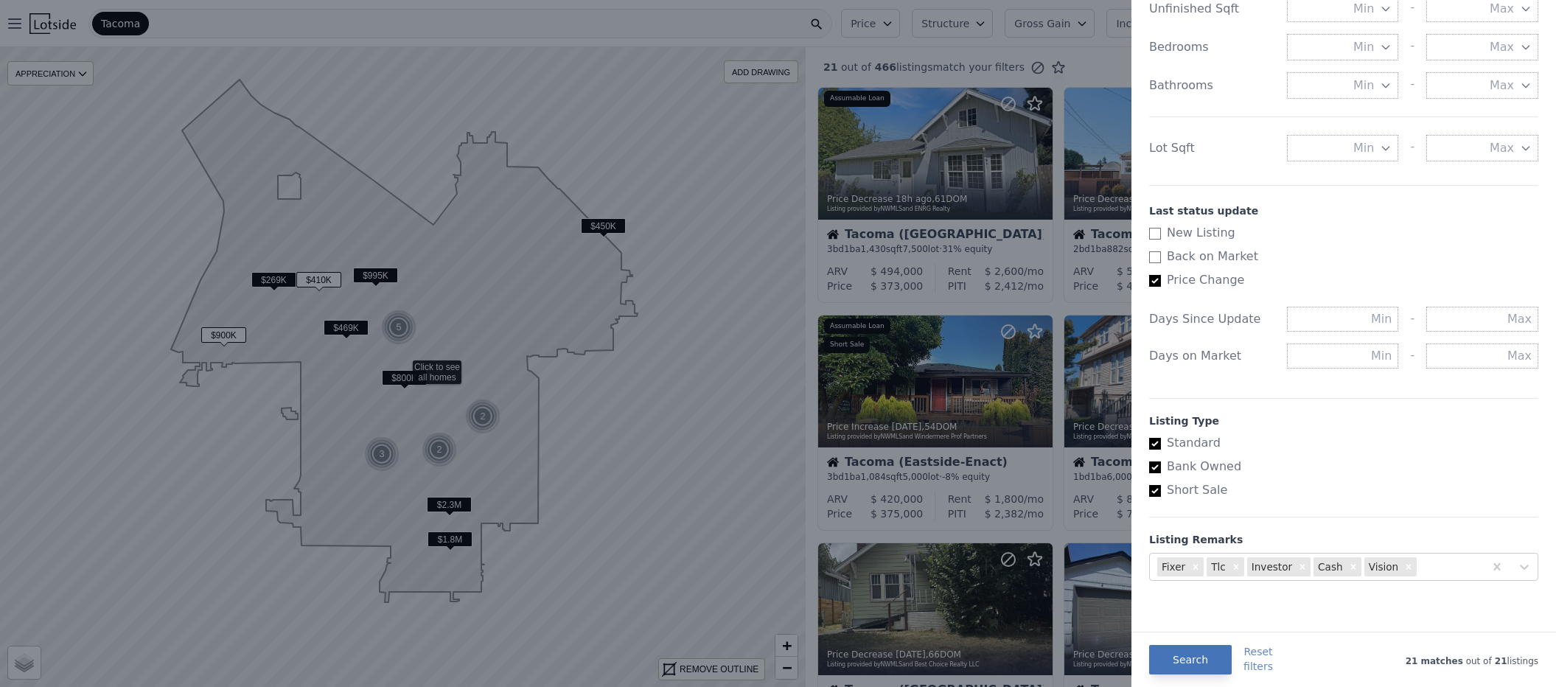
click at [1206, 650] on button "Search" at bounding box center [1190, 659] width 83 height 29
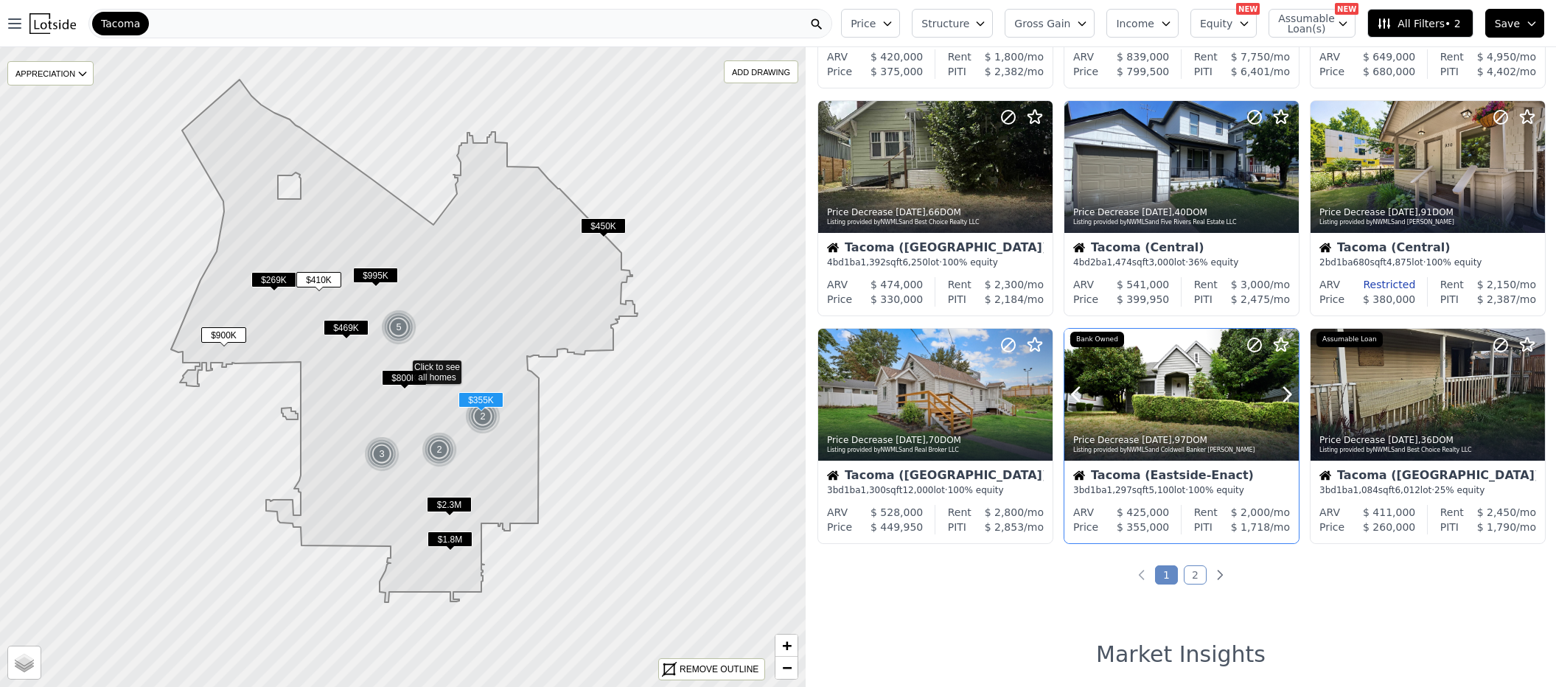
scroll to position [449, 0]
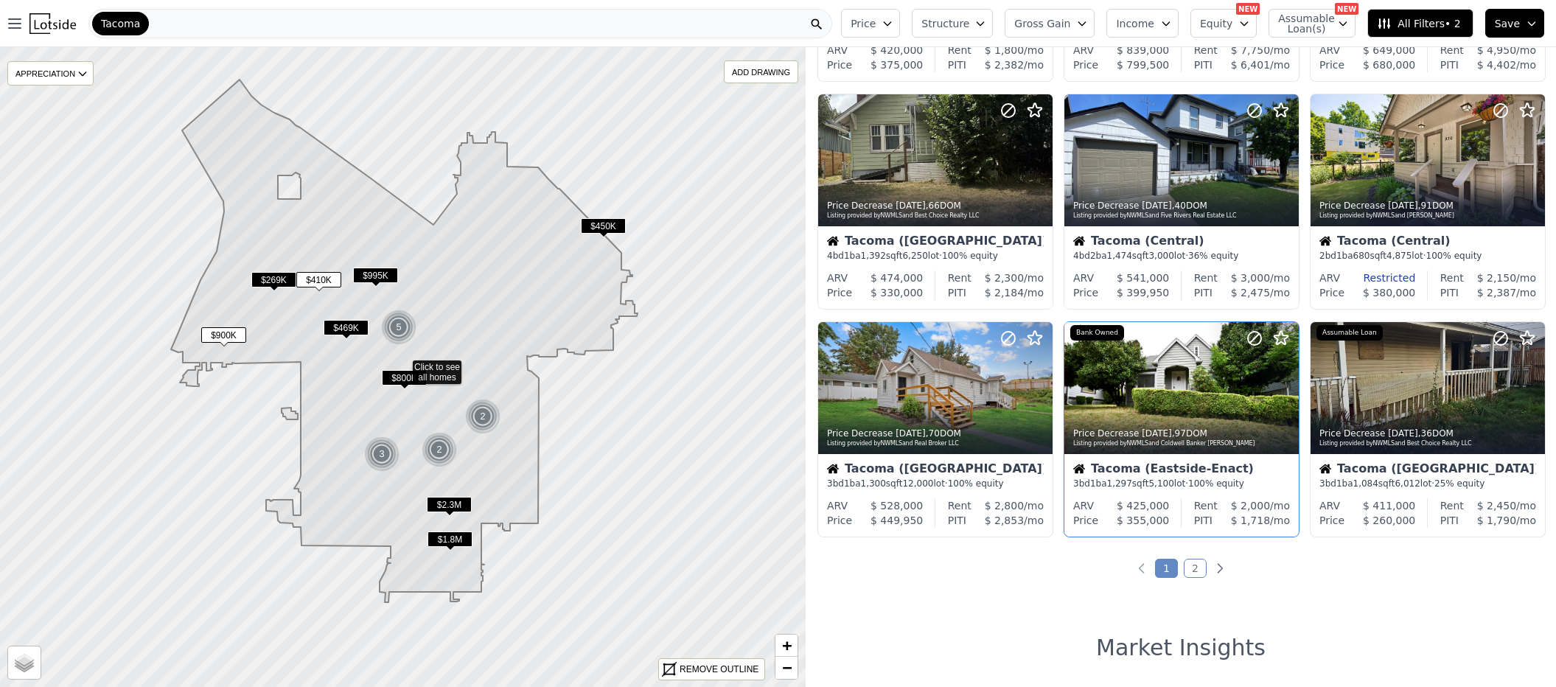
click at [1187, 565] on link "2" at bounding box center [1195, 568] width 23 height 19
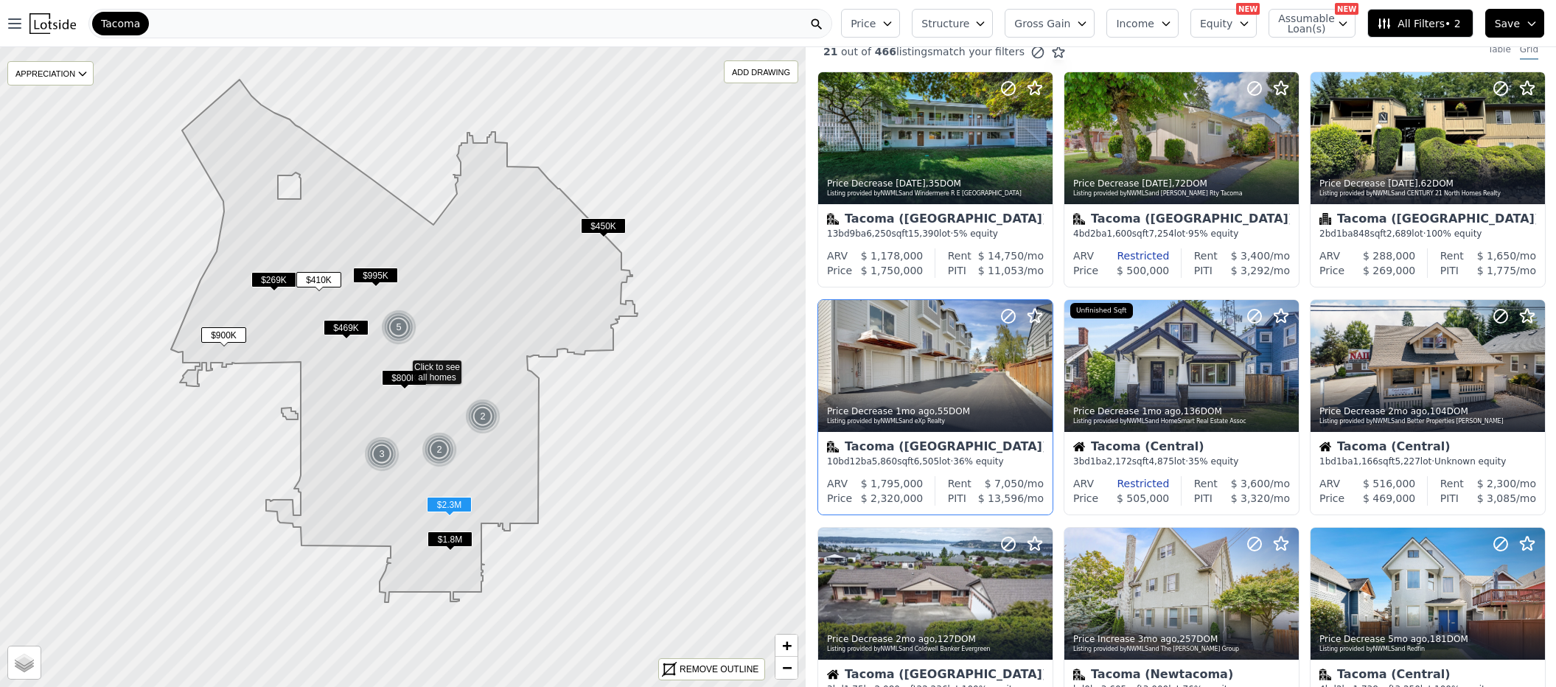
scroll to position [0, 0]
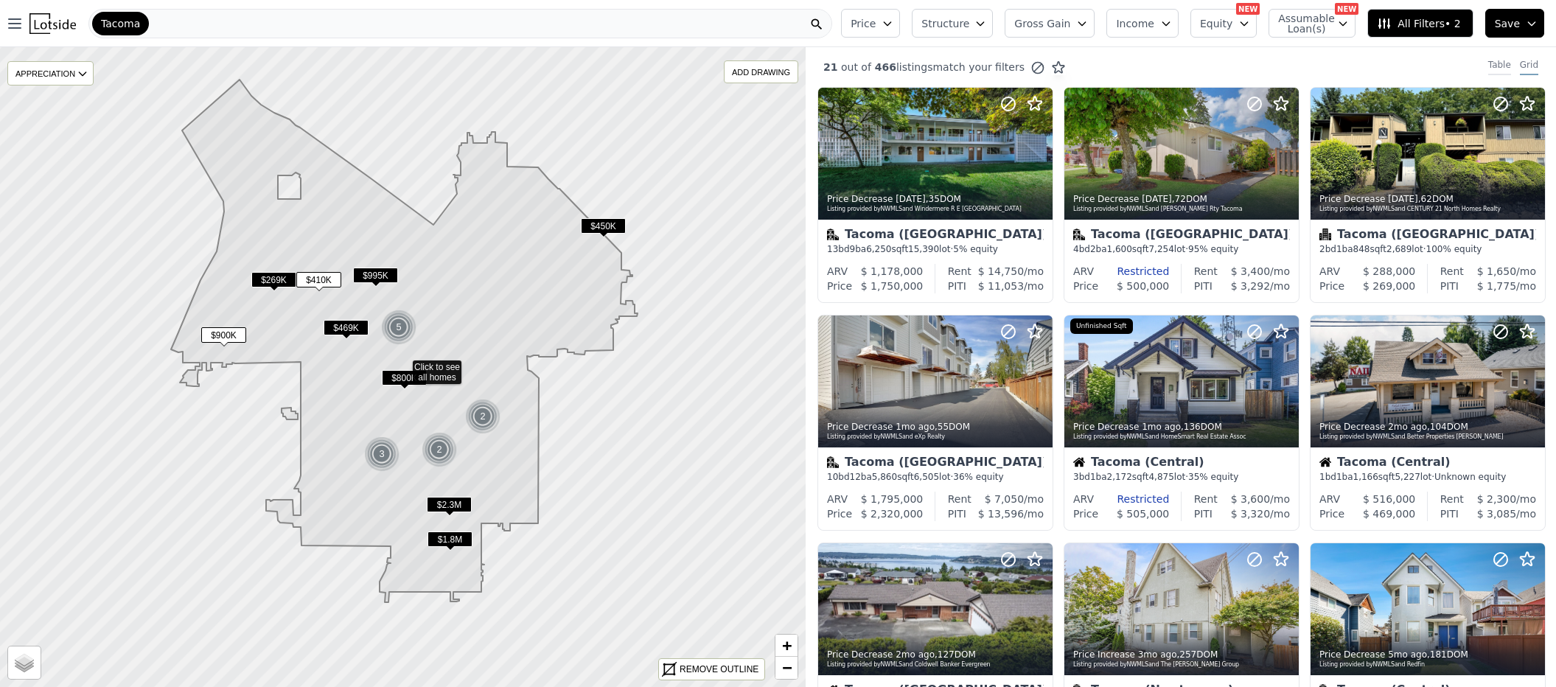
click at [1488, 66] on div "Table" at bounding box center [1499, 67] width 23 height 16
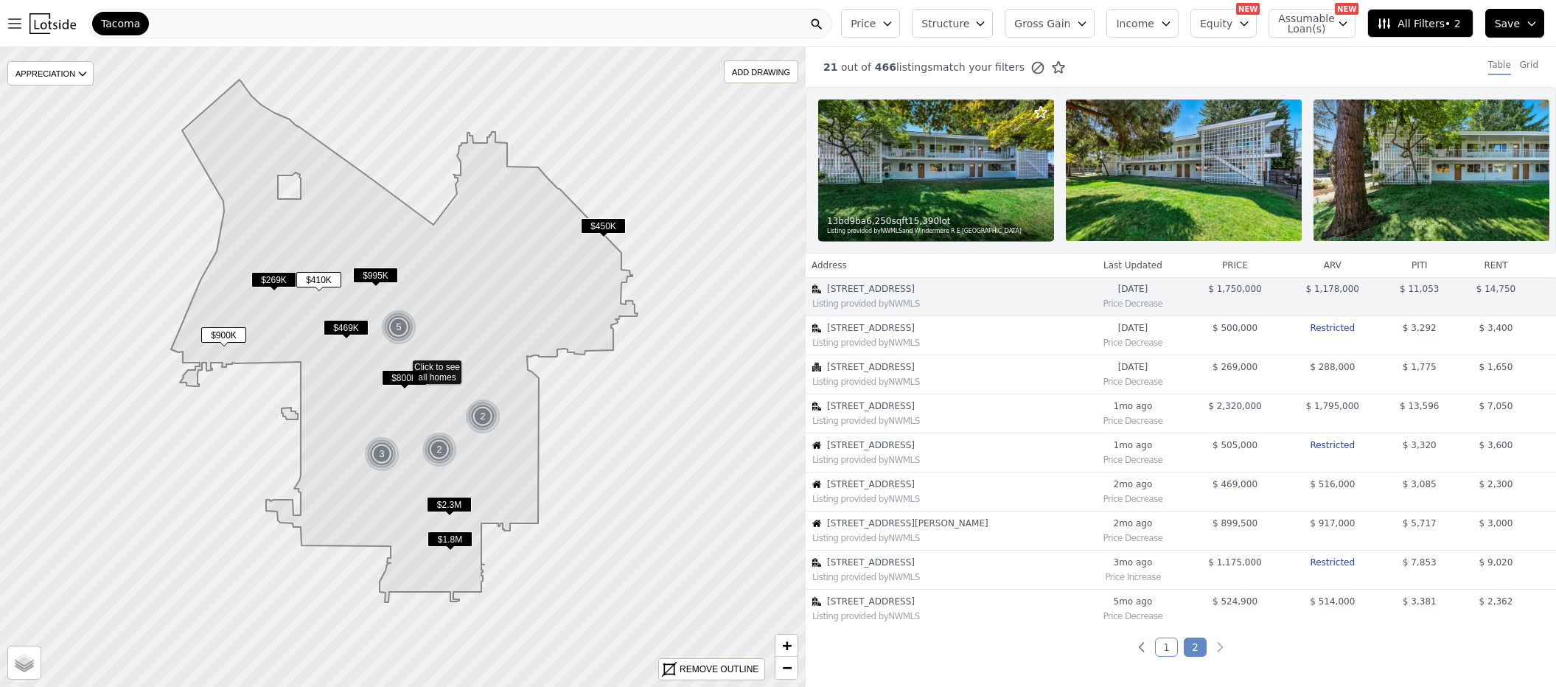
click at [1190, 277] on th "price" at bounding box center [1234, 266] width 97 height 24
click at [1201, 276] on th "price" at bounding box center [1234, 266] width 97 height 24
click at [1159, 652] on link "1" at bounding box center [1166, 647] width 23 height 19
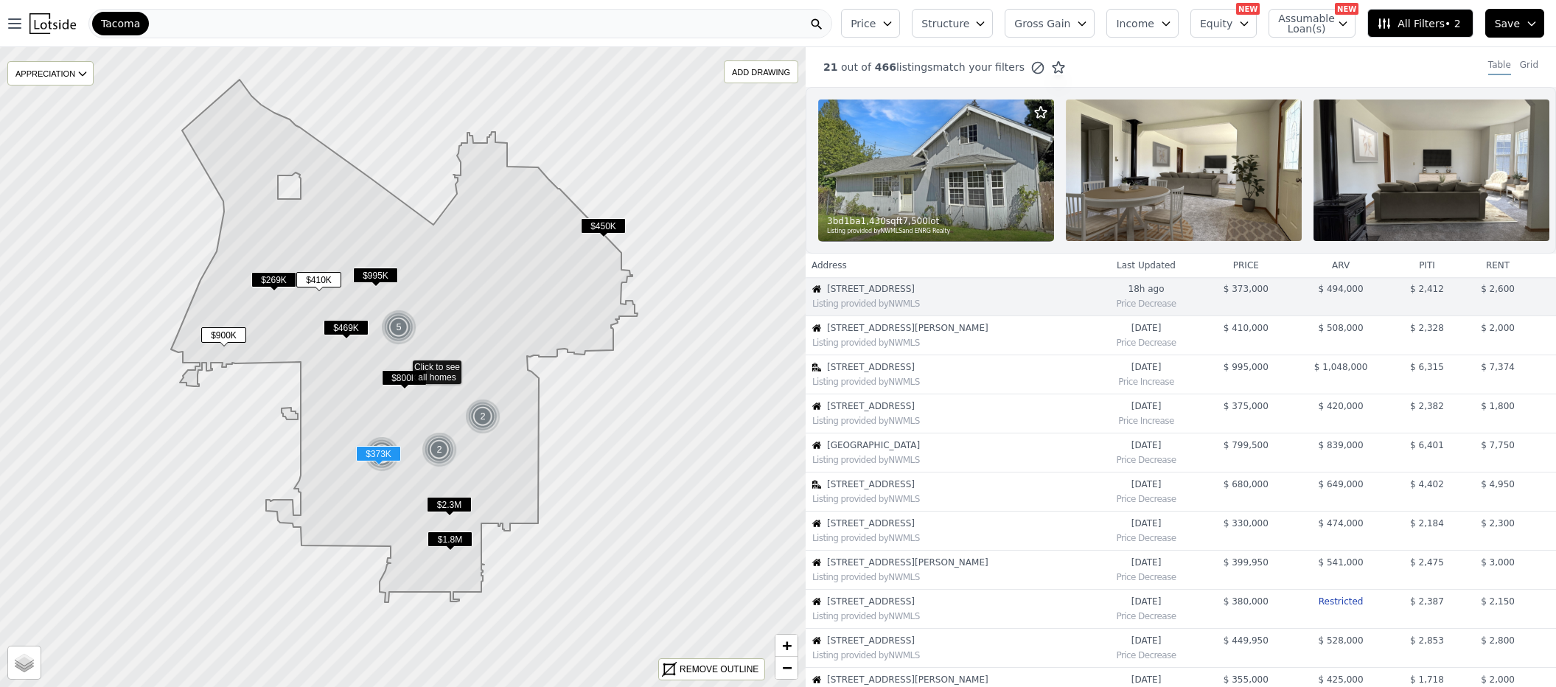
click at [937, 307] on div "Listing provided by NWMLS" at bounding box center [948, 302] width 284 height 15
click at [878, 295] on span "2457 S 52nd St" at bounding box center [958, 289] width 263 height 12
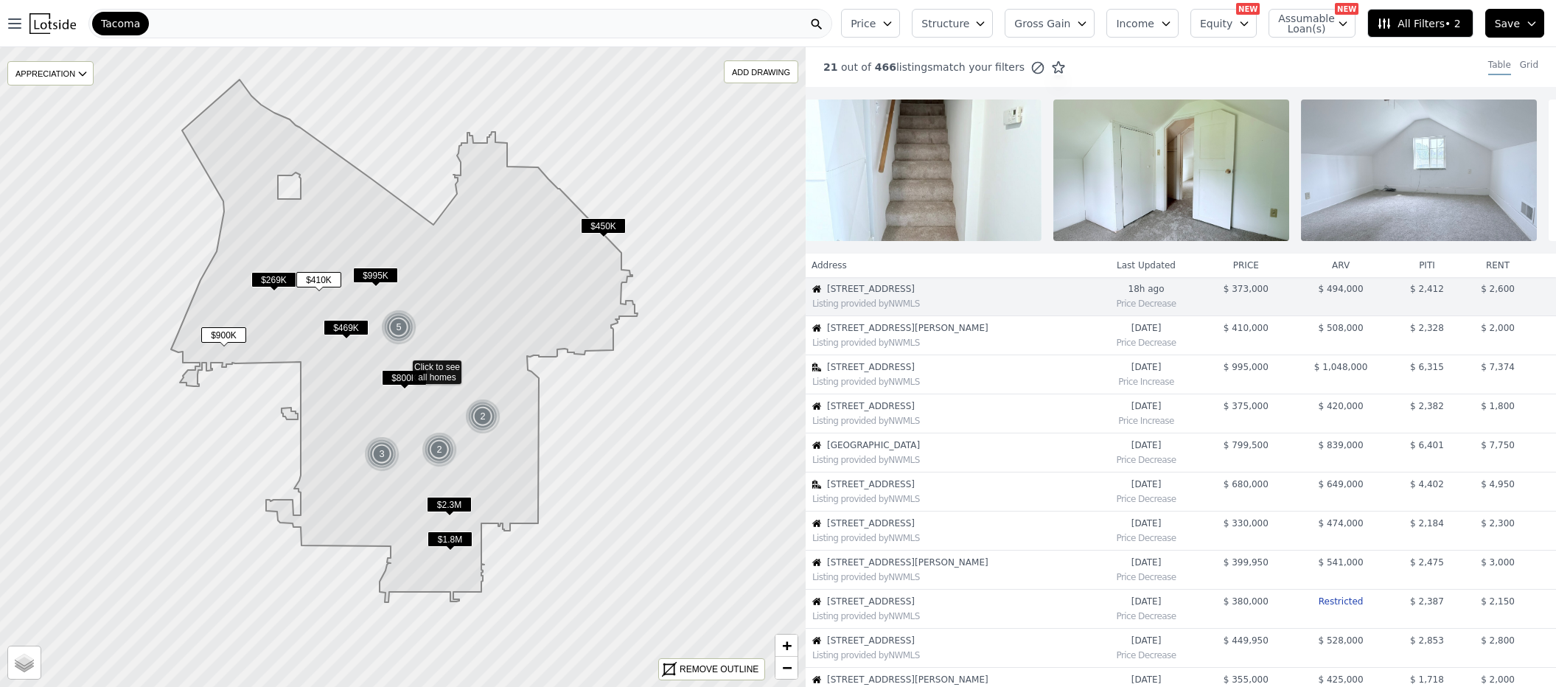
scroll to position [0, 3964]
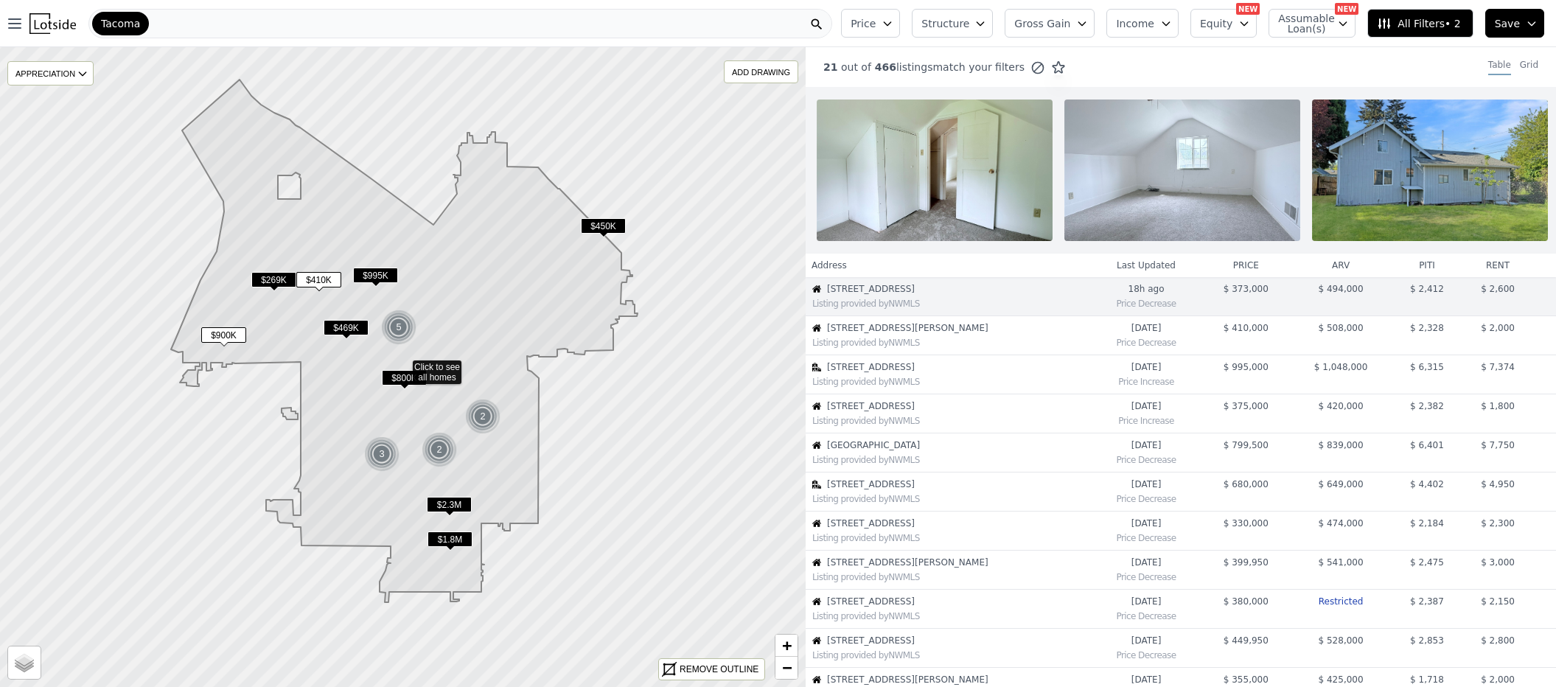
click at [867, 334] on span "1612 N Stevens St" at bounding box center [958, 328] width 263 height 12
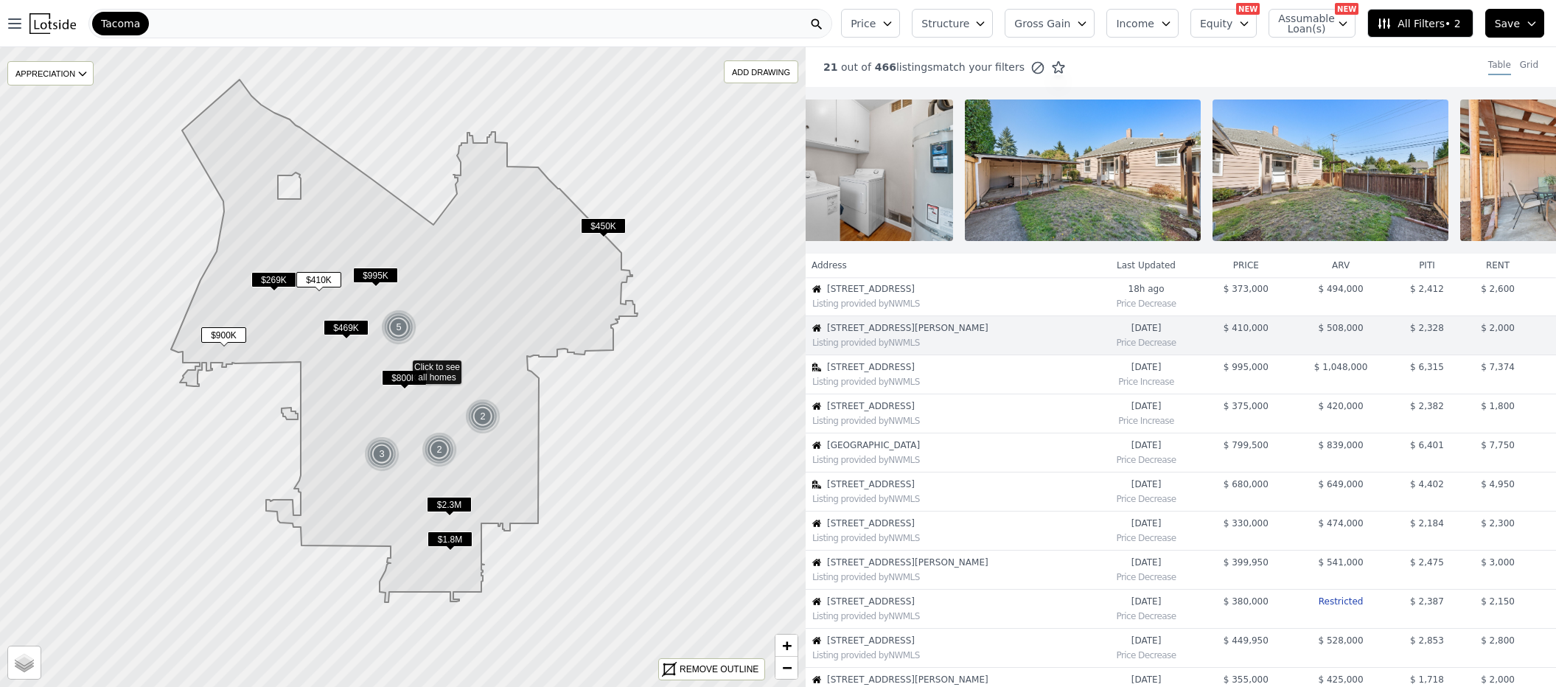
scroll to position [0, 3826]
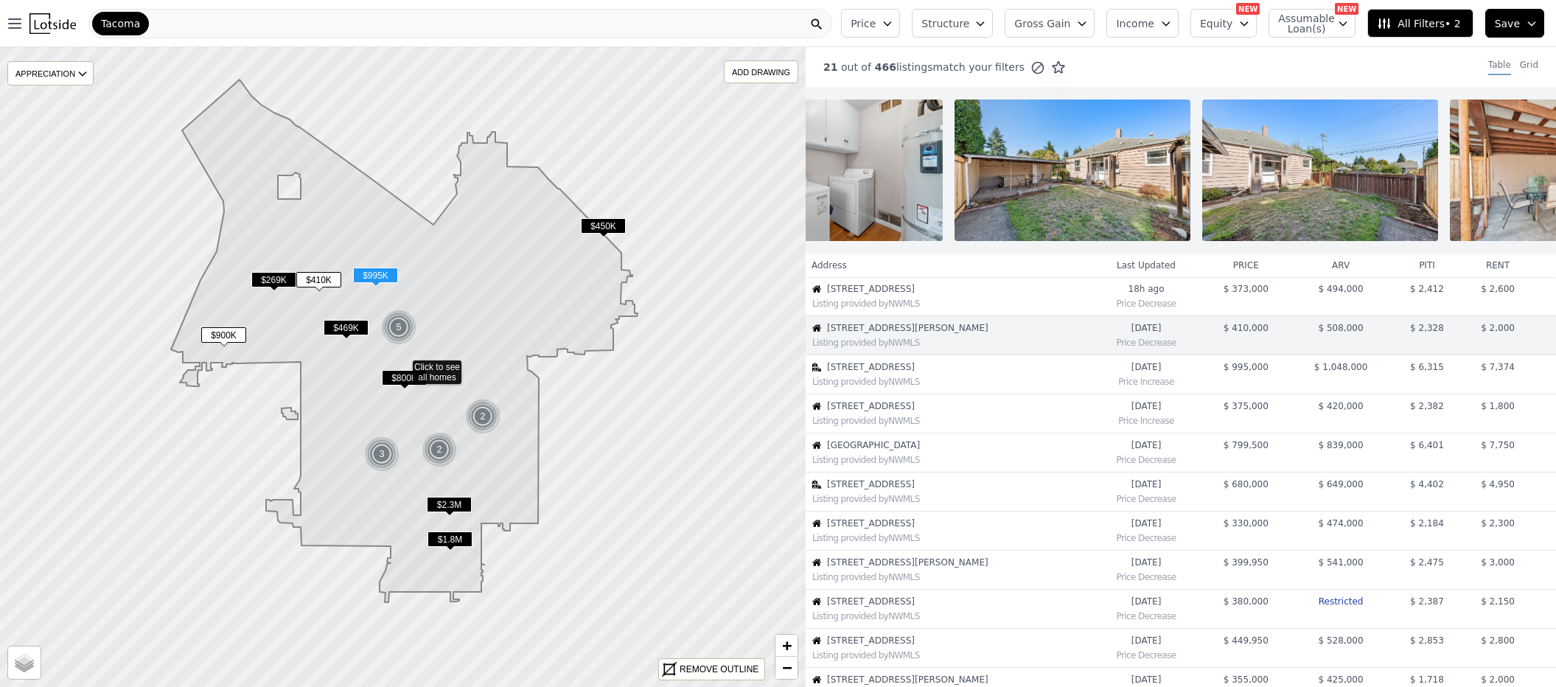
click at [862, 373] on span "1901 N Fife St" at bounding box center [958, 367] width 263 height 12
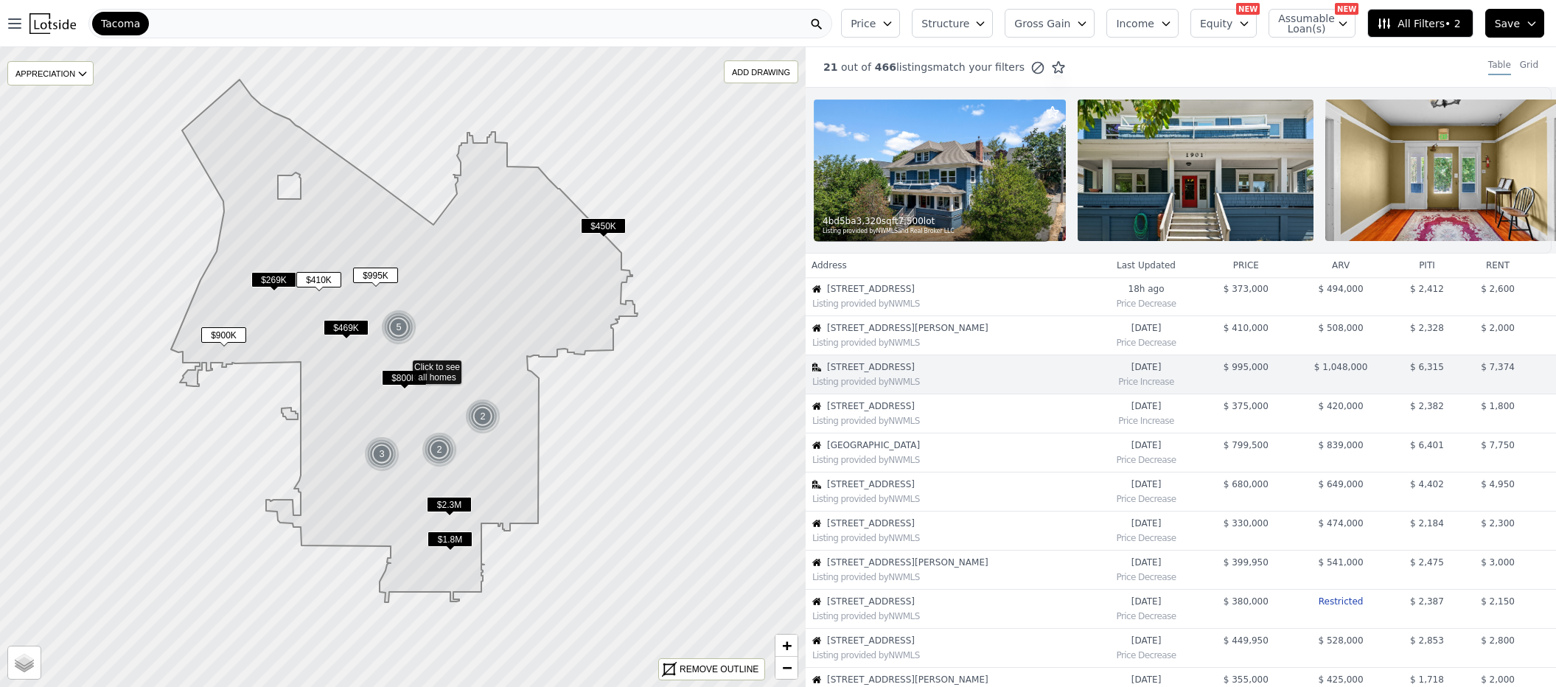
scroll to position [0, 0]
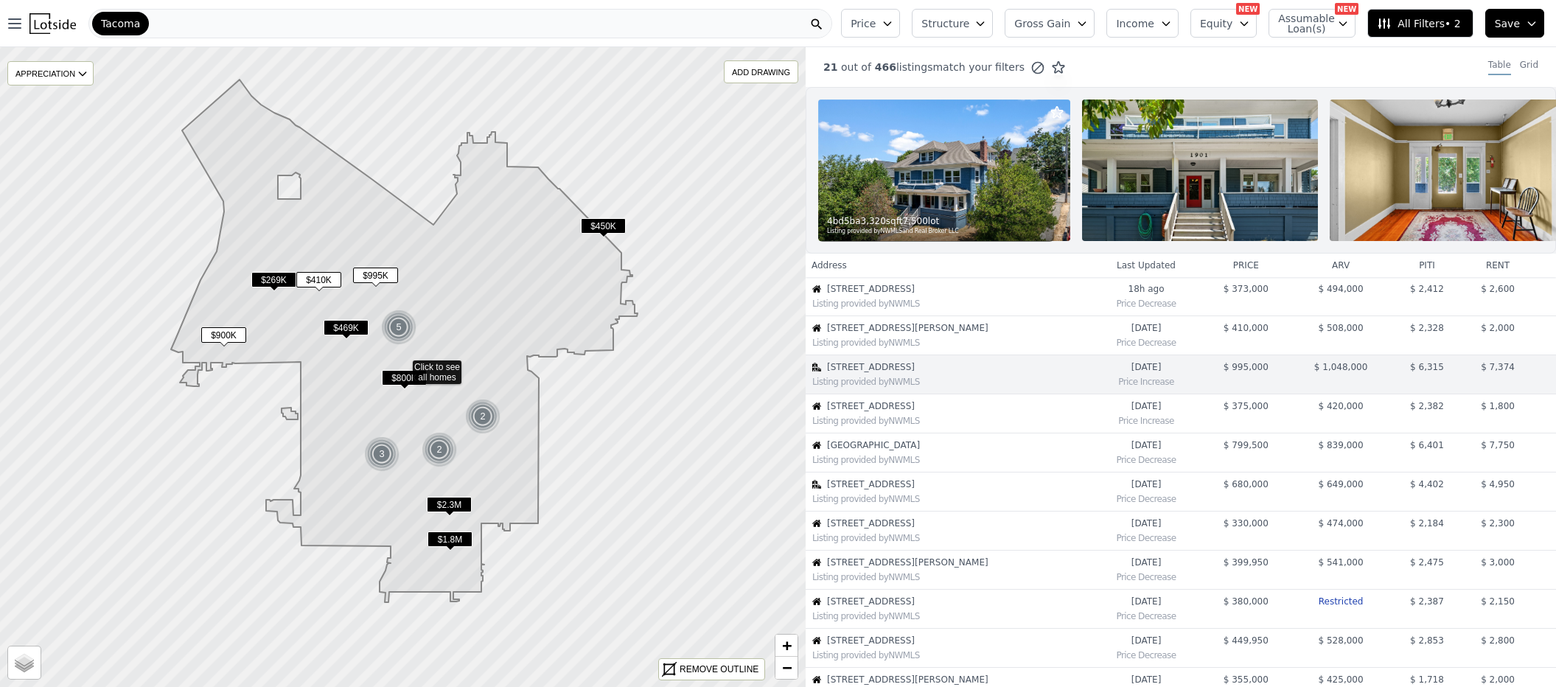
drag, startPoint x: 885, startPoint y: 265, endPoint x: 899, endPoint y: 264, distance: 14.0
click at [899, 264] on th "Address" at bounding box center [948, 266] width 285 height 24
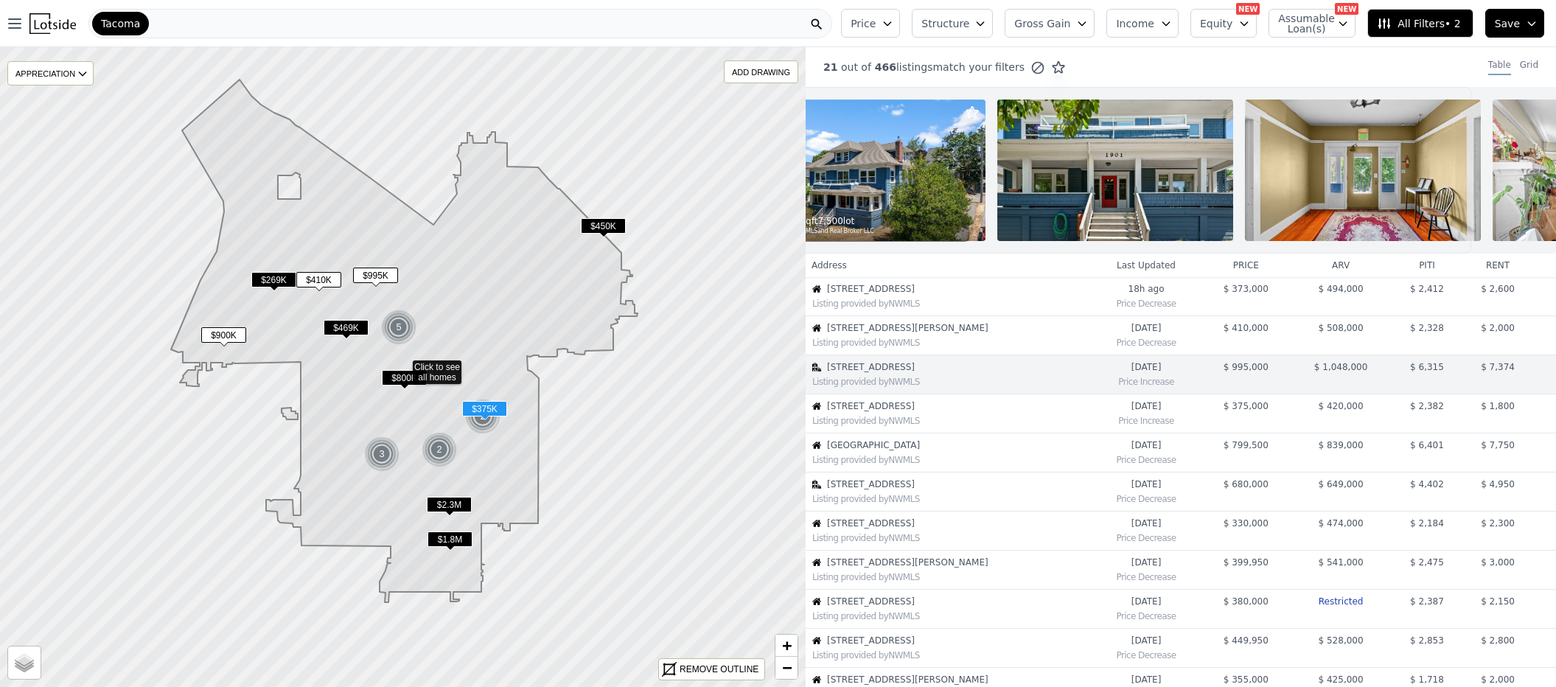
click at [838, 412] on span "[STREET_ADDRESS]" at bounding box center [958, 406] width 263 height 12
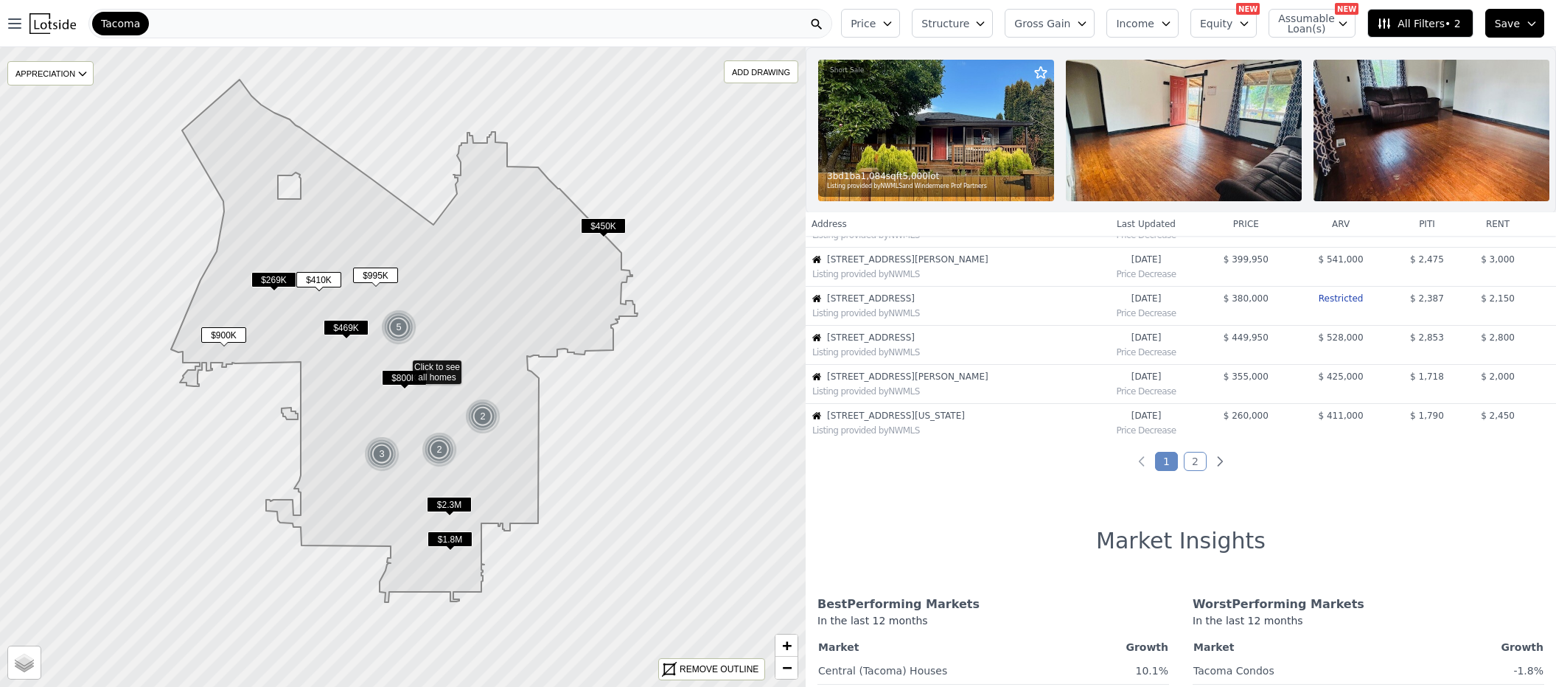
scroll to position [0, 0]
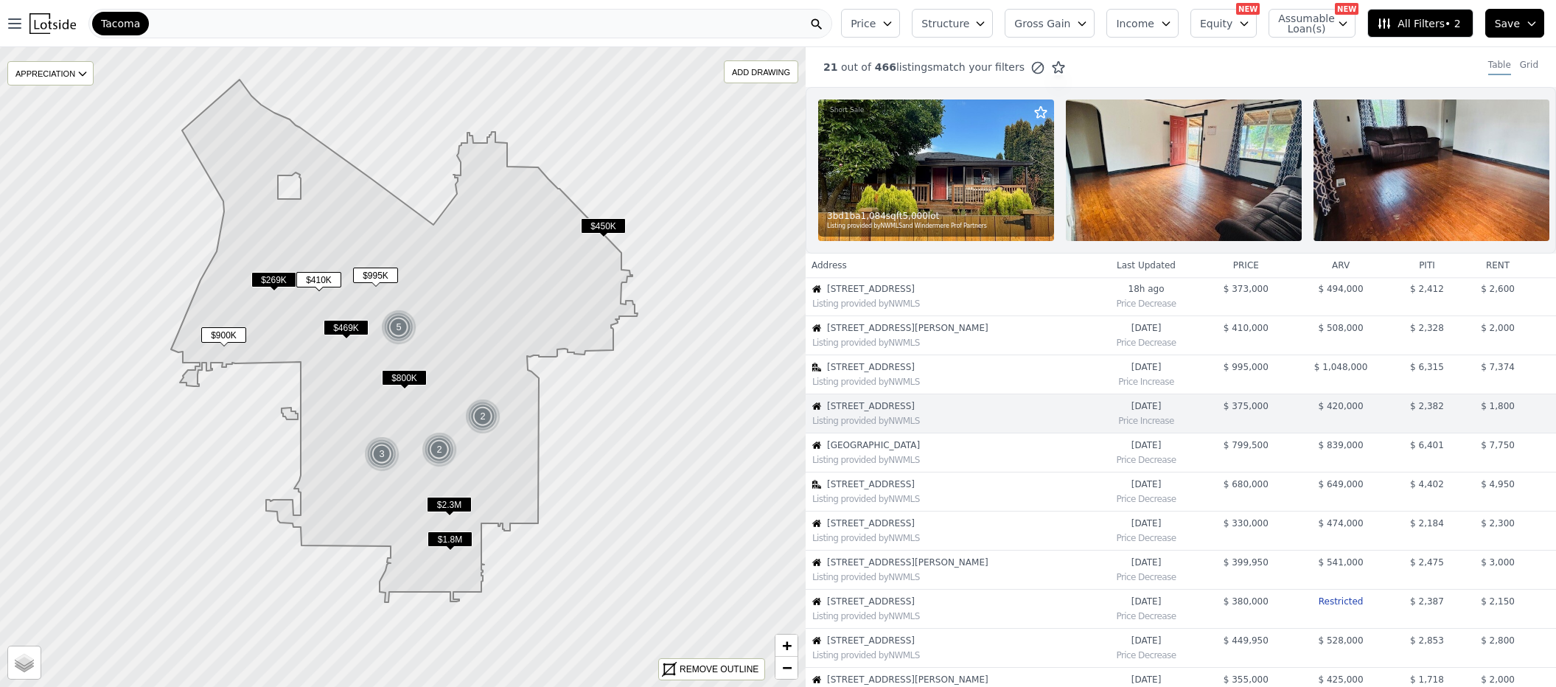
click at [864, 334] on span "1612 N Stevens St" at bounding box center [958, 328] width 263 height 12
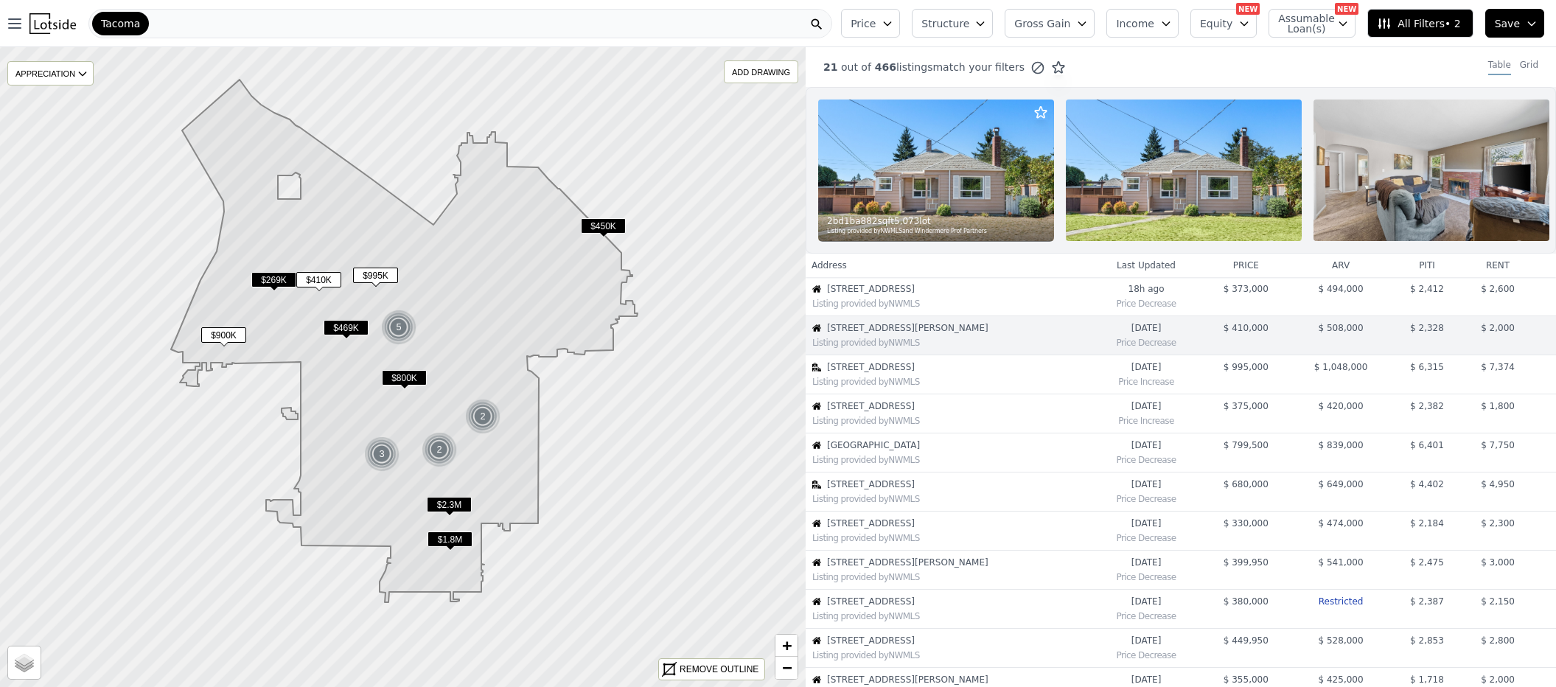
click at [886, 371] on span "1901 N Fife St" at bounding box center [958, 367] width 263 height 12
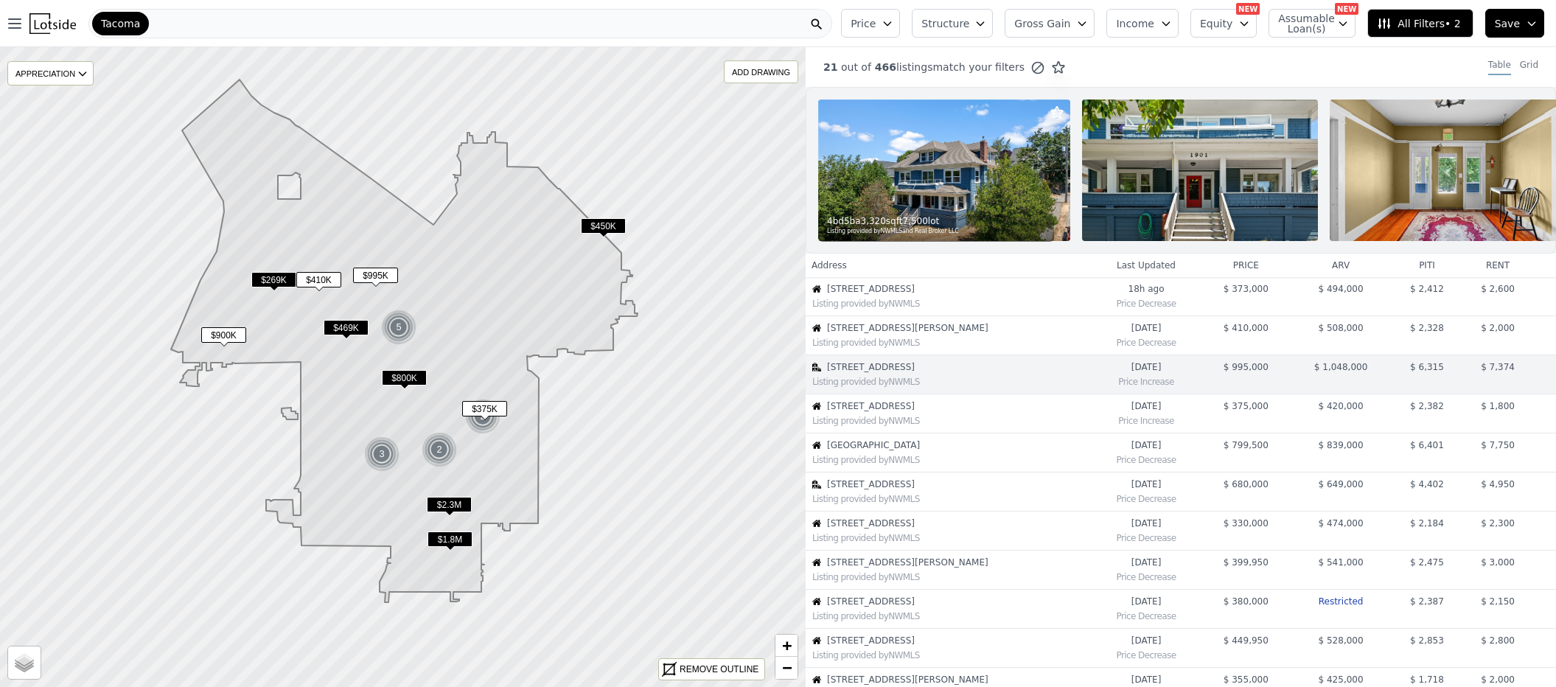
click at [904, 412] on span "[STREET_ADDRESS]" at bounding box center [958, 406] width 263 height 12
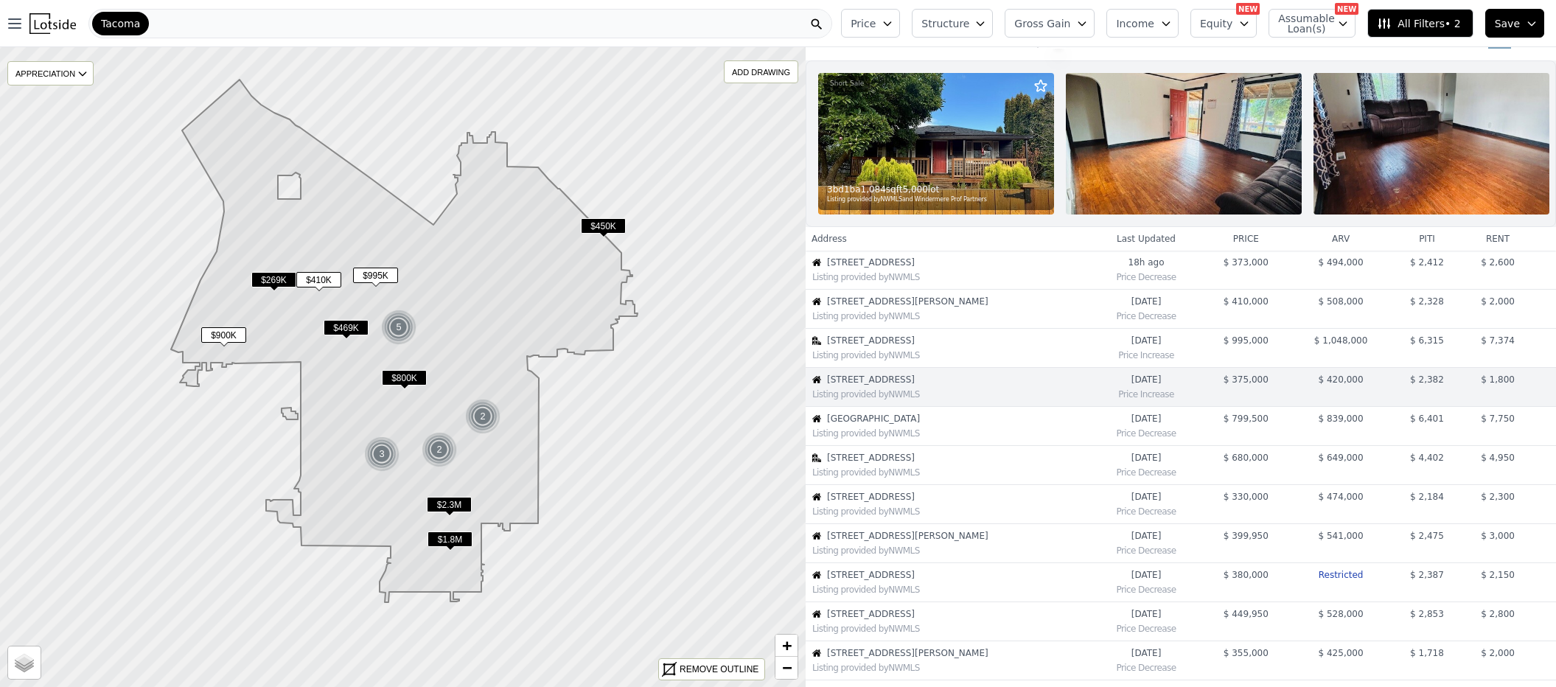
click at [873, 169] on img at bounding box center [936, 144] width 236 height 142
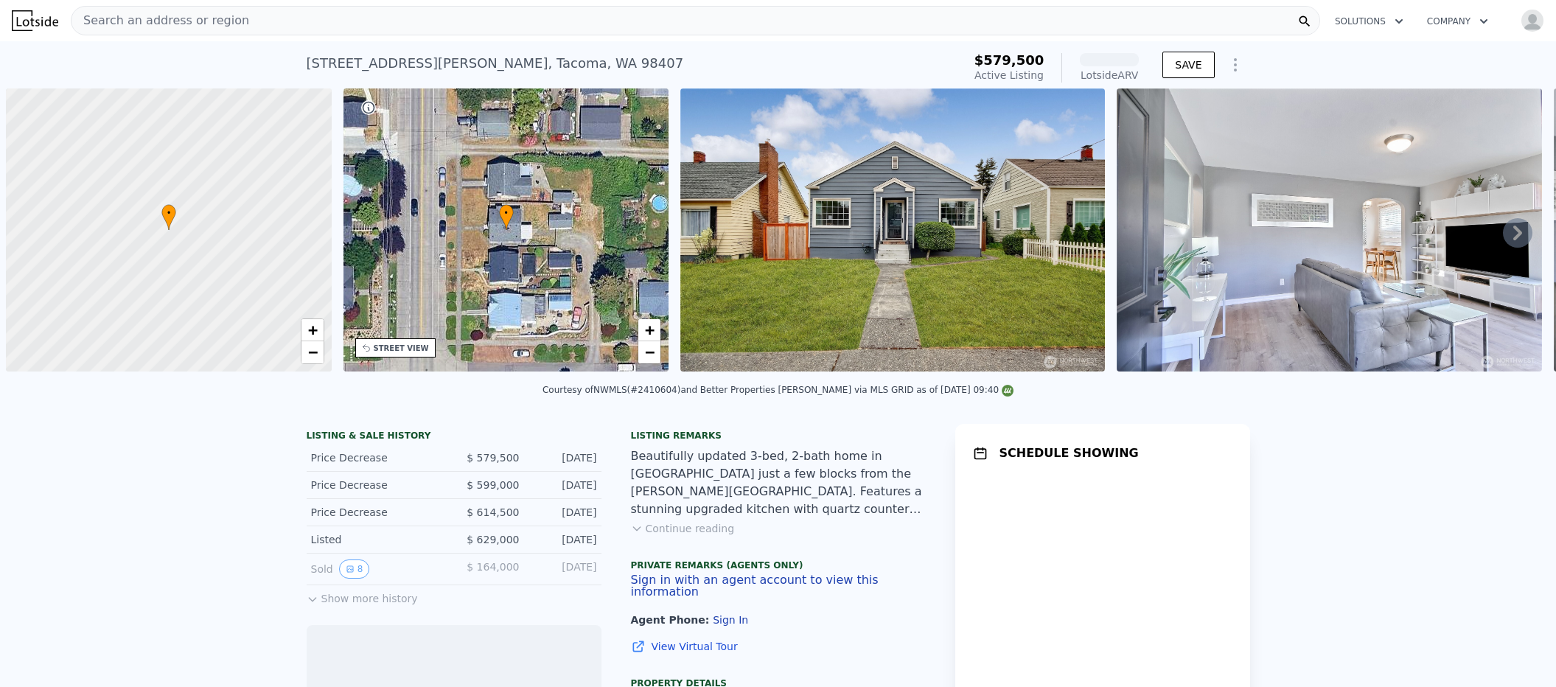
scroll to position [0, 6]
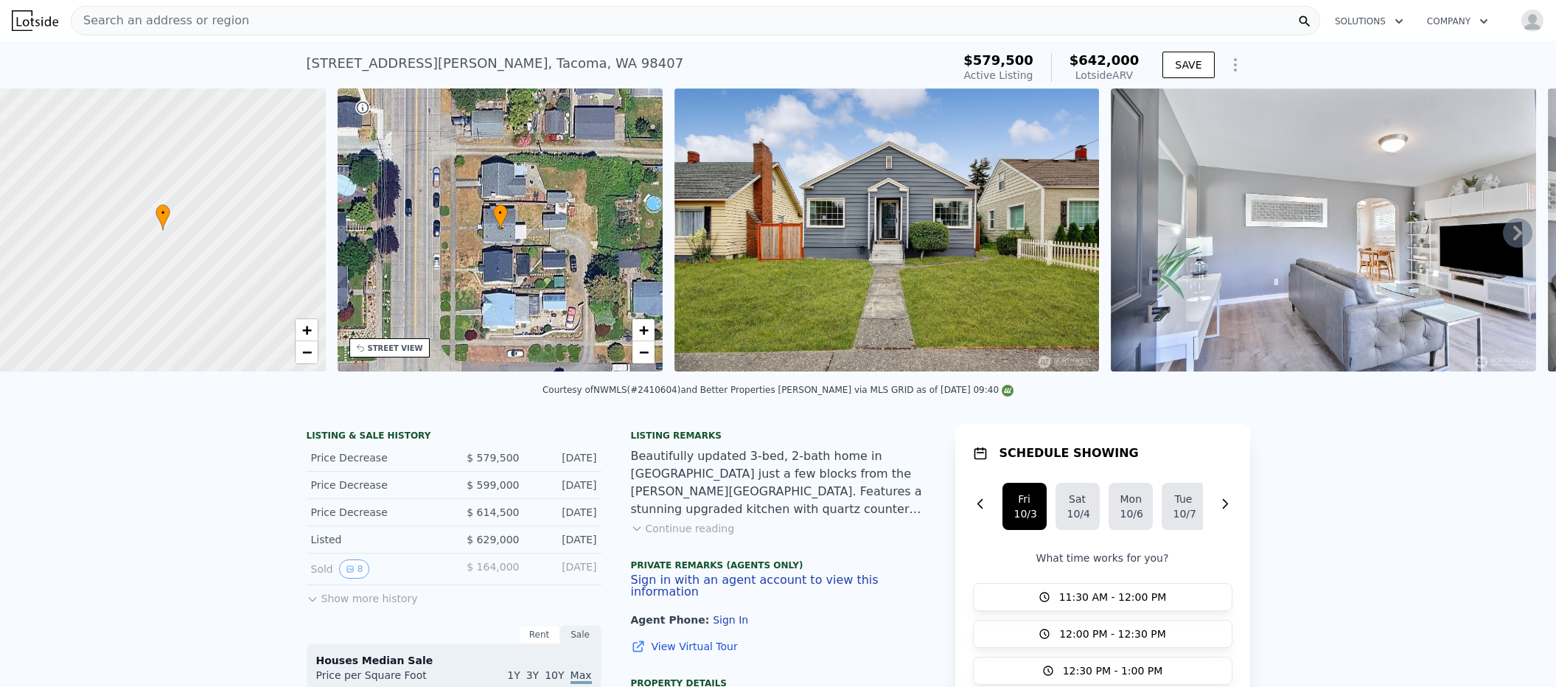
click at [670, 535] on button "Continue reading" at bounding box center [683, 528] width 104 height 15
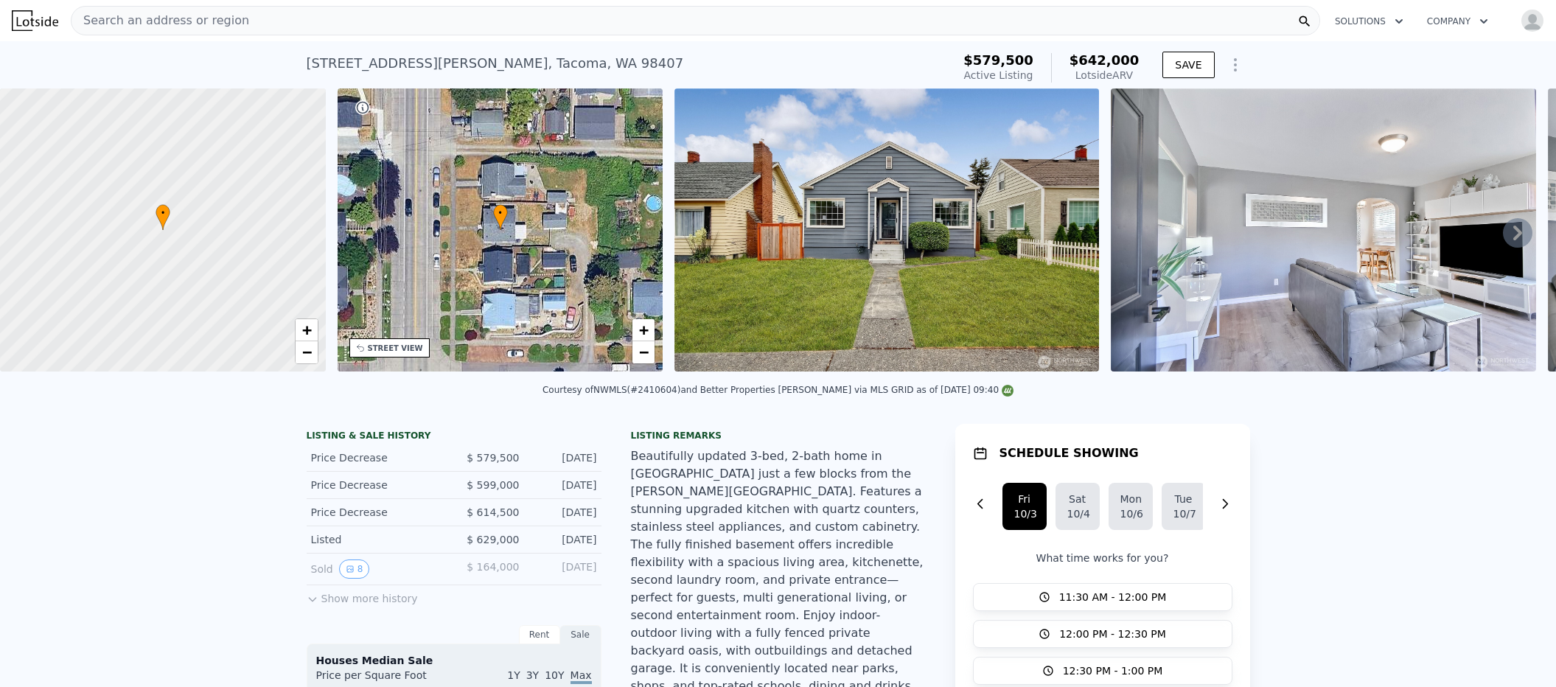
scroll to position [52, 0]
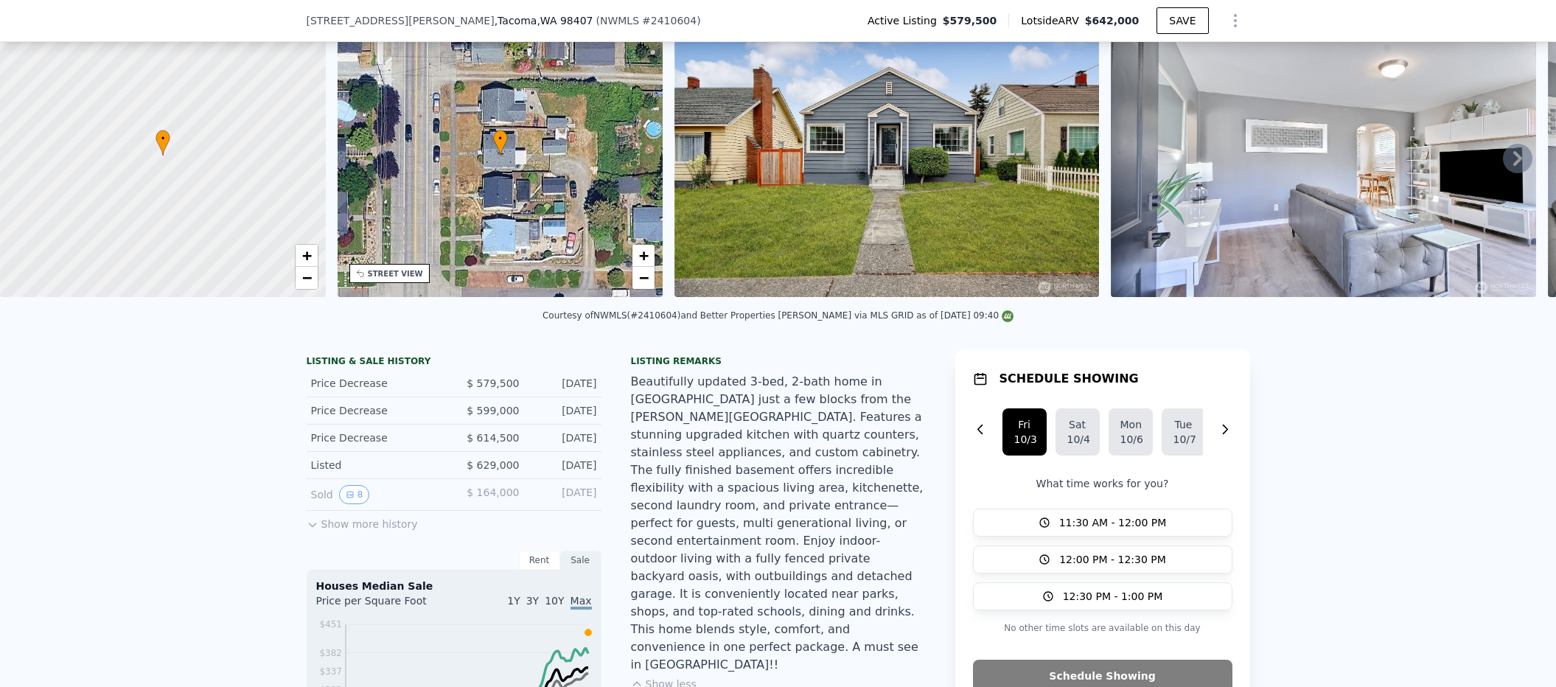
click at [677, 491] on div "Beautifully updated 3-bed, 2-bath home in North Tacoma just a few blocks from t…" at bounding box center [778, 523] width 295 height 301
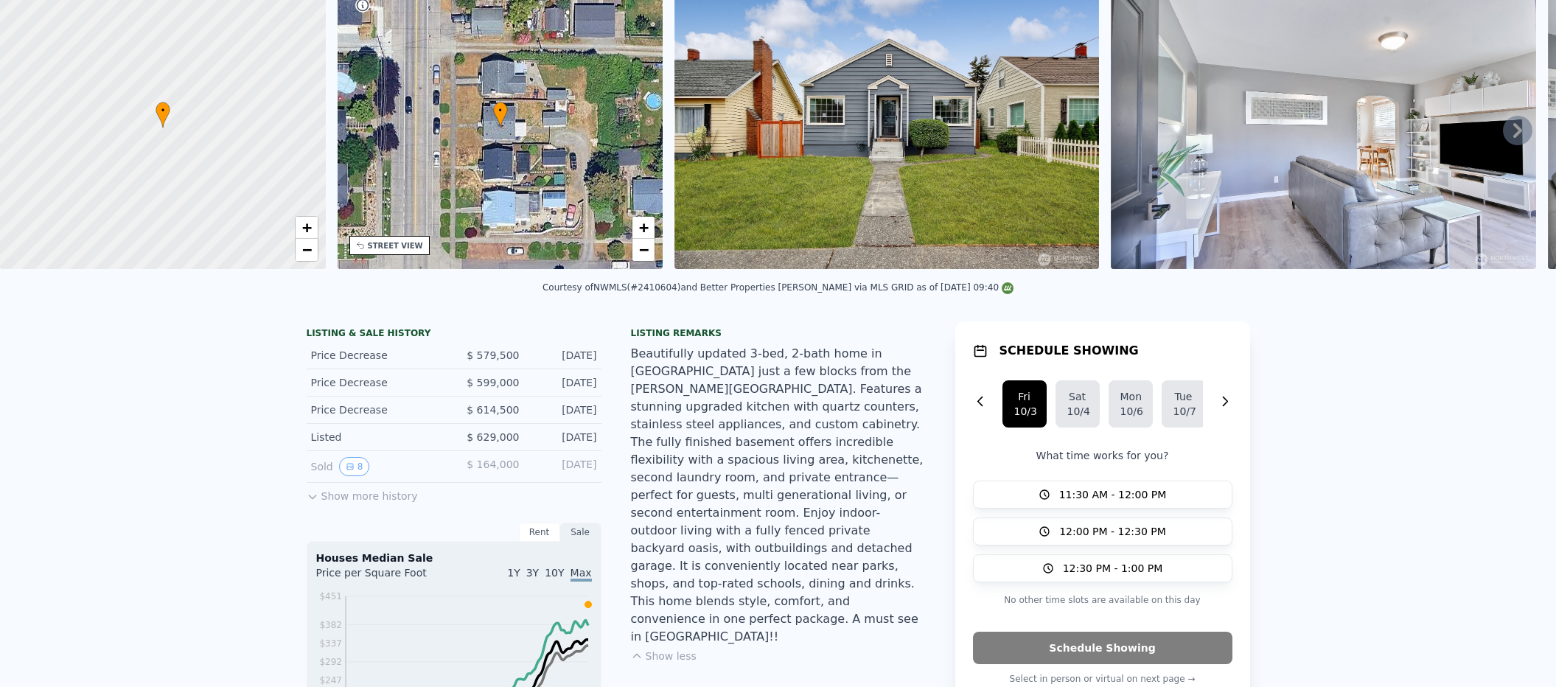
scroll to position [0, 0]
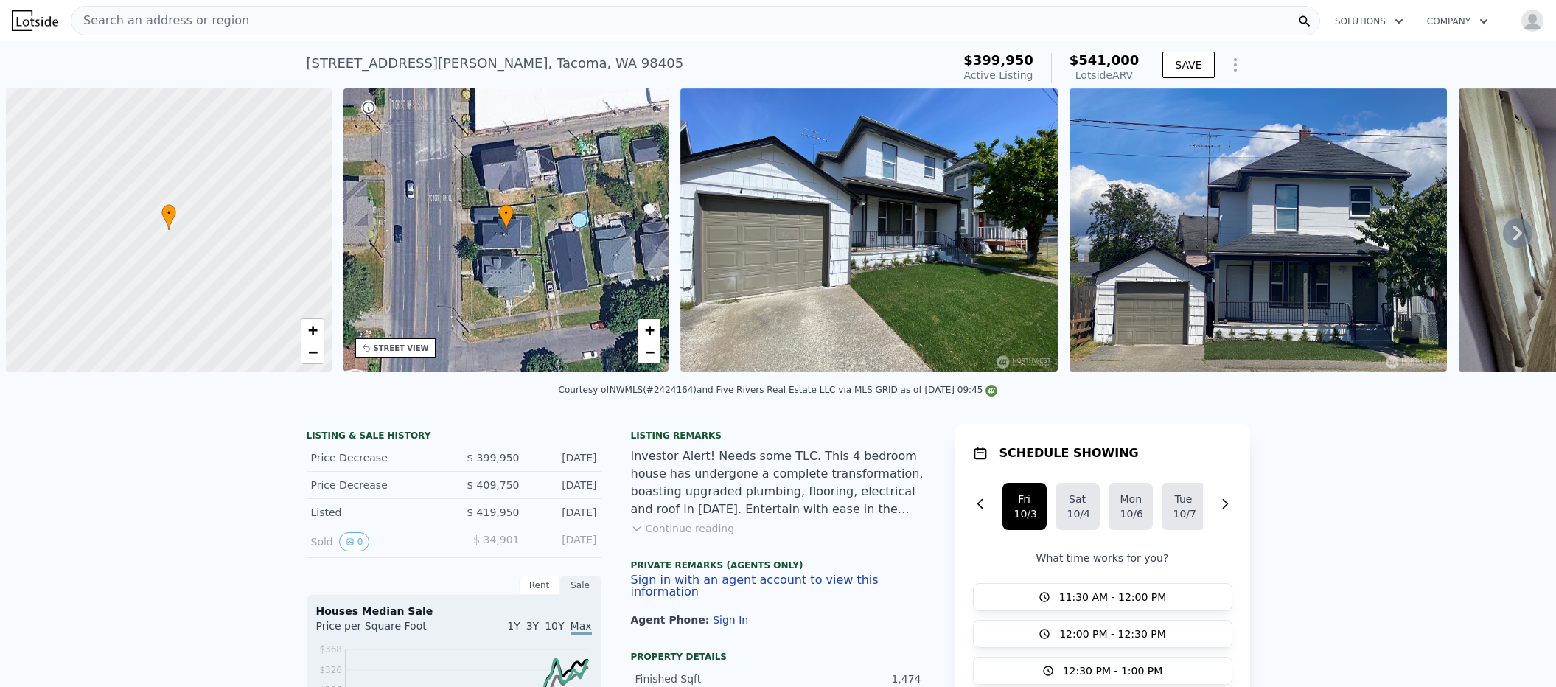
scroll to position [0, 6]
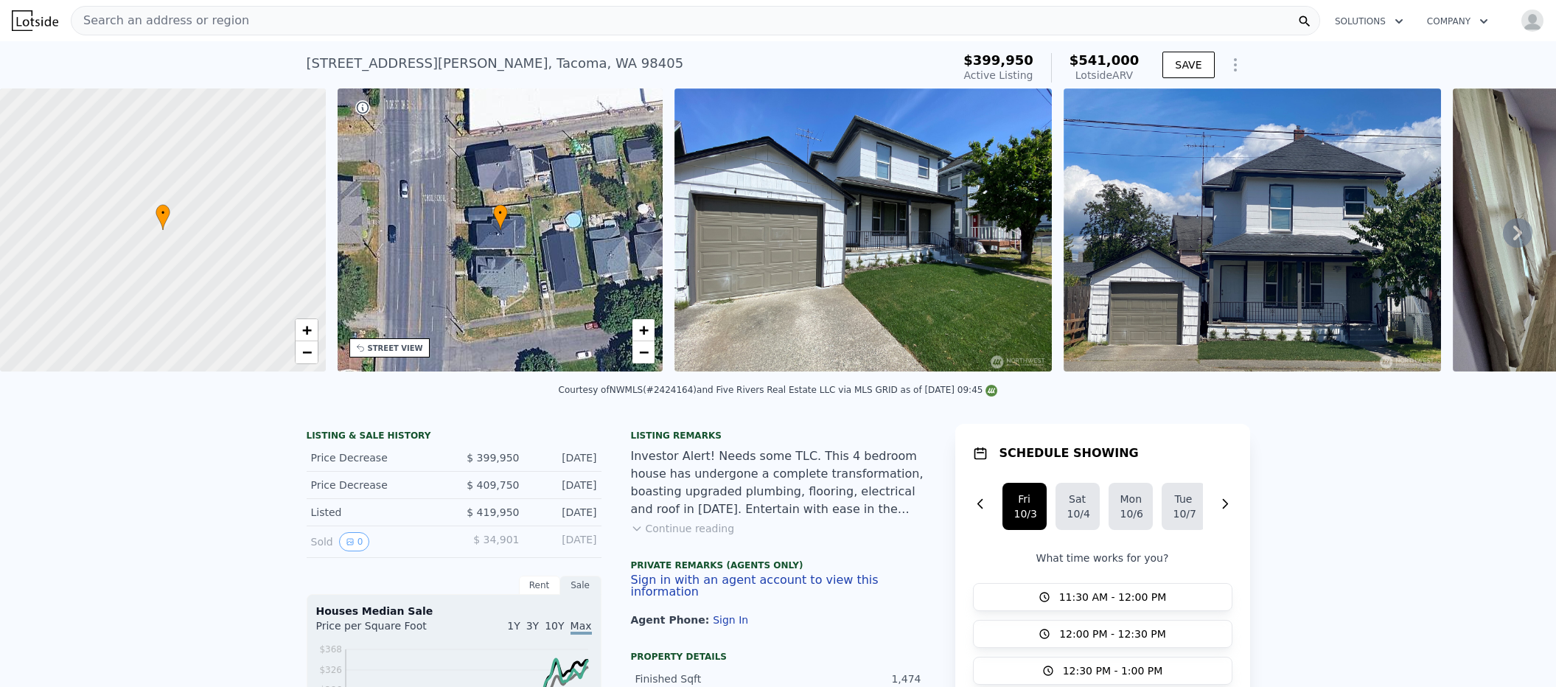
click at [414, 338] on div "STREET VIEW" at bounding box center [389, 347] width 80 height 19
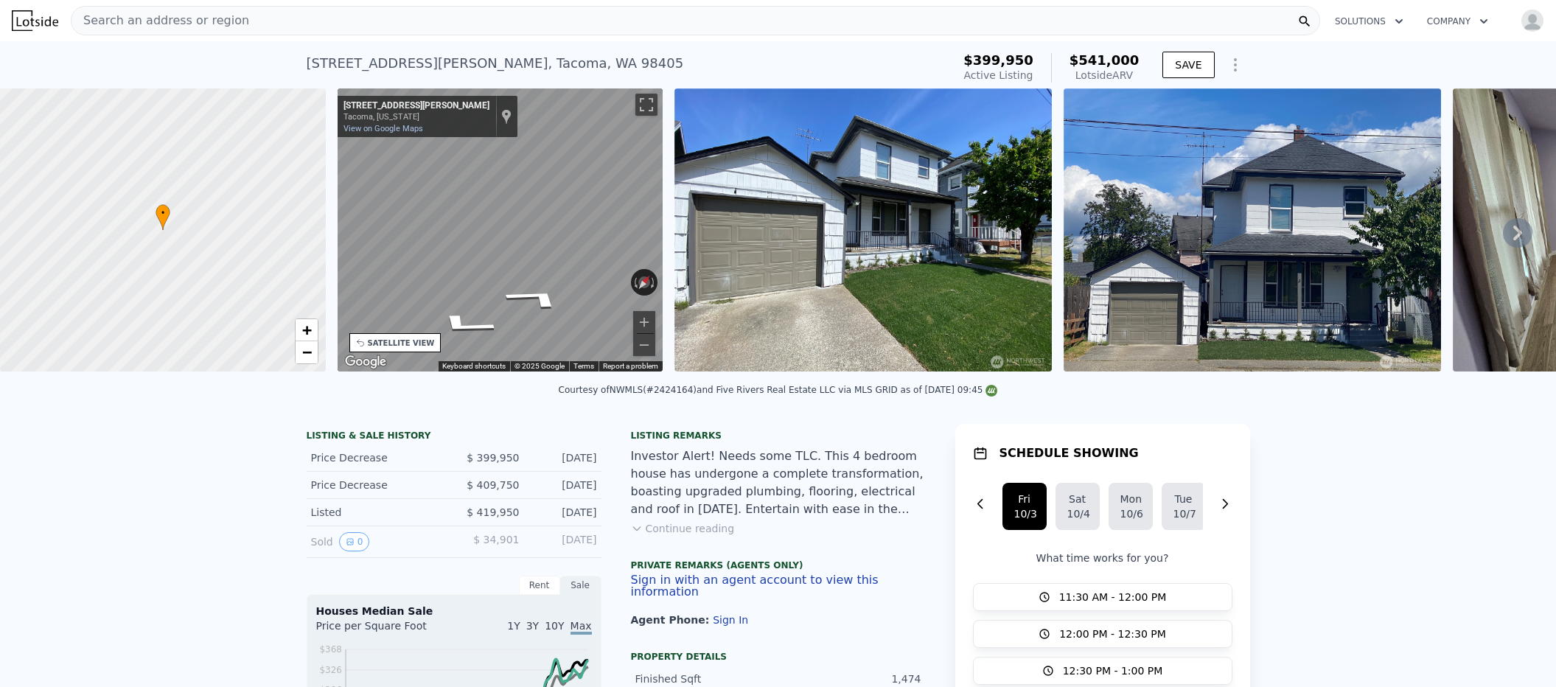
click at [693, 536] on button "Continue reading" at bounding box center [683, 528] width 104 height 15
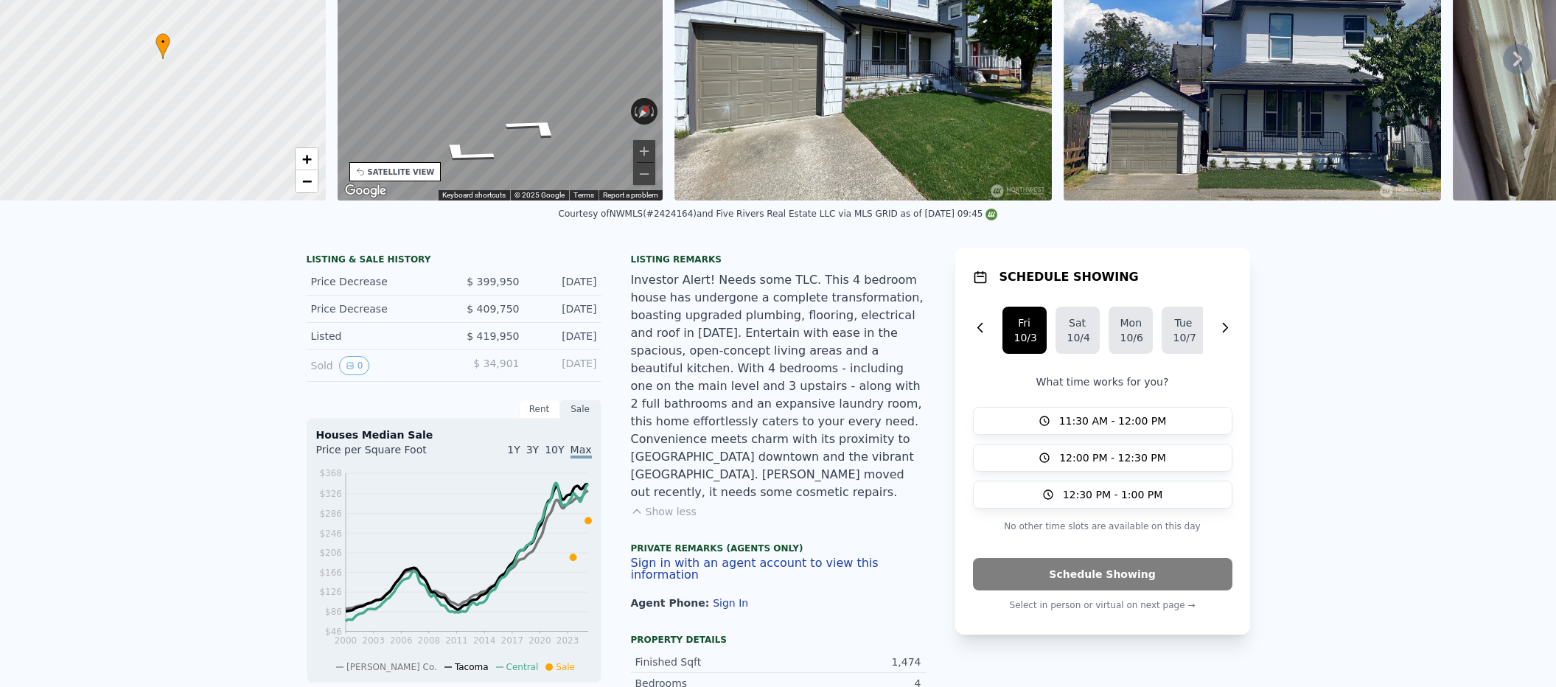
scroll to position [5, 0]
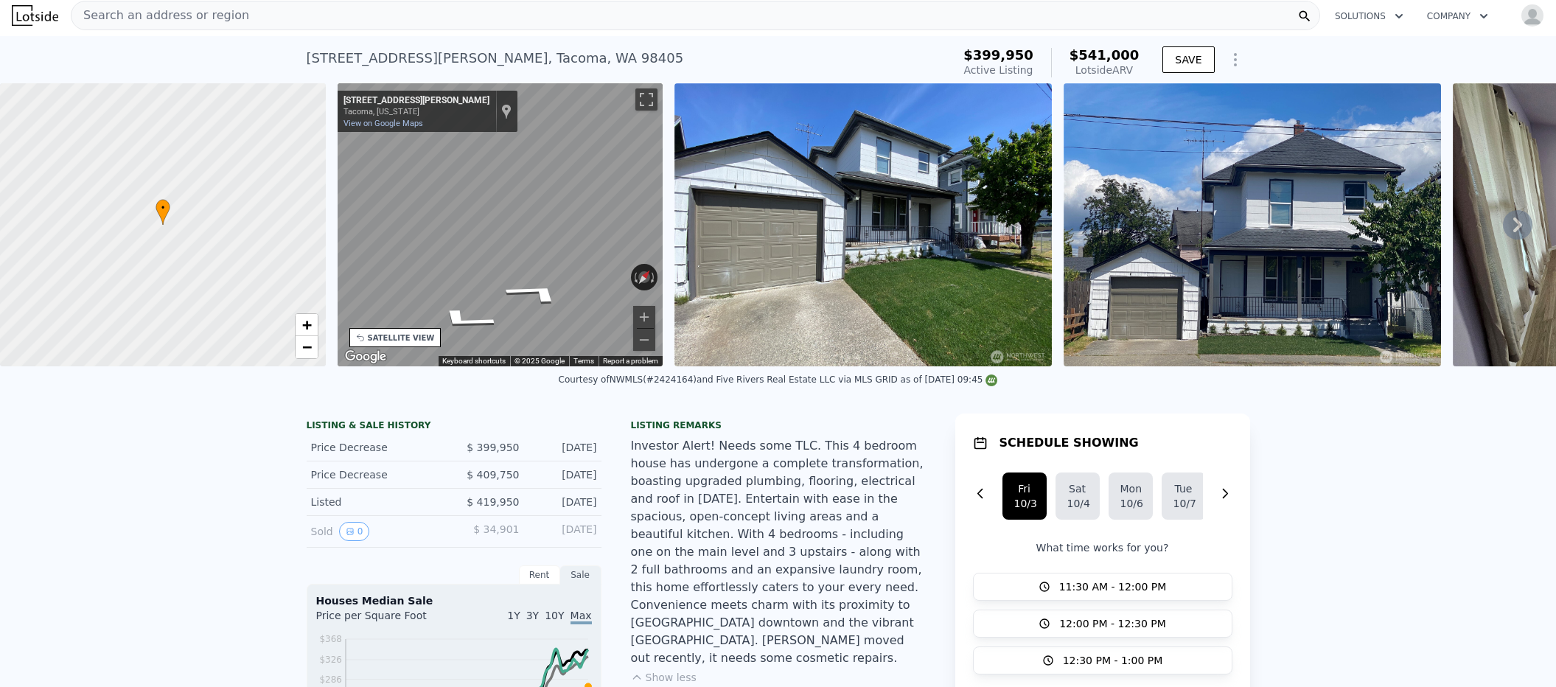
click at [703, 531] on div "Investor Alert! Needs some TLC. This 4 bedroom house has undergone a complete t…" at bounding box center [778, 552] width 295 height 230
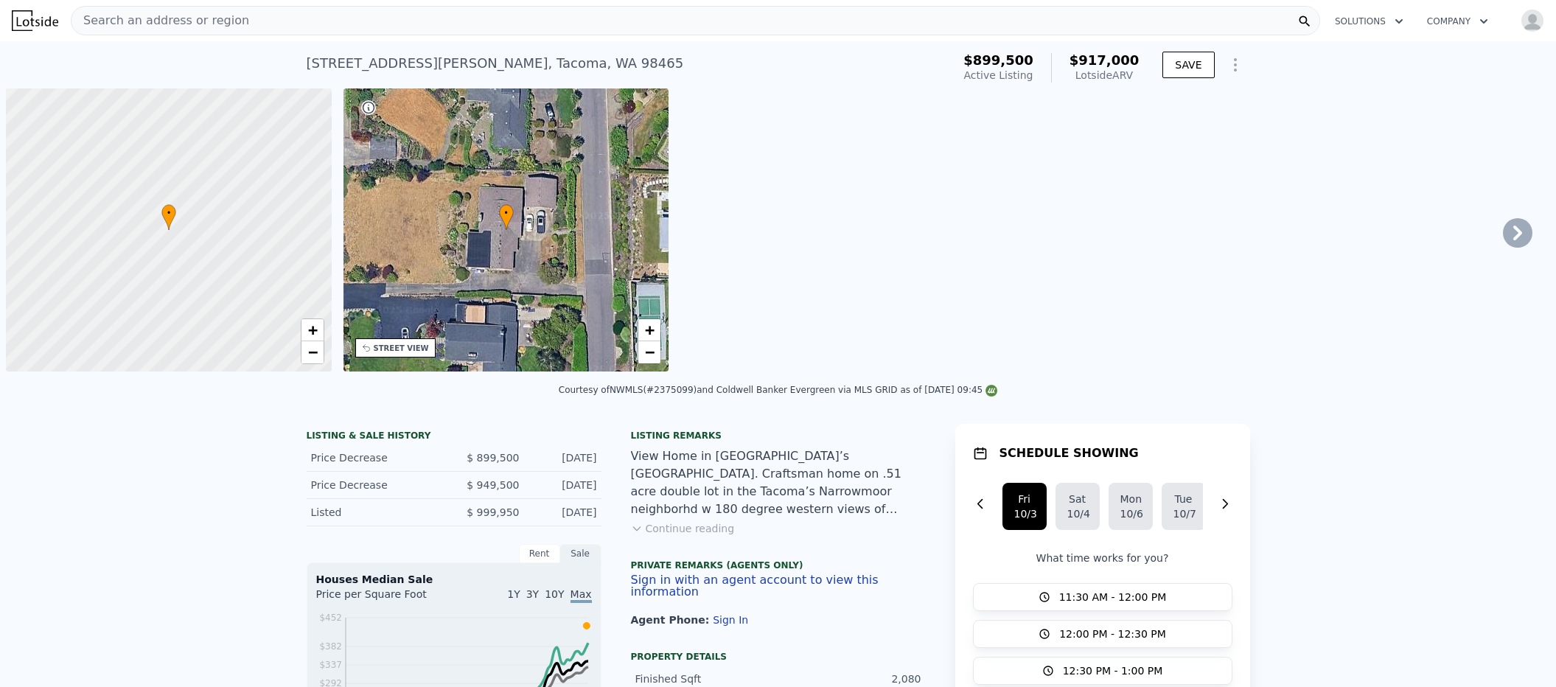
scroll to position [0, 6]
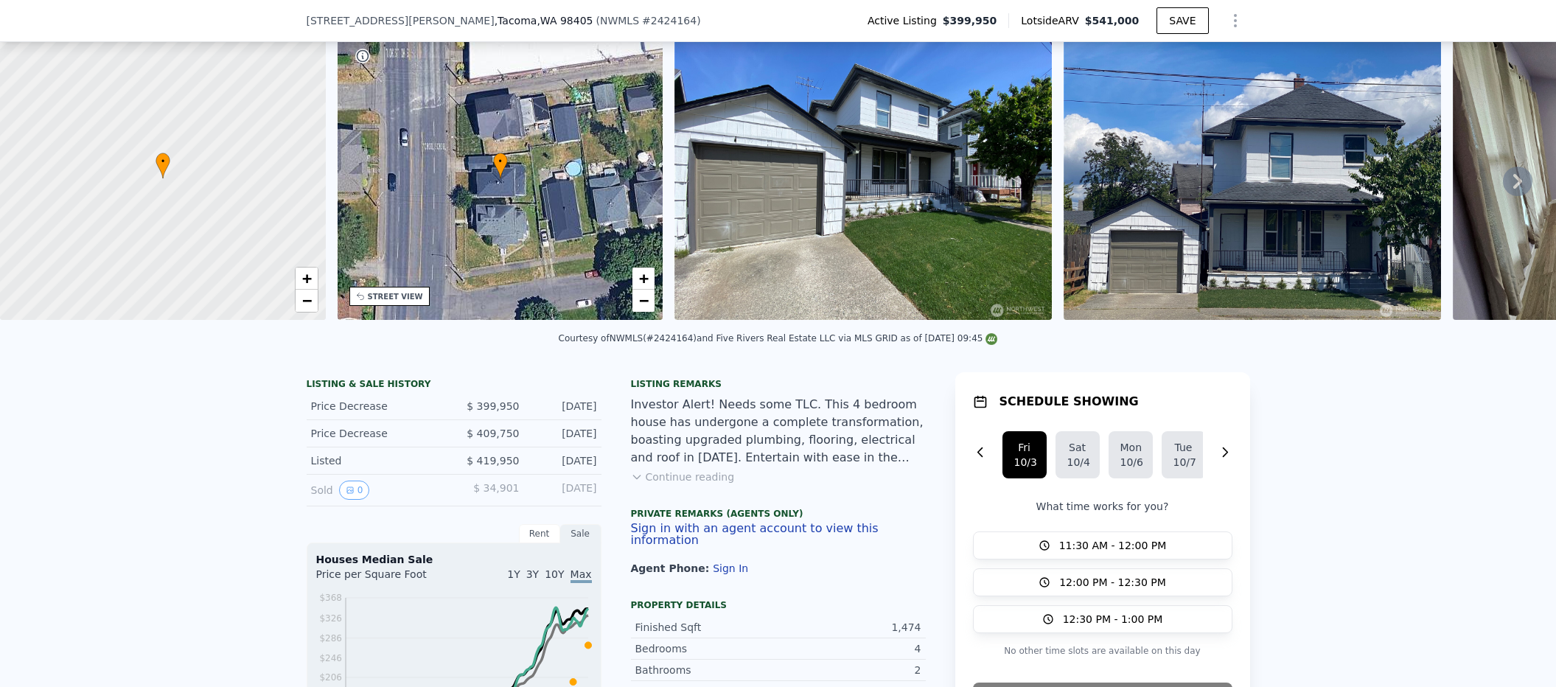
scroll to position [293, 0]
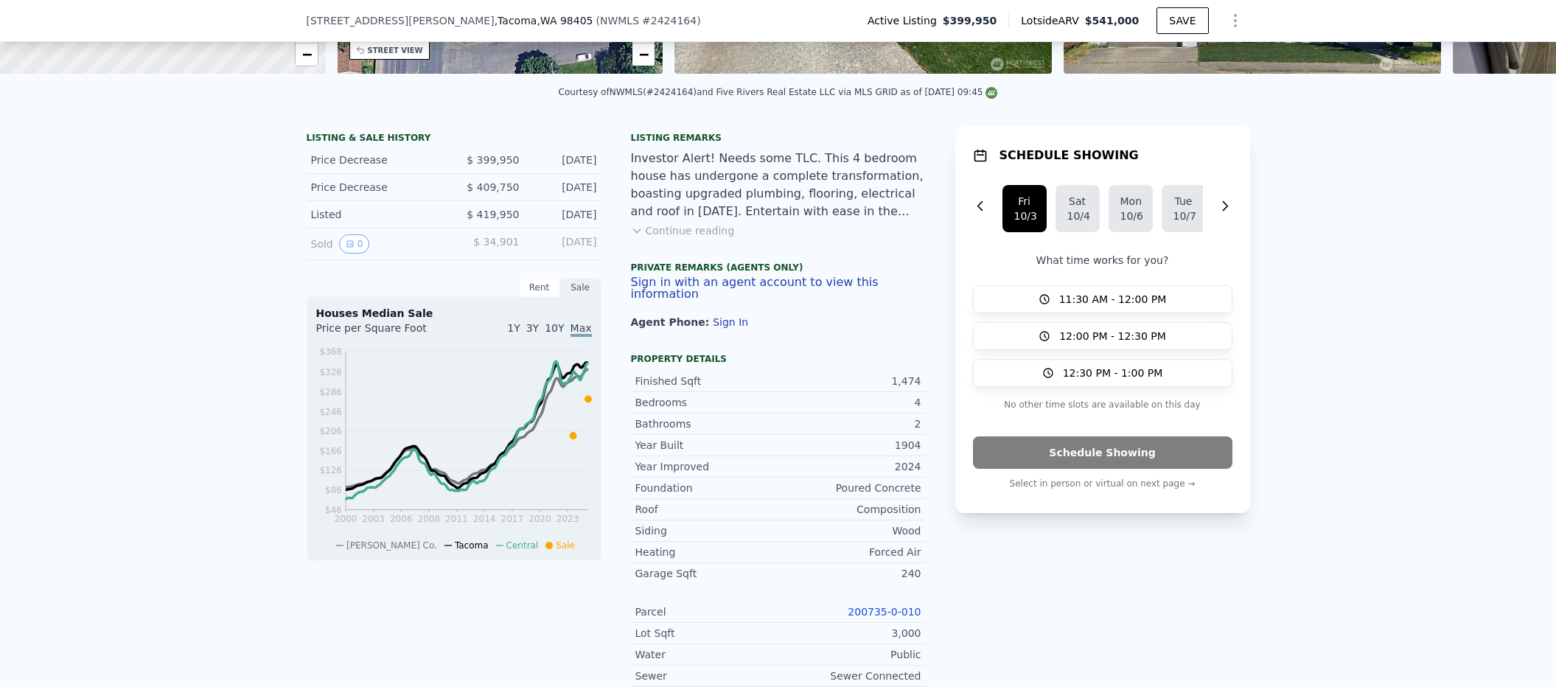
click at [713, 324] on button "Sign In" at bounding box center [730, 322] width 35 height 12
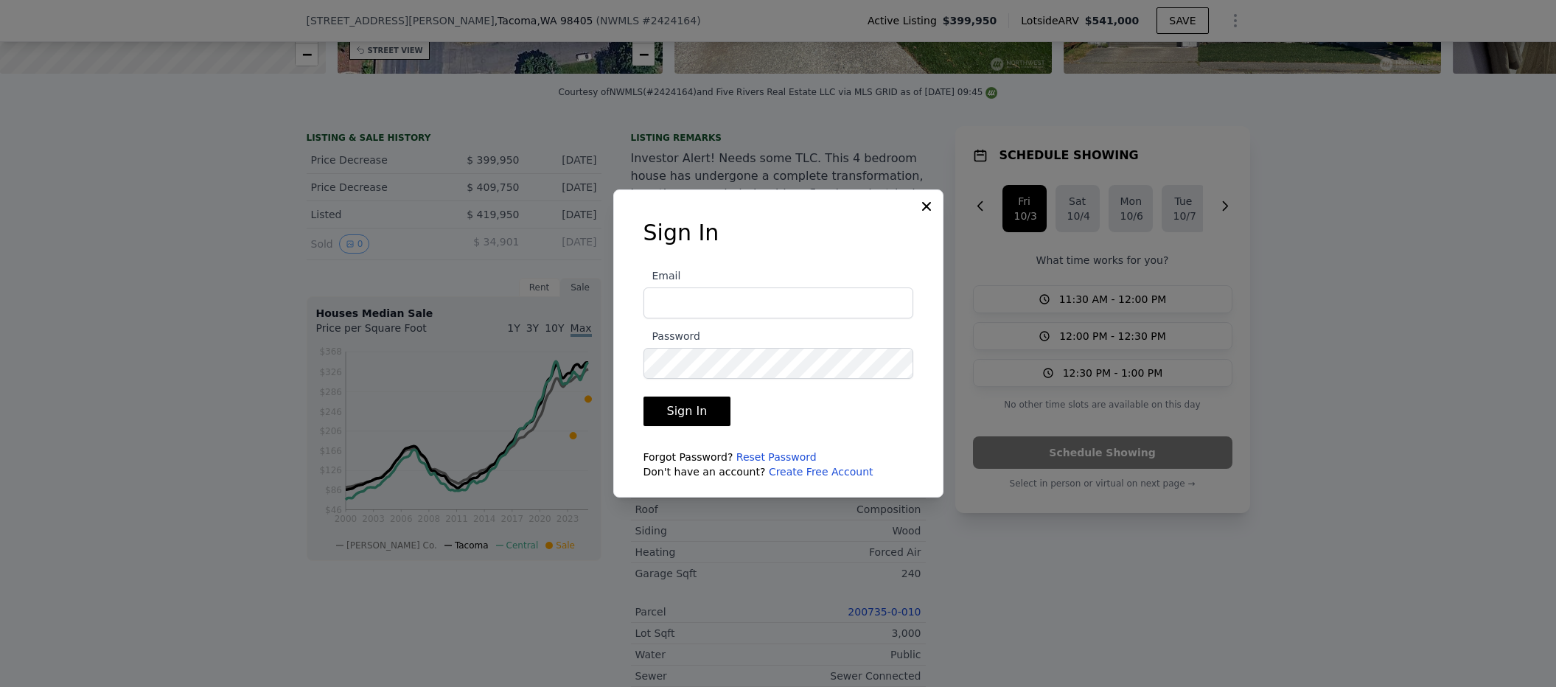
type input "[EMAIL_ADDRESS][DOMAIN_NAME]"
click at [711, 418] on button "Sign In" at bounding box center [687, 411] width 88 height 29
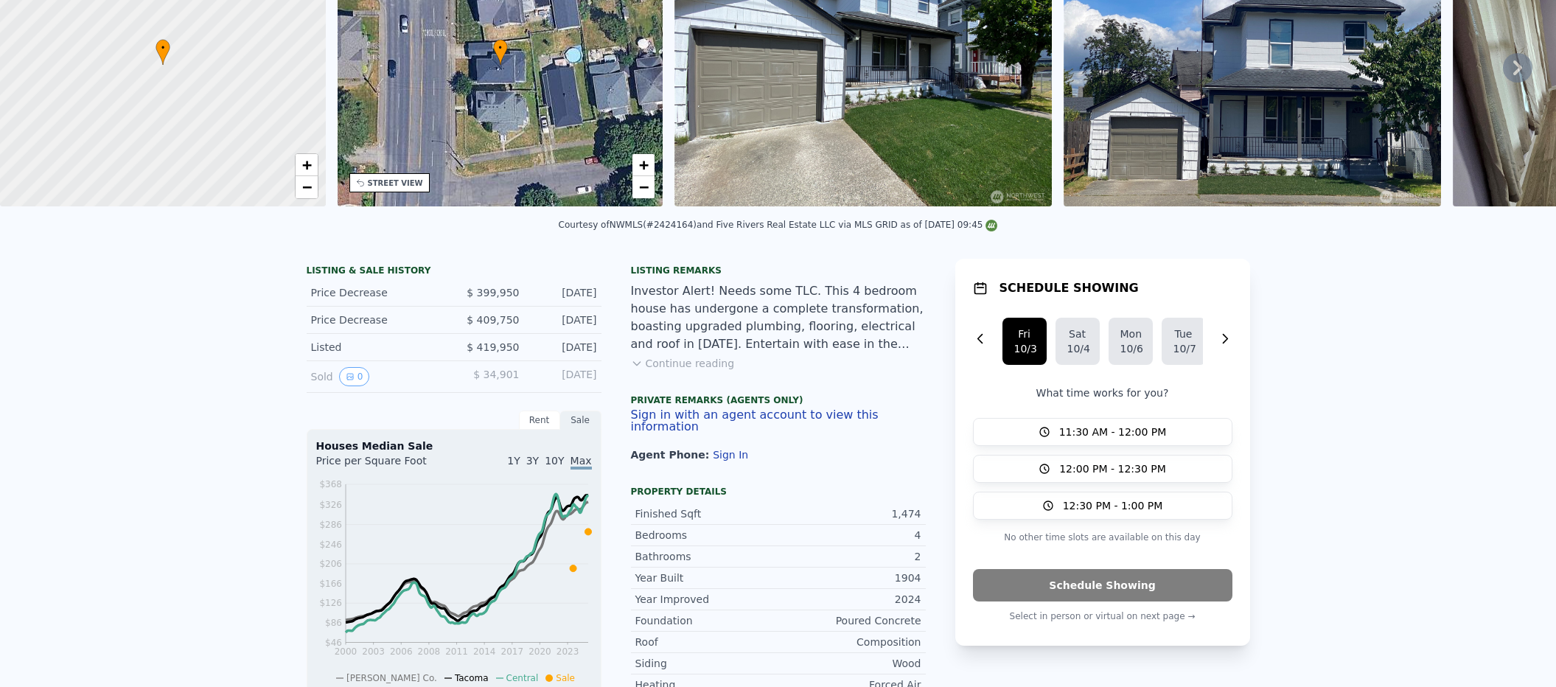
scroll to position [0, 0]
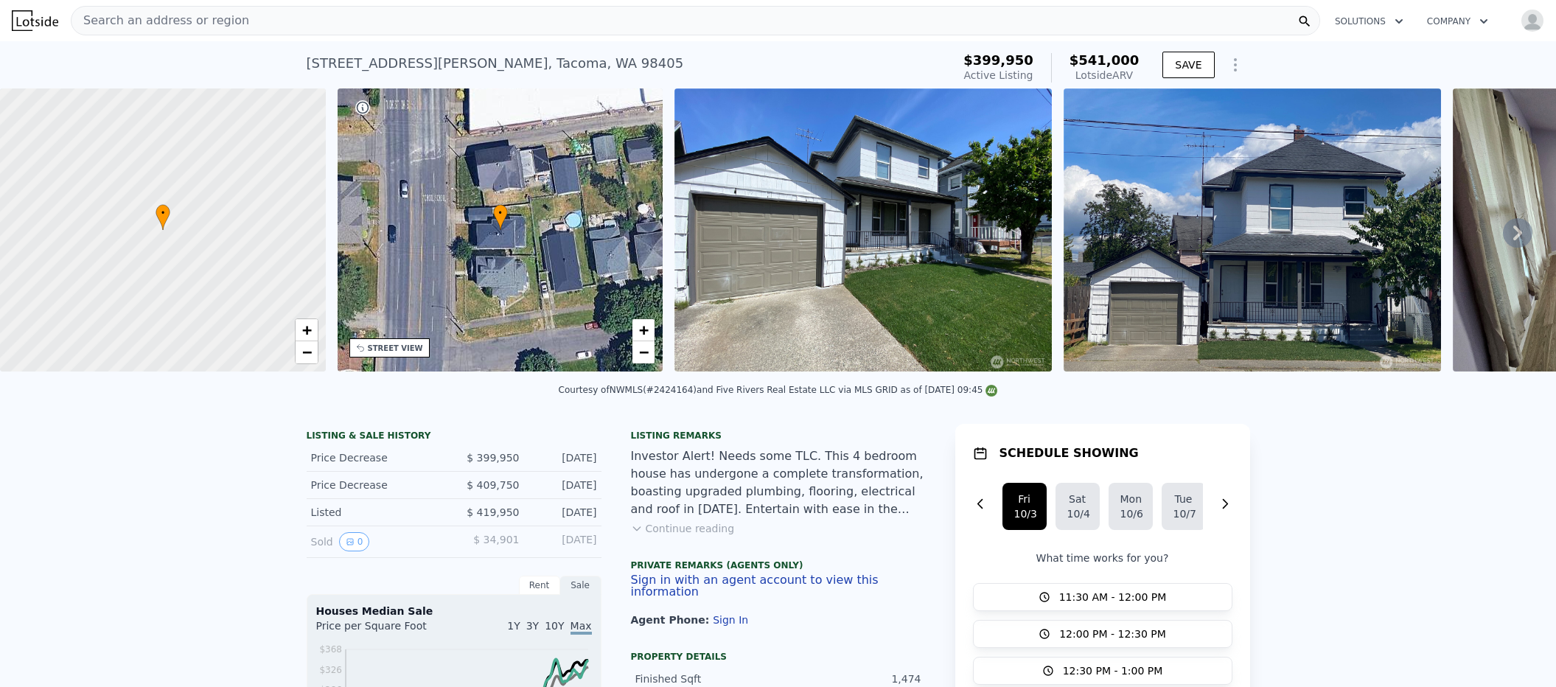
click at [890, 24] on div "Search an address or region" at bounding box center [695, 20] width 1249 height 29
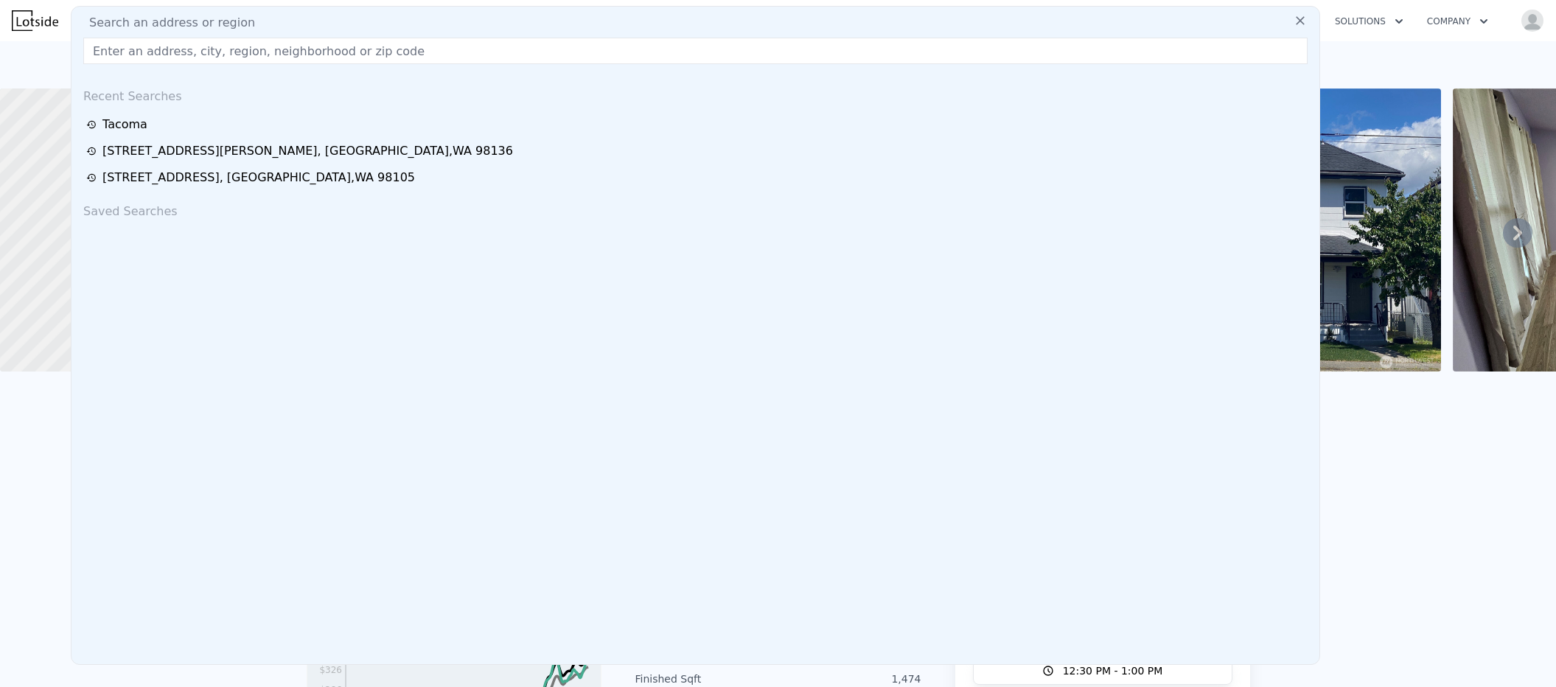
paste input "4236 S Findlay Street, Seattle, WA 98118"
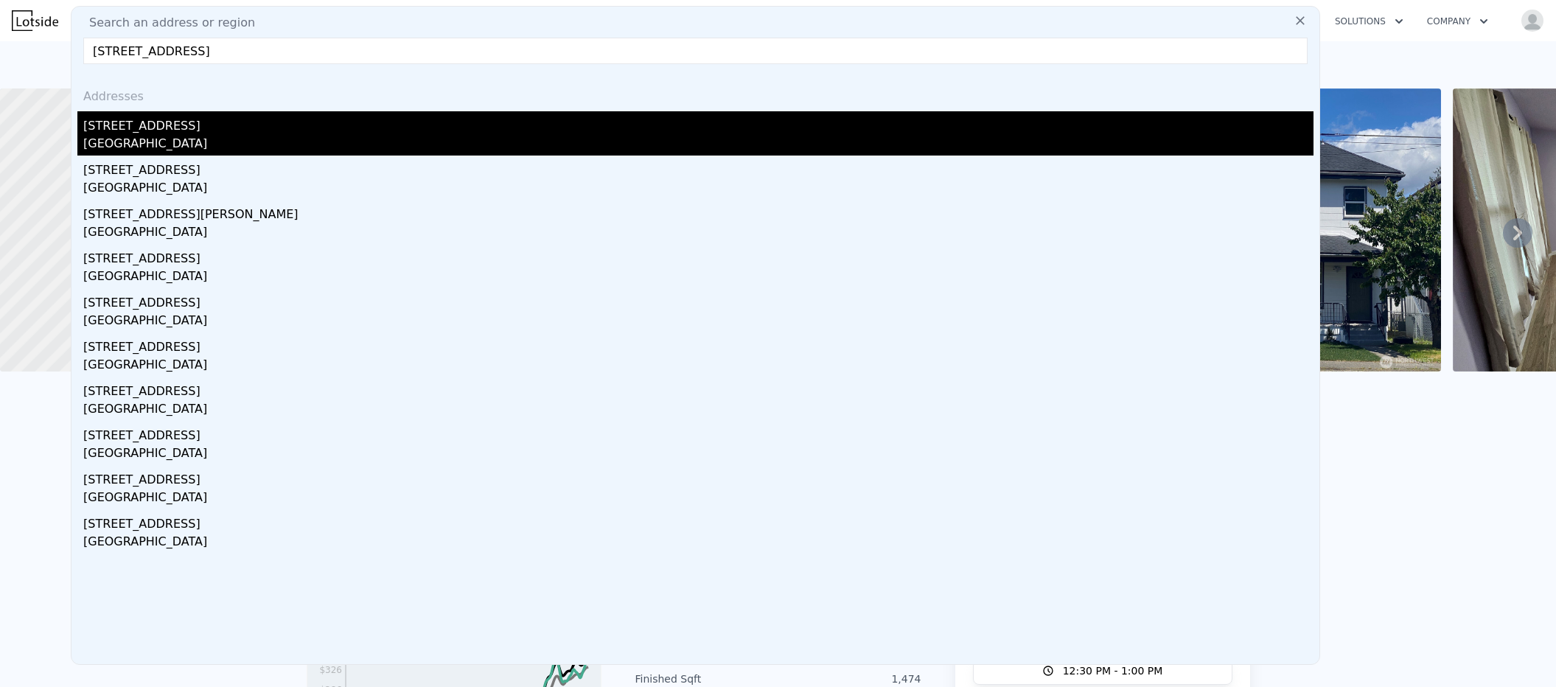
type input "4236 S Findlay Street, Seattle, WA 98118"
click at [632, 120] on div "4236 S Findlay St" at bounding box center [698, 123] width 1230 height 24
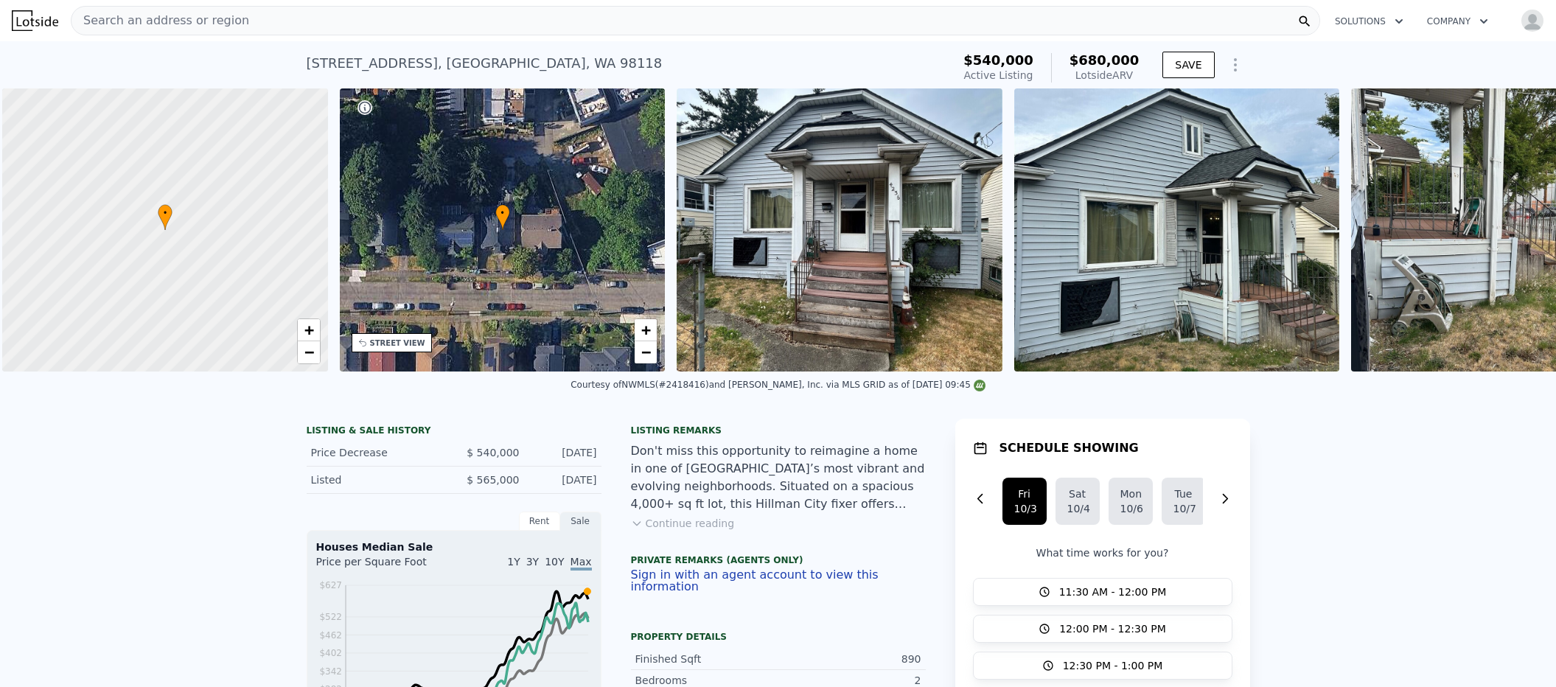
scroll to position [0, 6]
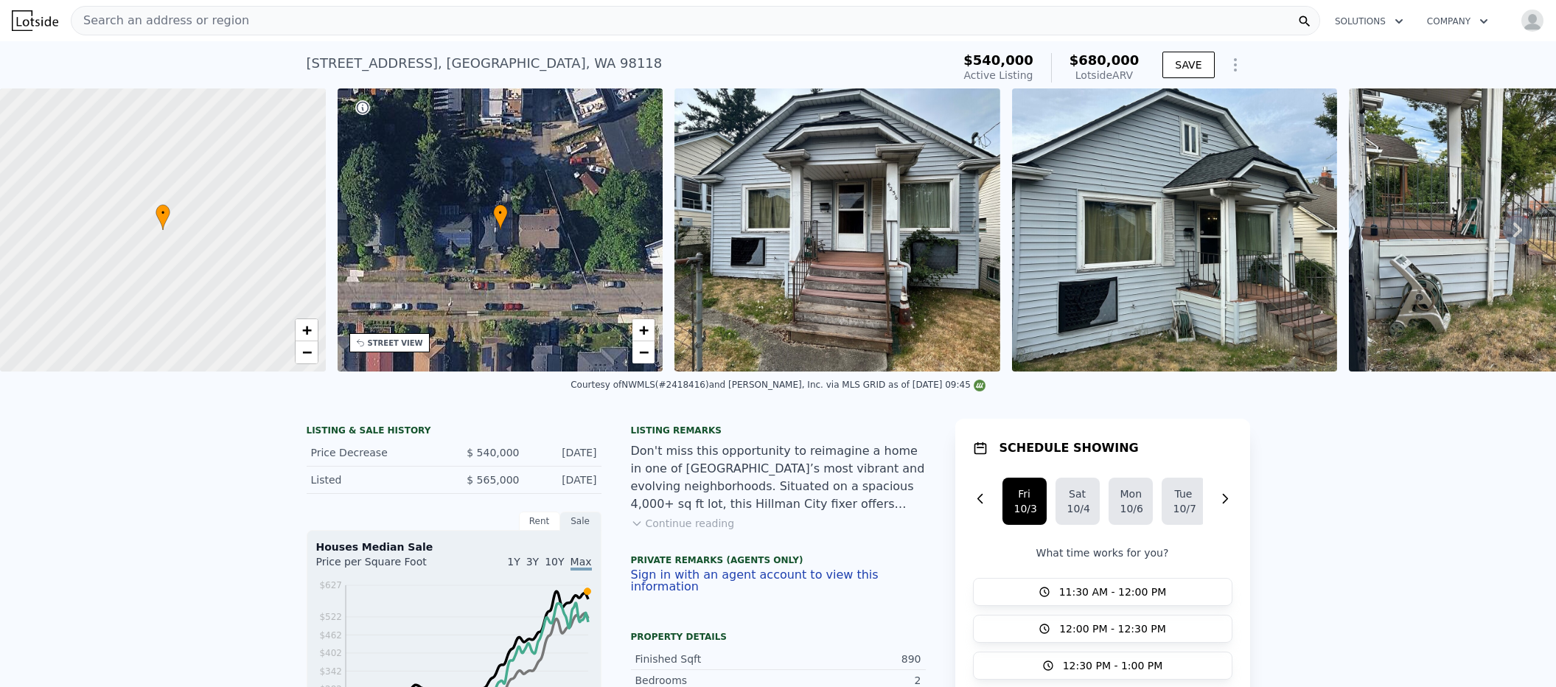
click at [396, 343] on div "STREET VIEW" at bounding box center [395, 343] width 55 height 11
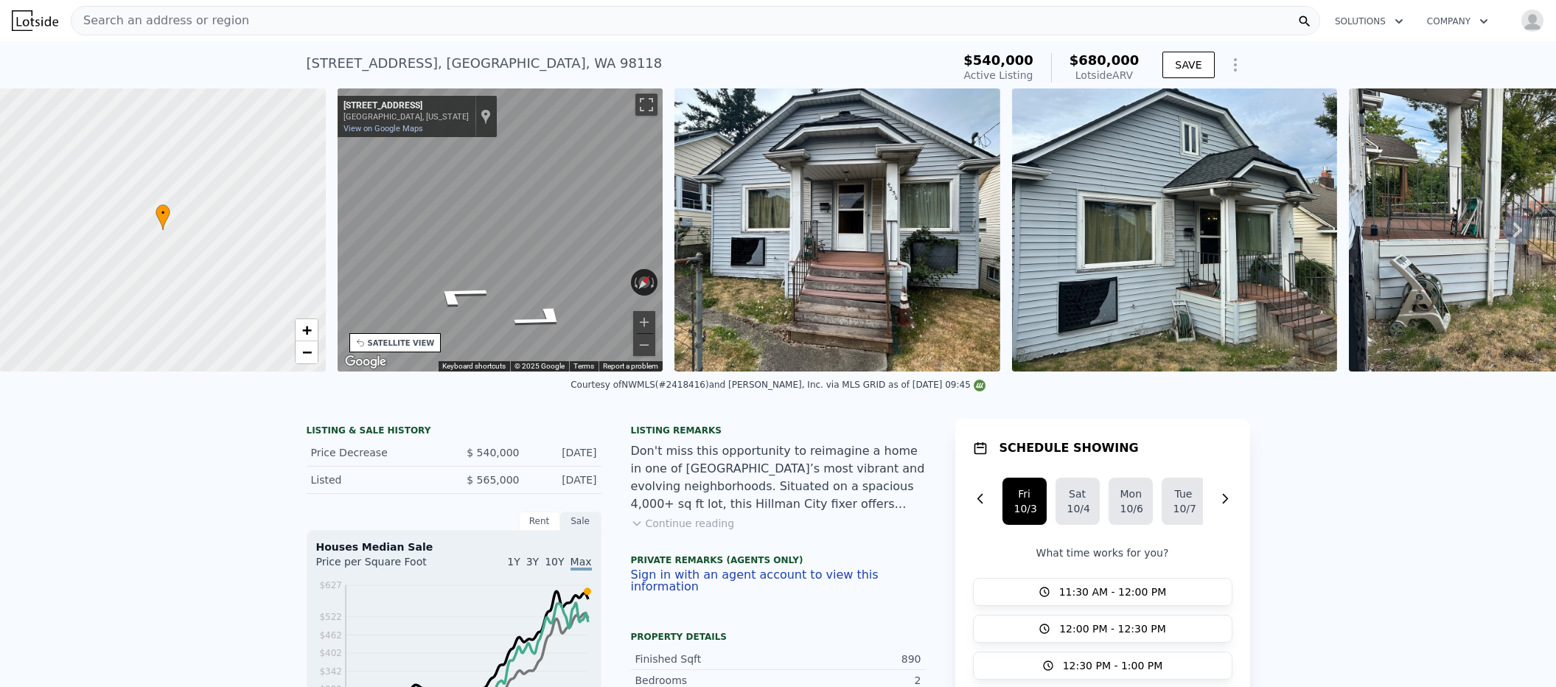
click at [718, 271] on img at bounding box center [837, 229] width 326 height 283
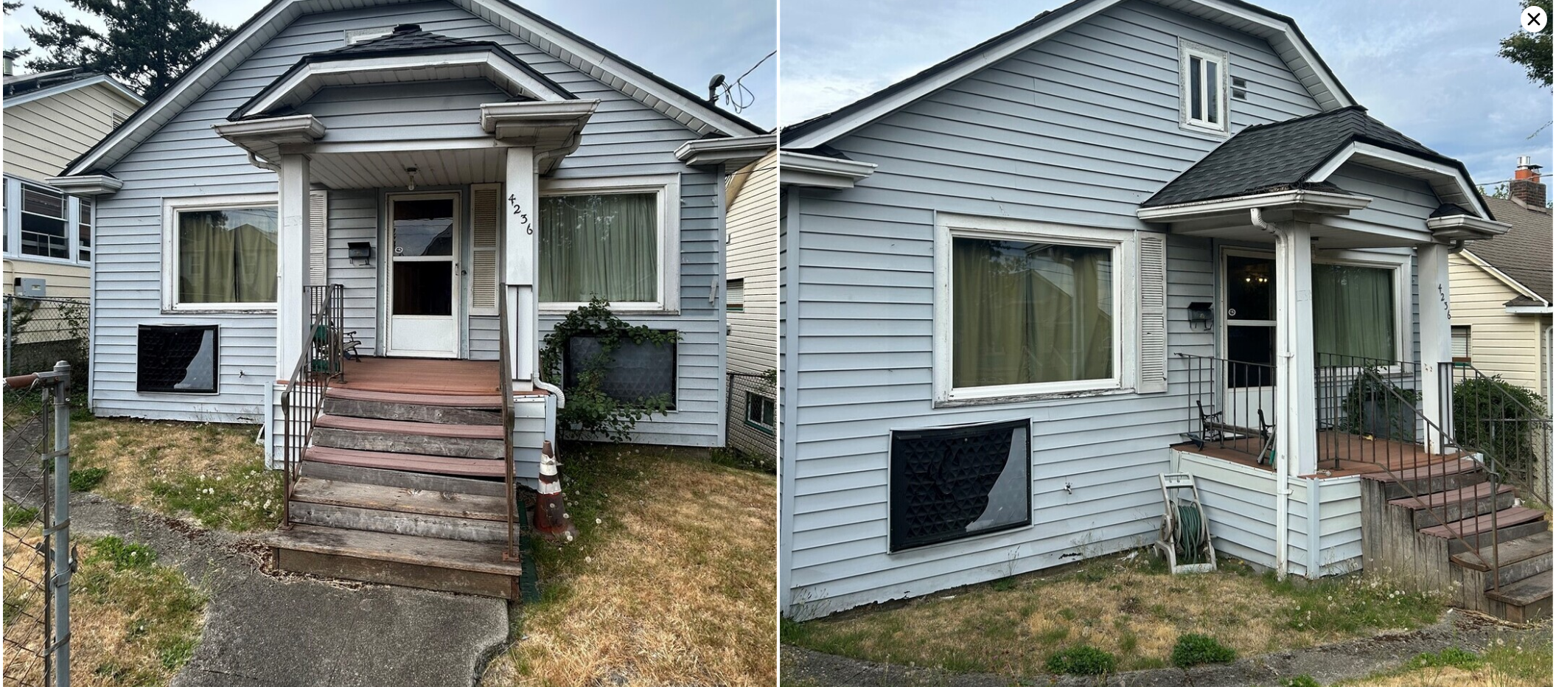
scroll to position [209, 0]
click at [1531, 17] on icon at bounding box center [1534, 19] width 13 height 13
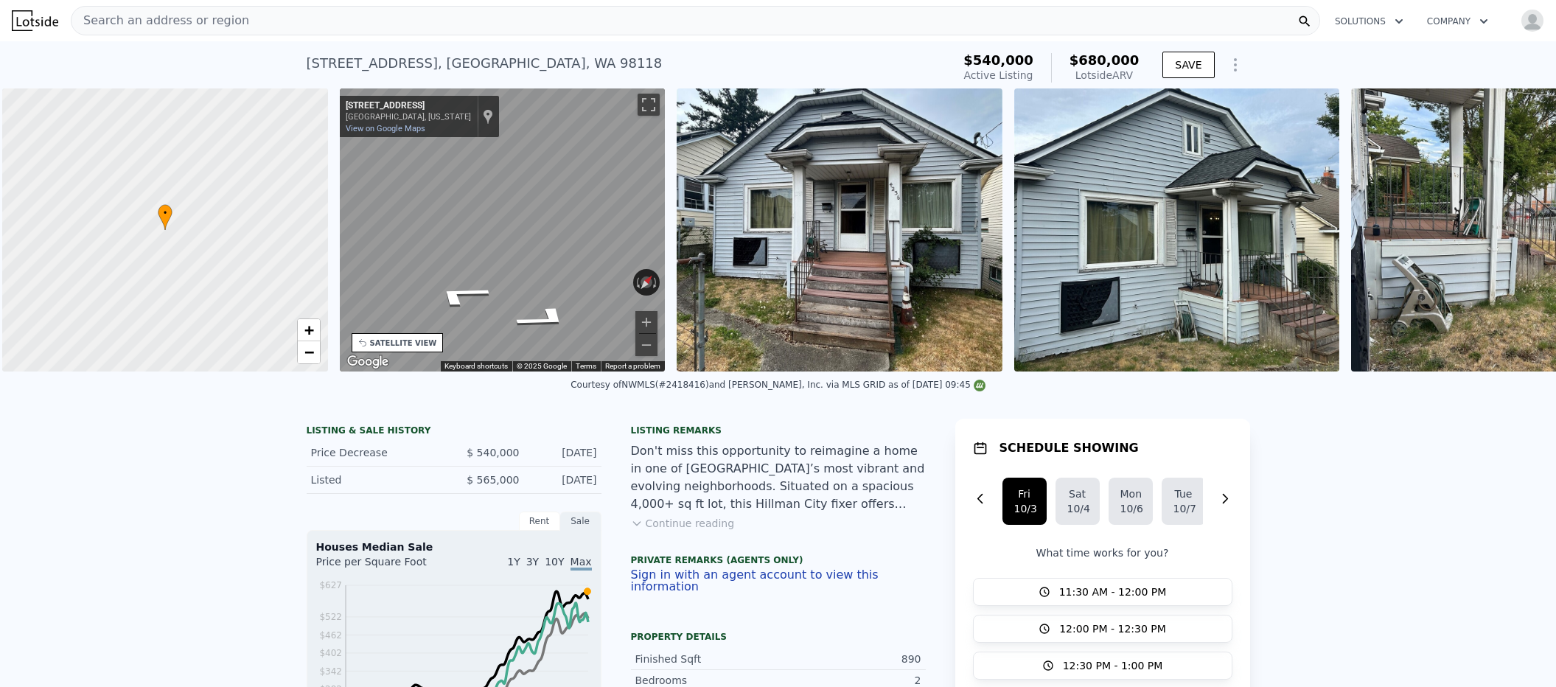
scroll to position [0, 6]
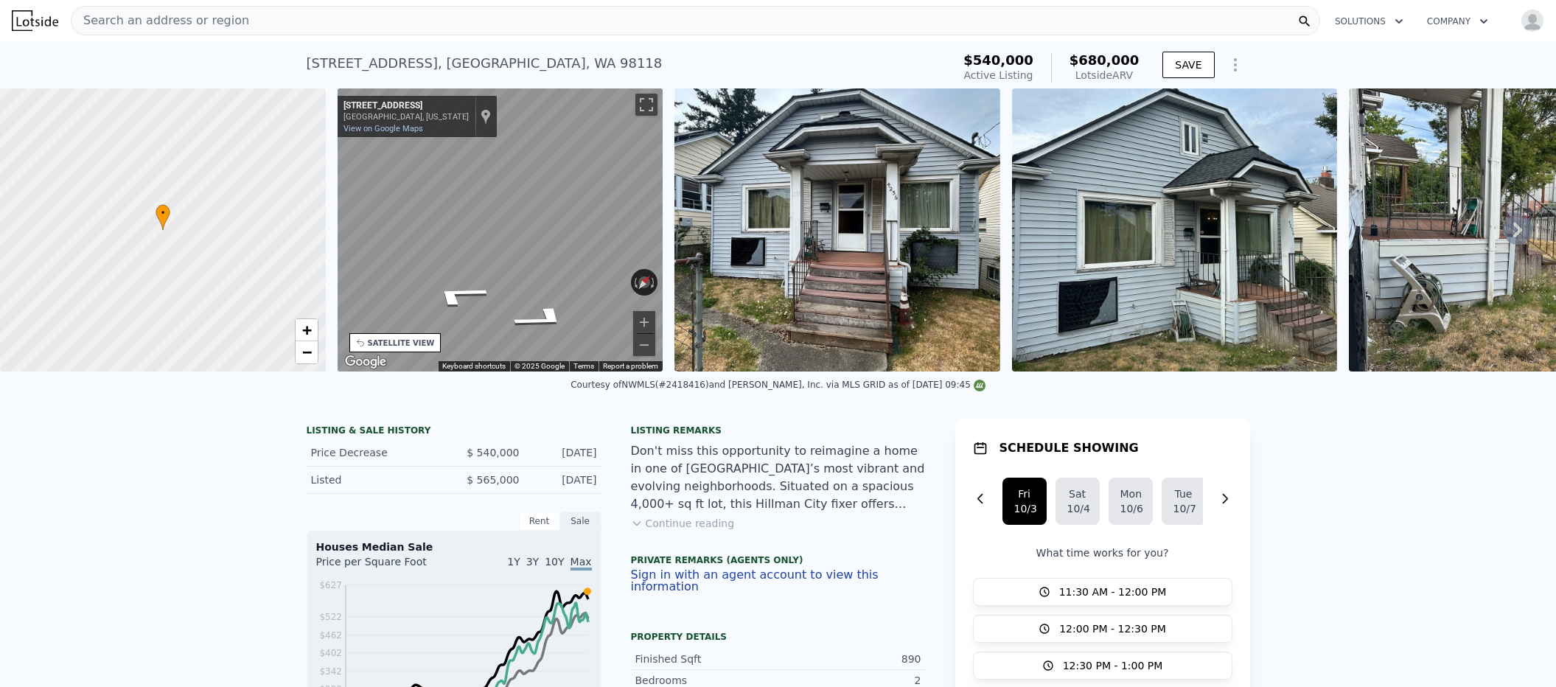
click at [184, 273] on div at bounding box center [163, 230] width 391 height 340
click at [193, 260] on div at bounding box center [163, 230] width 391 height 340
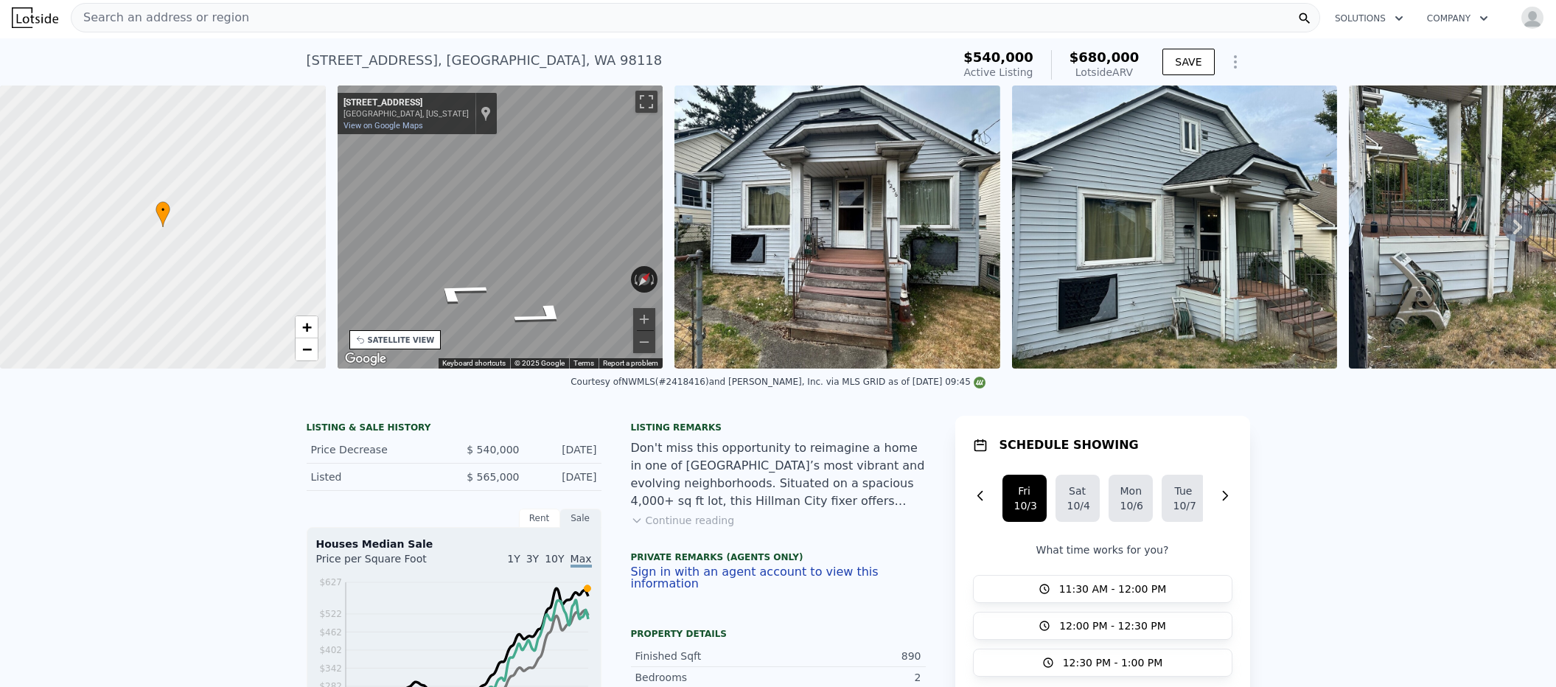
click at [640, 525] on button "Continue reading" at bounding box center [683, 520] width 104 height 15
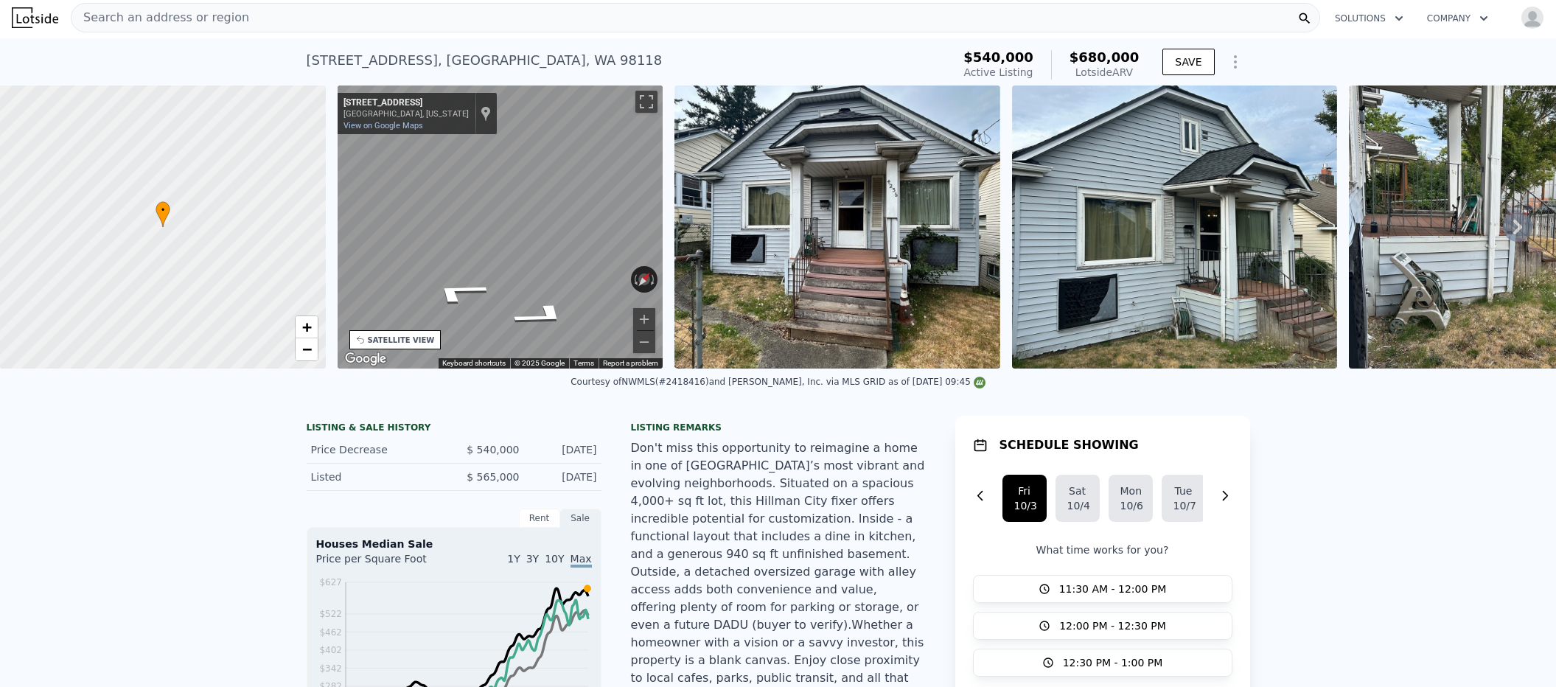
scroll to position [0, 0]
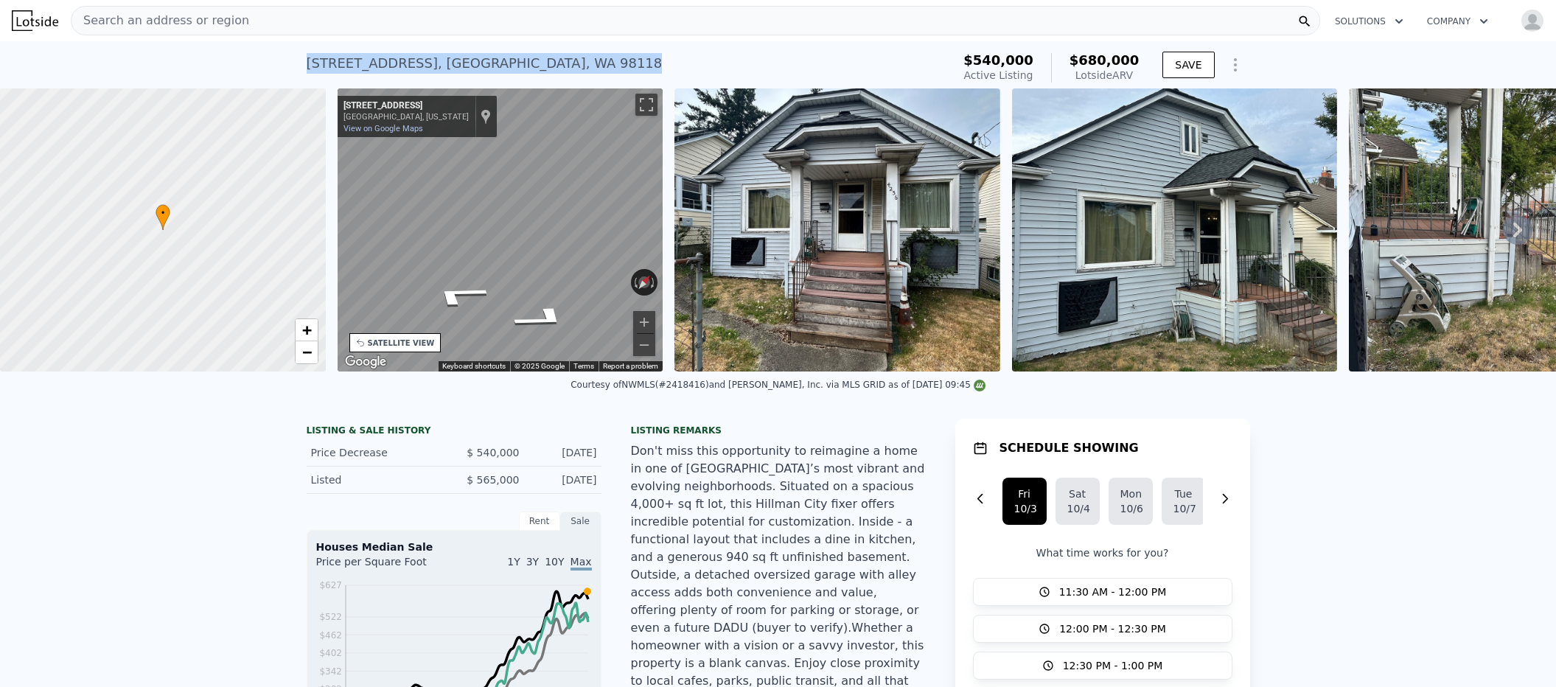
drag, startPoint x: 512, startPoint y: 58, endPoint x: 297, endPoint y: 54, distance: 215.2
click at [295, 54] on div "4236 S Findlay St , Seattle , WA 98118 Active at $540k (~ARV $680k ) $540,000 A…" at bounding box center [778, 64] width 1556 height 47
copy div "4236 S Findlay St , Seattle , WA 98118"
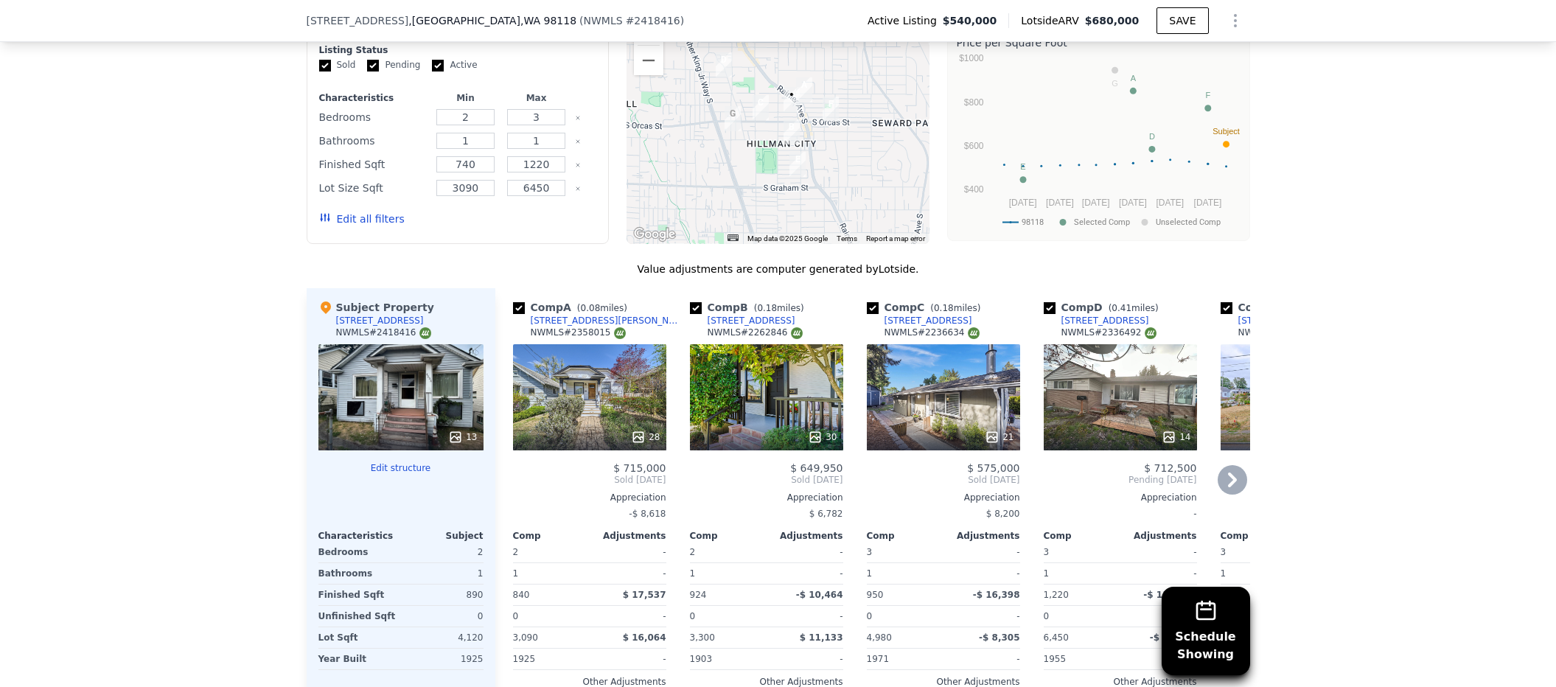
scroll to position [1778, 0]
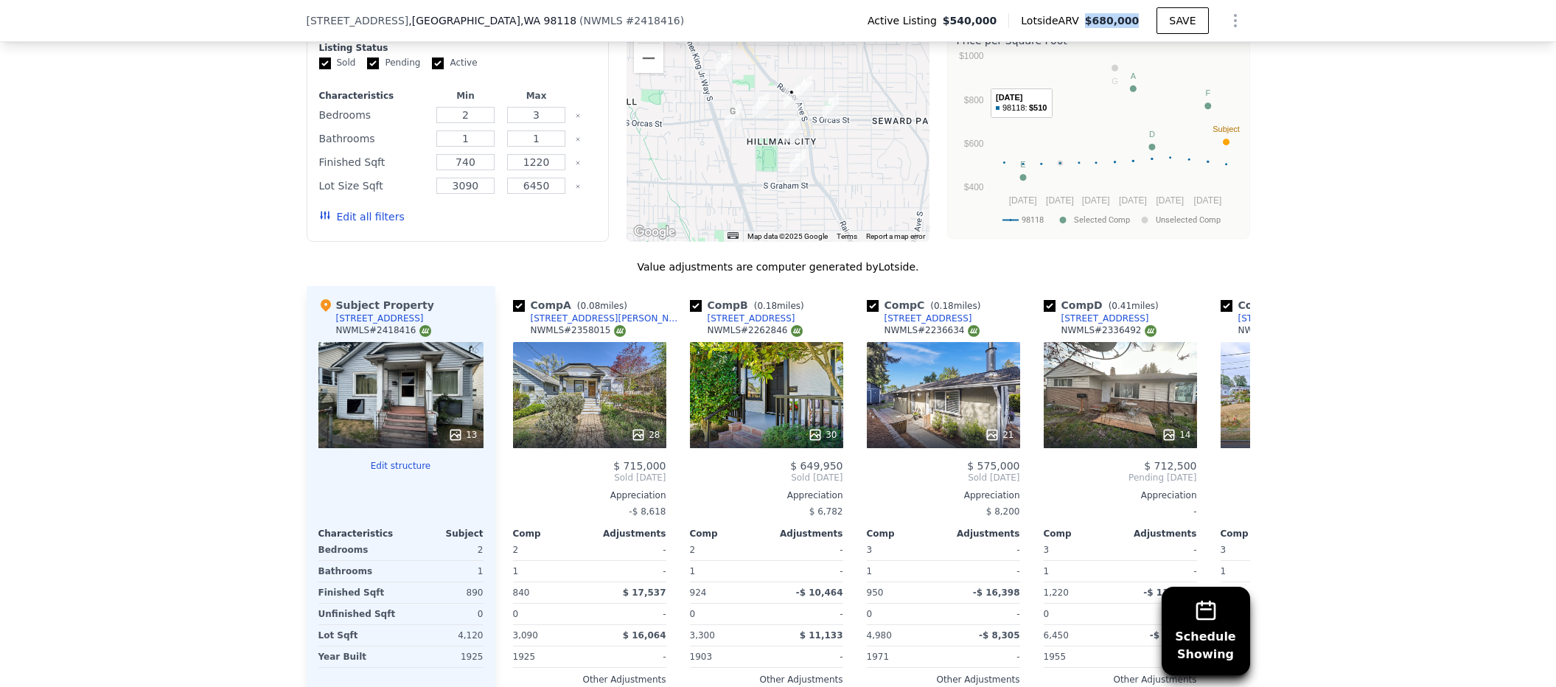
drag, startPoint x: 1084, startPoint y: 18, endPoint x: 1102, endPoint y: 41, distance: 28.3
click at [1137, 29] on div "Active Listing $540,000 Lotside ARV $680,000 SAVE" at bounding box center [1053, 20] width 394 height 29
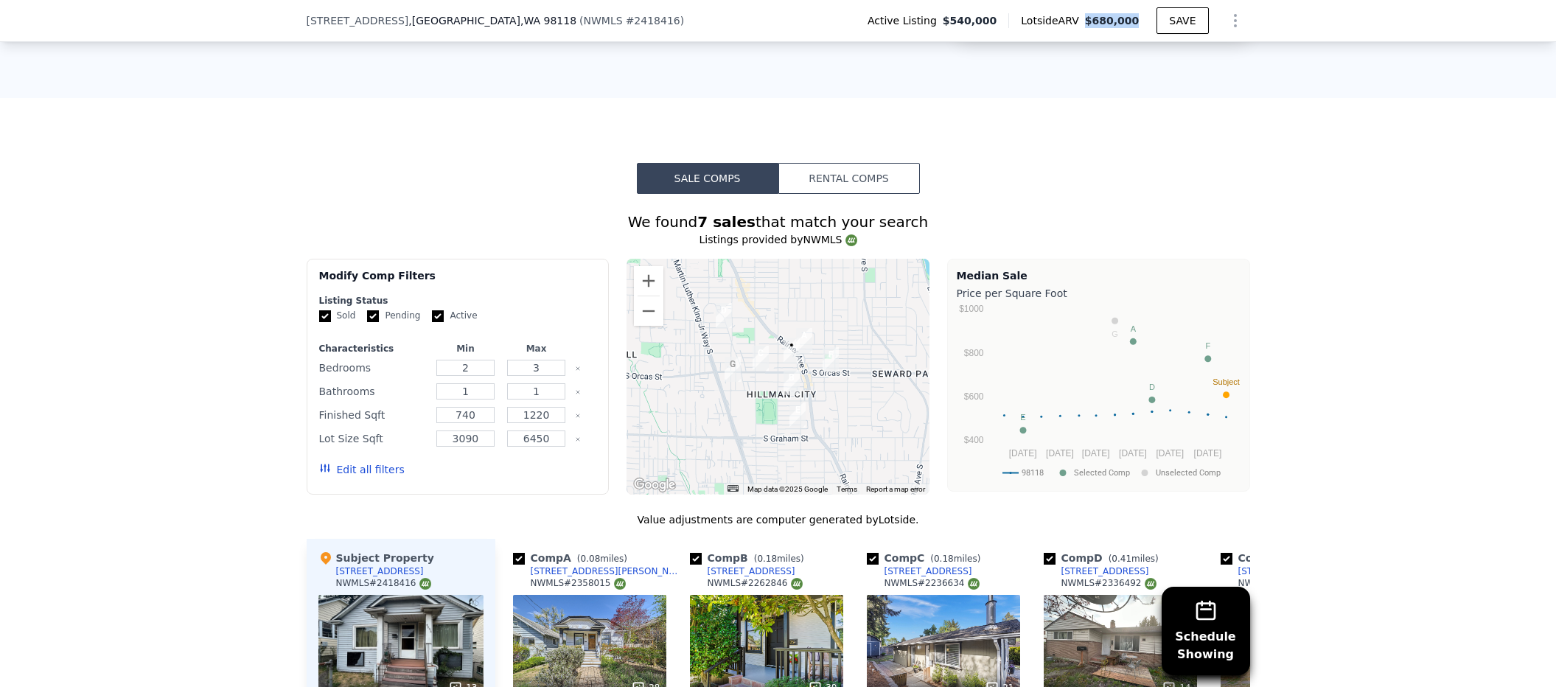
scroll to position [1398, 0]
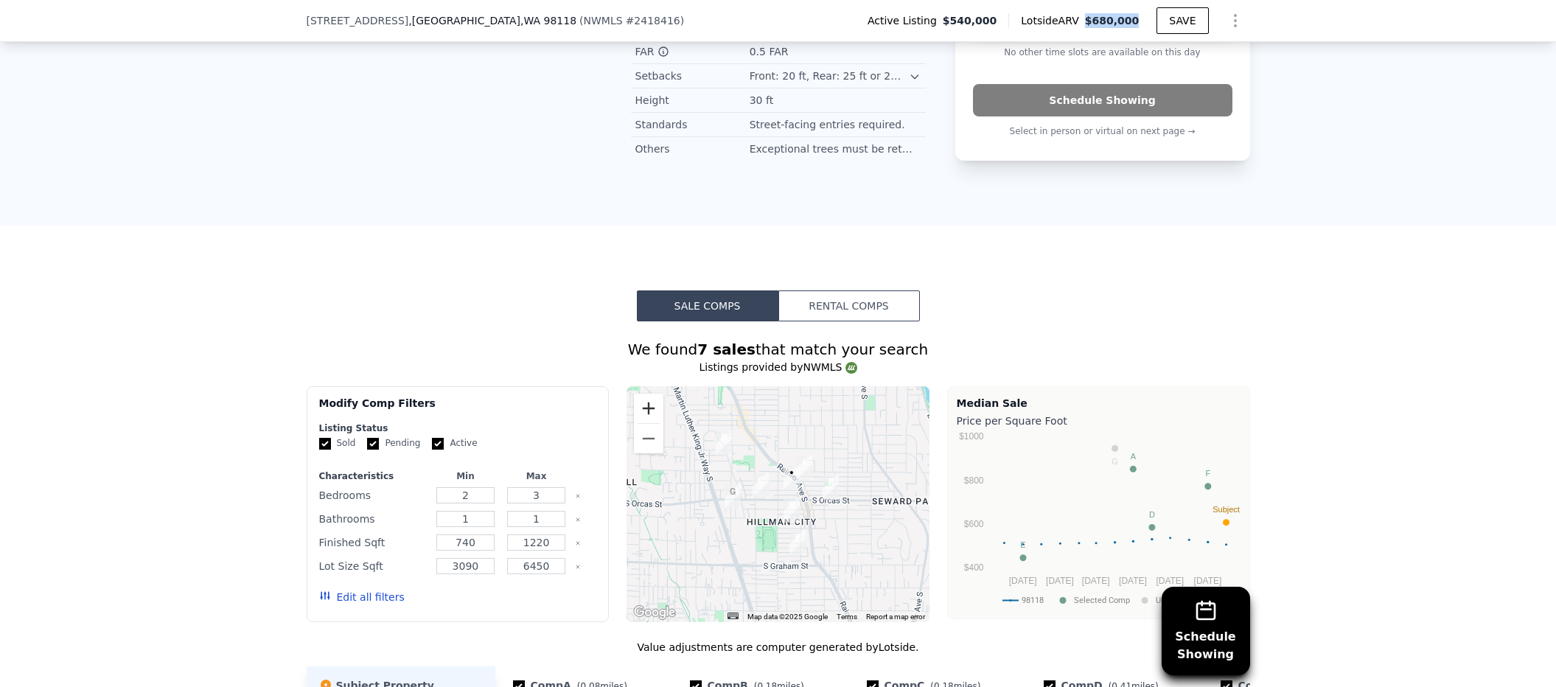
click at [641, 394] on button "Zoom in" at bounding box center [648, 408] width 29 height 29
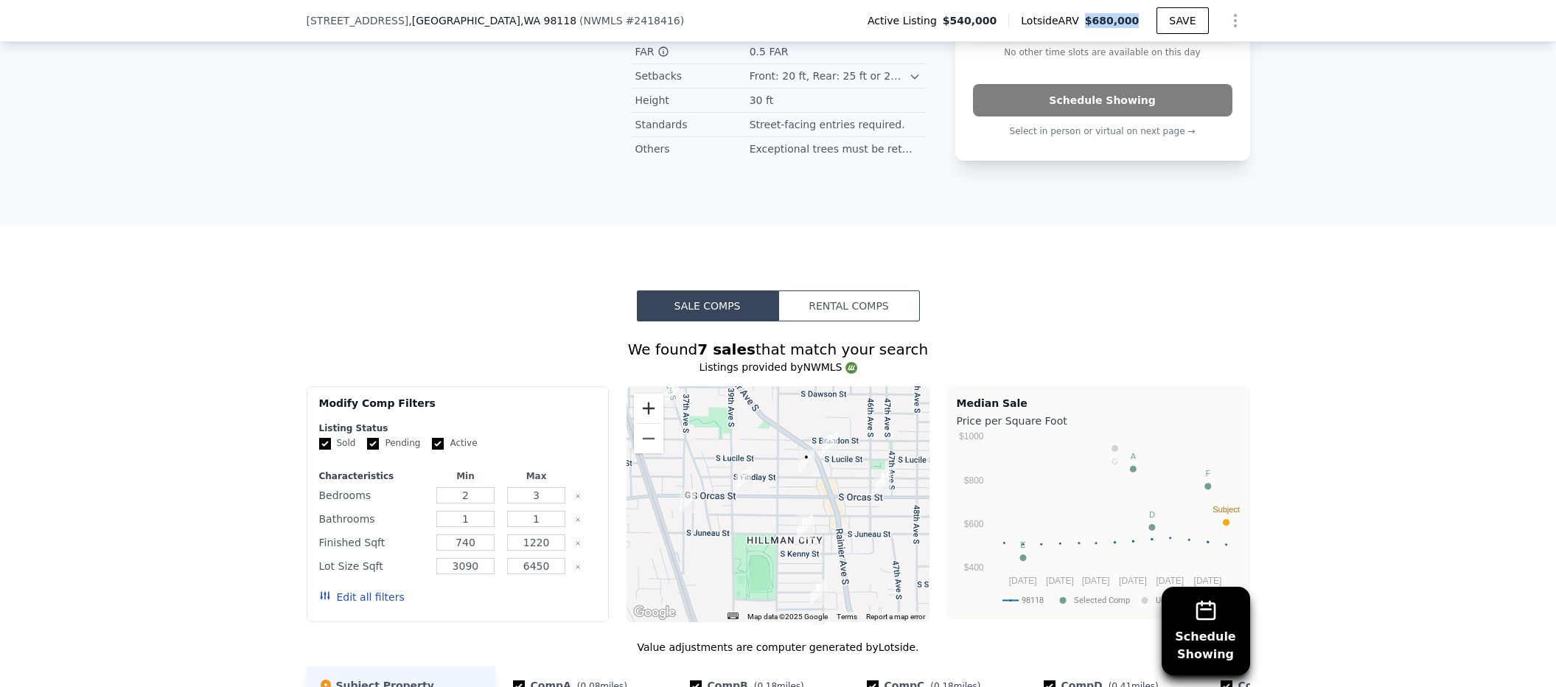
click at [641, 394] on button "Zoom in" at bounding box center [648, 408] width 29 height 29
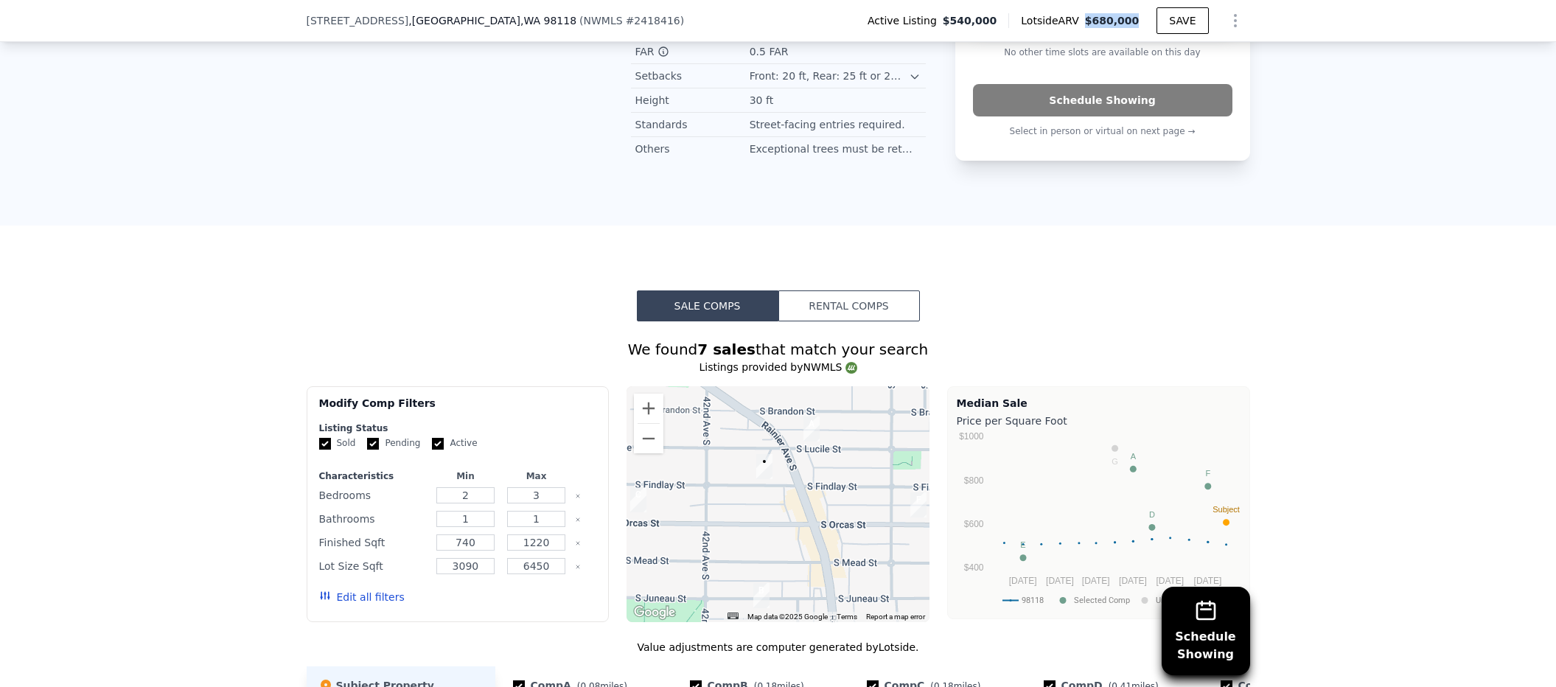
drag, startPoint x: 761, startPoint y: 412, endPoint x: 685, endPoint y: 450, distance: 85.0
click at [685, 450] on div at bounding box center [777, 504] width 303 height 236
click at [646, 394] on button "Zoom in" at bounding box center [648, 408] width 29 height 29
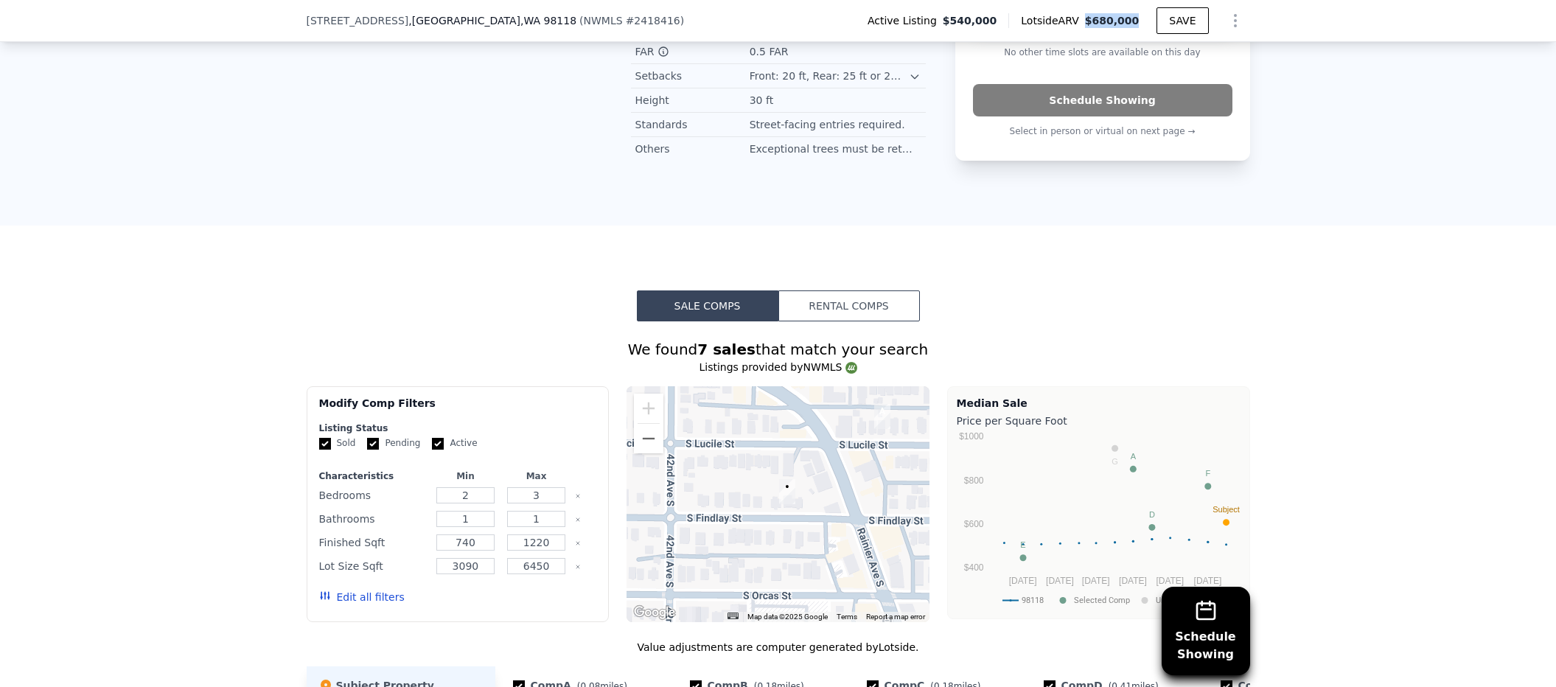
drag, startPoint x: 696, startPoint y: 455, endPoint x: 778, endPoint y: 460, distance: 81.9
click at [779, 479] on img "4236 S Findlay St" at bounding box center [787, 491] width 16 height 25
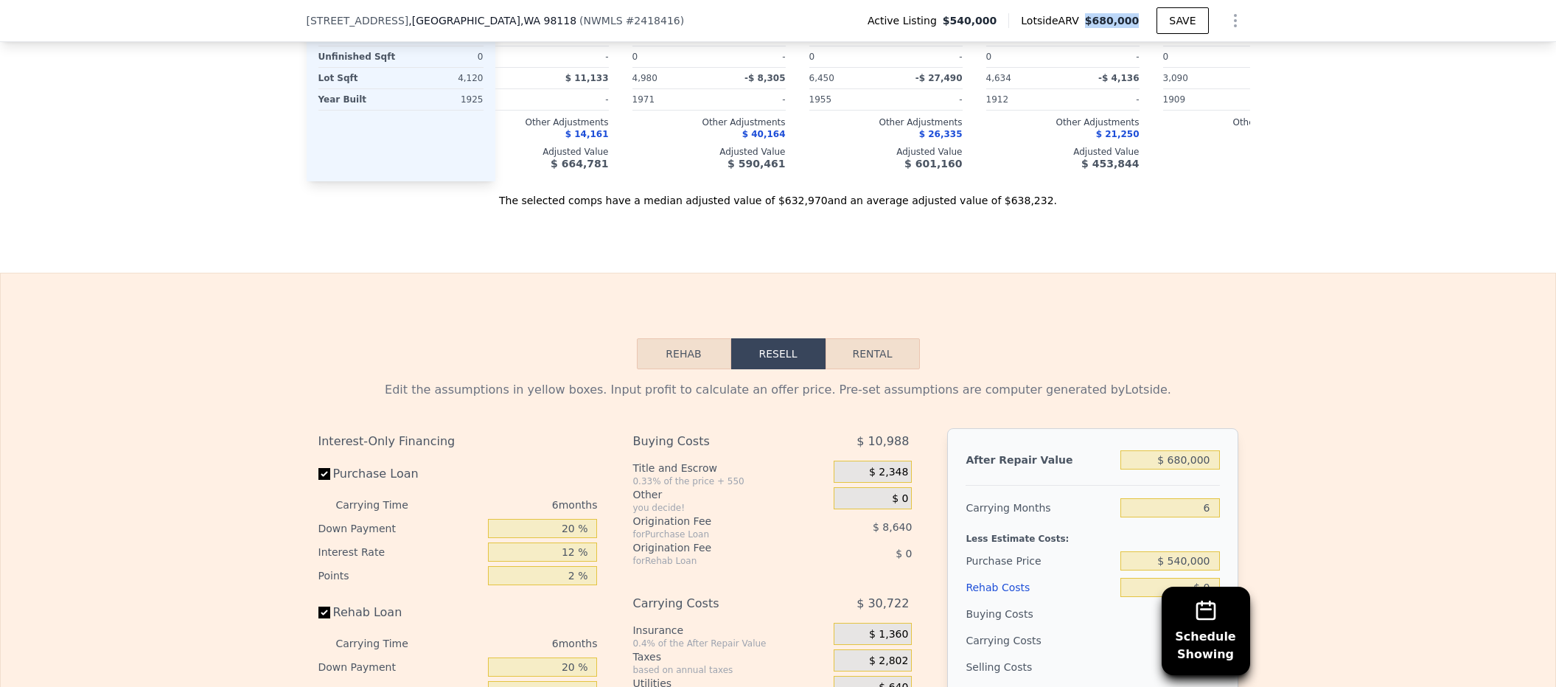
scroll to position [2551, 0]
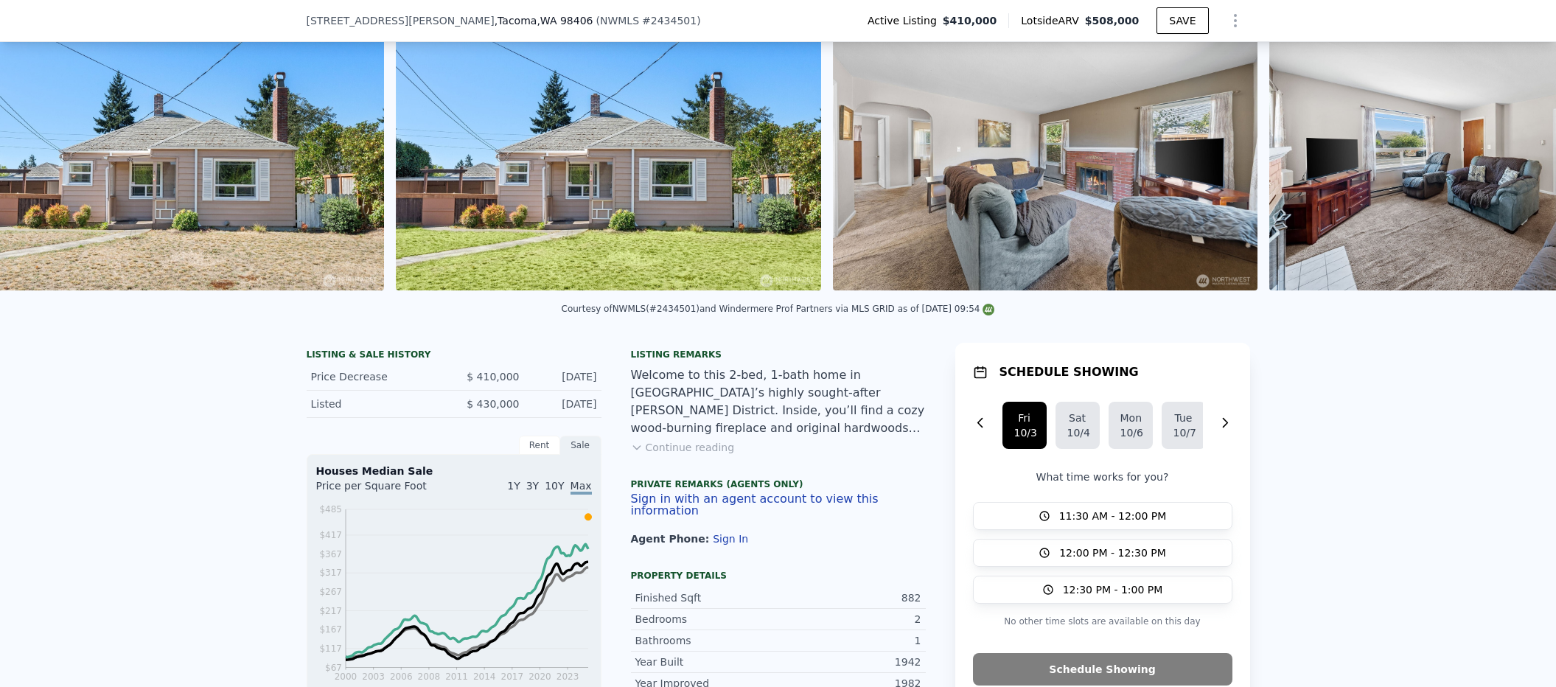
scroll to position [0, 674]
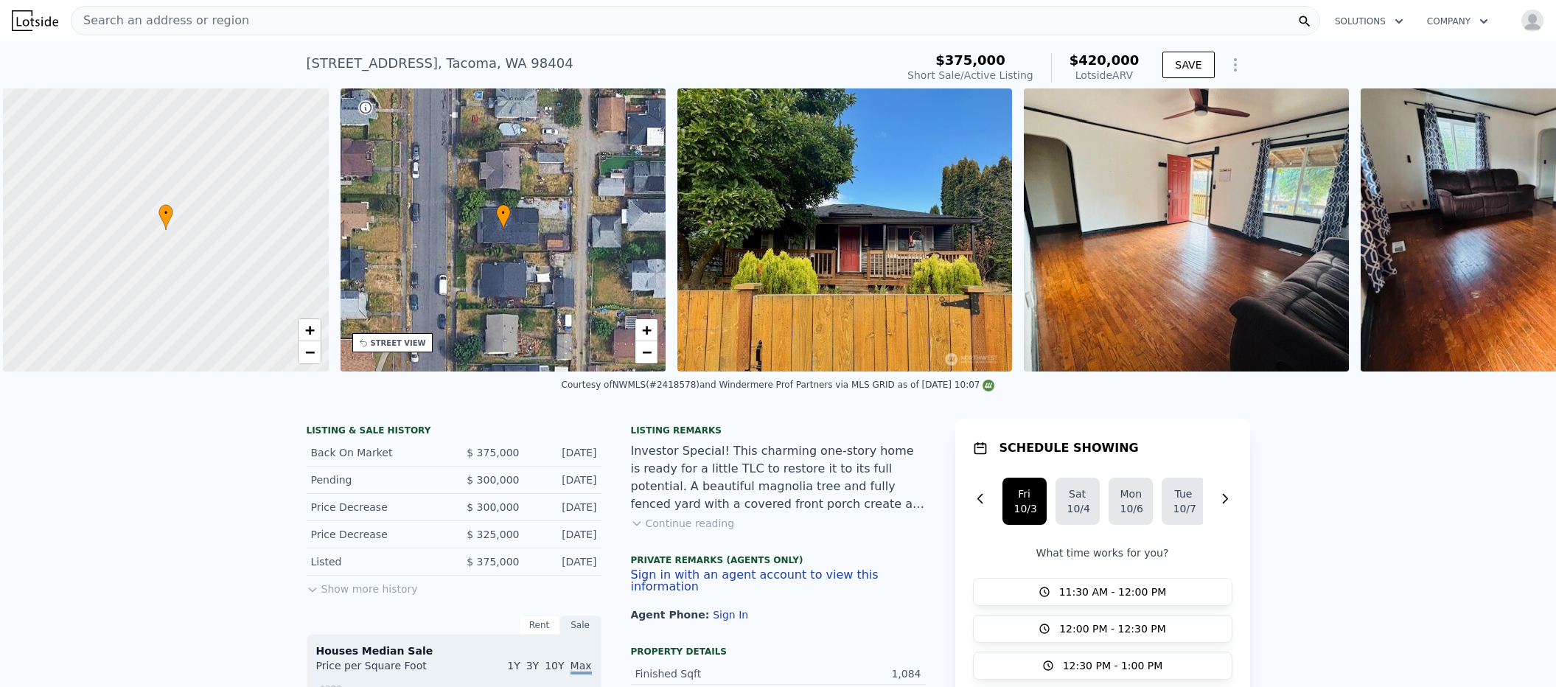
scroll to position [0, 6]
